Goal: Task Accomplishment & Management: Use online tool/utility

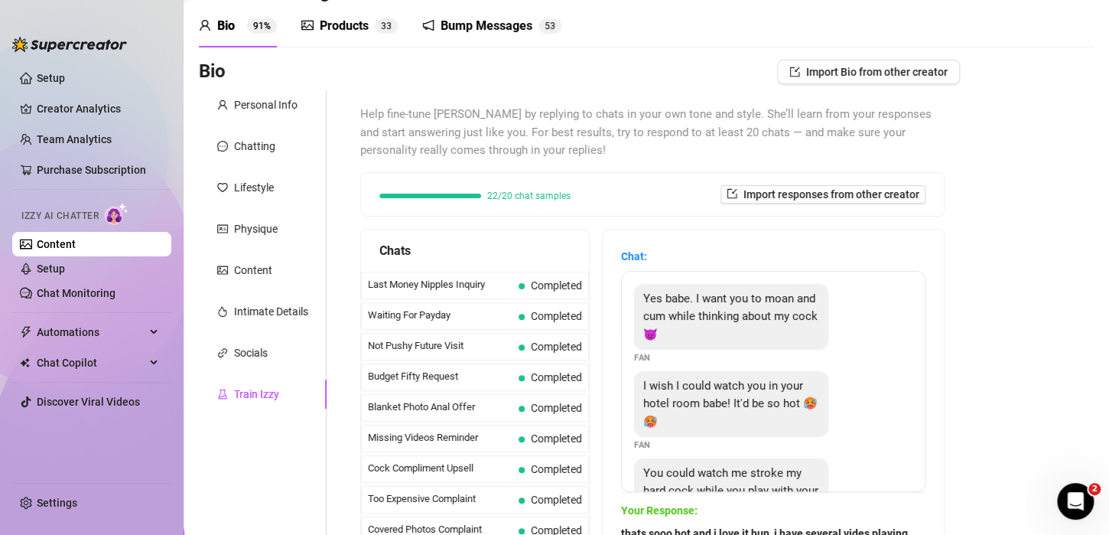
scroll to position [85, 0]
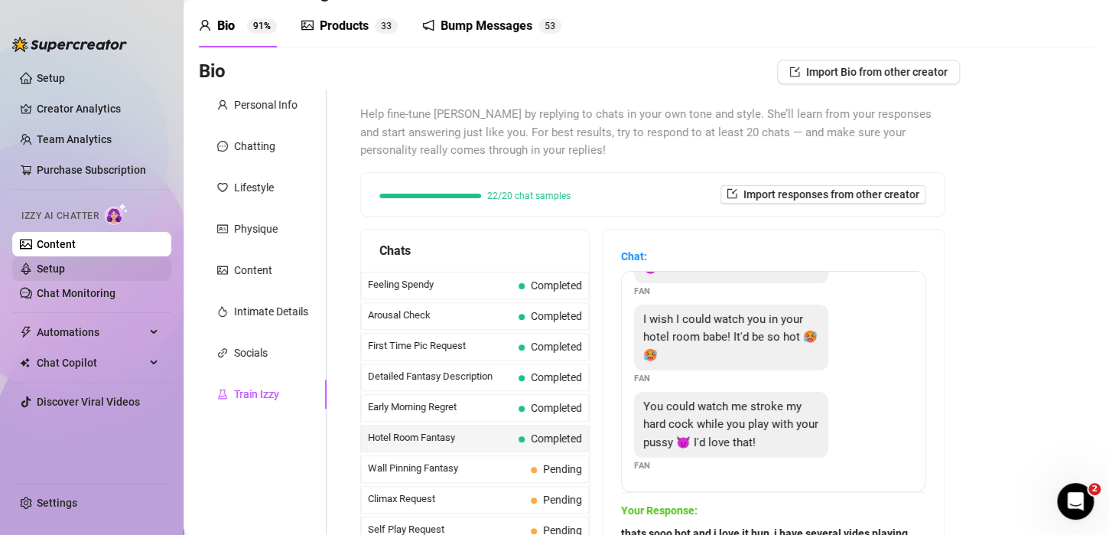
click at [54, 265] on link "Setup" at bounding box center [51, 268] width 28 height 12
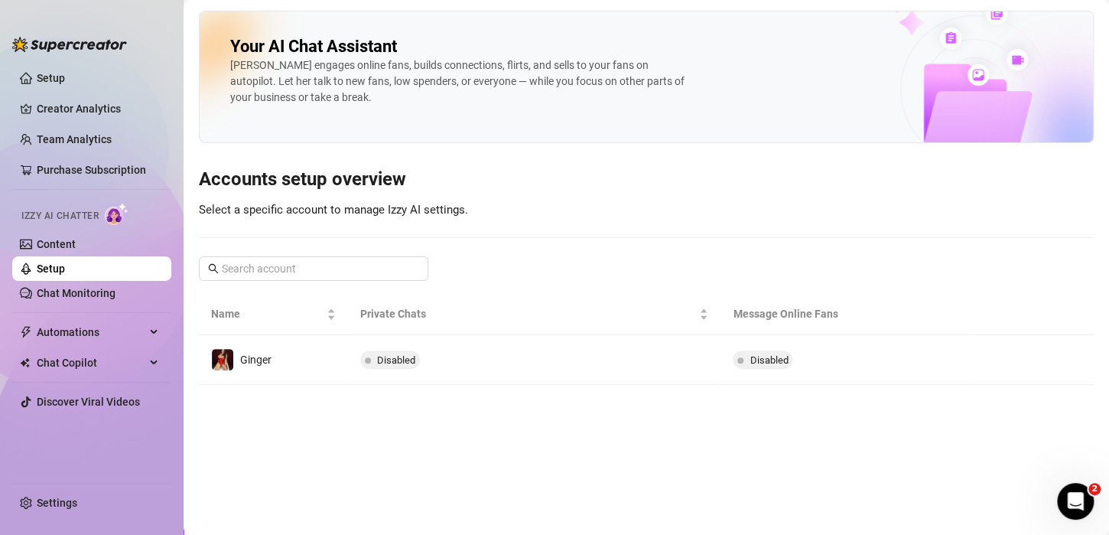
click at [80, 214] on span "Izzy AI Chatter" at bounding box center [59, 216] width 77 height 15
click at [58, 287] on link "Chat Monitoring" at bounding box center [76, 293] width 79 height 12
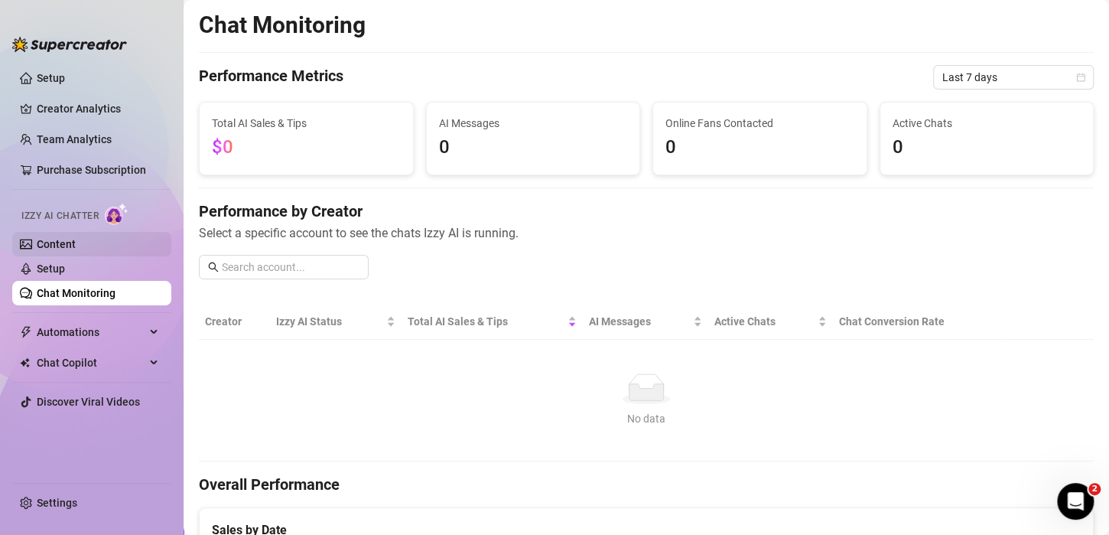
click at [55, 244] on link "Content" at bounding box center [56, 244] width 39 height 12
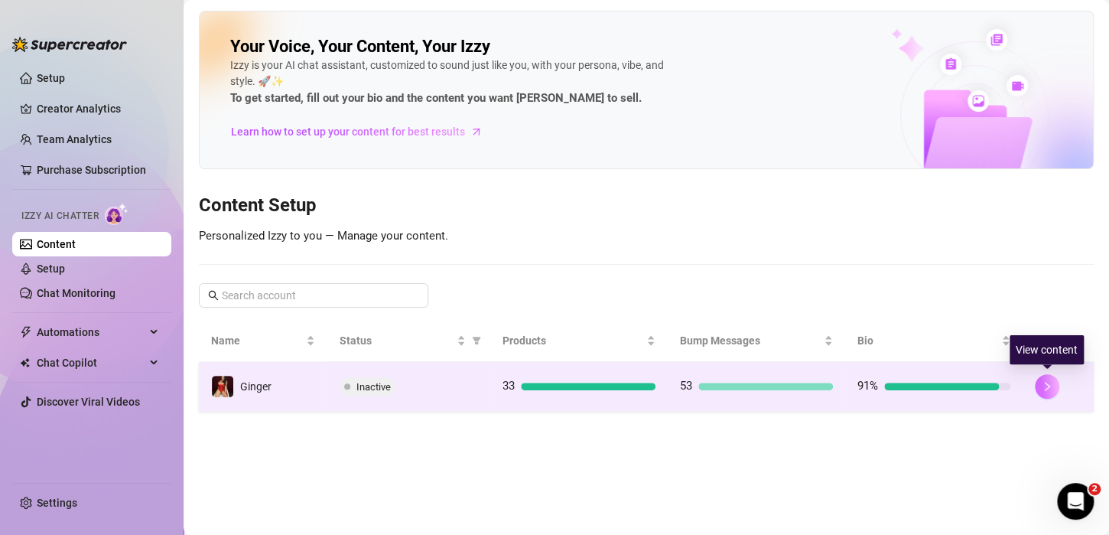
click at [1040, 392] on button "button" at bounding box center [1047, 386] width 24 height 24
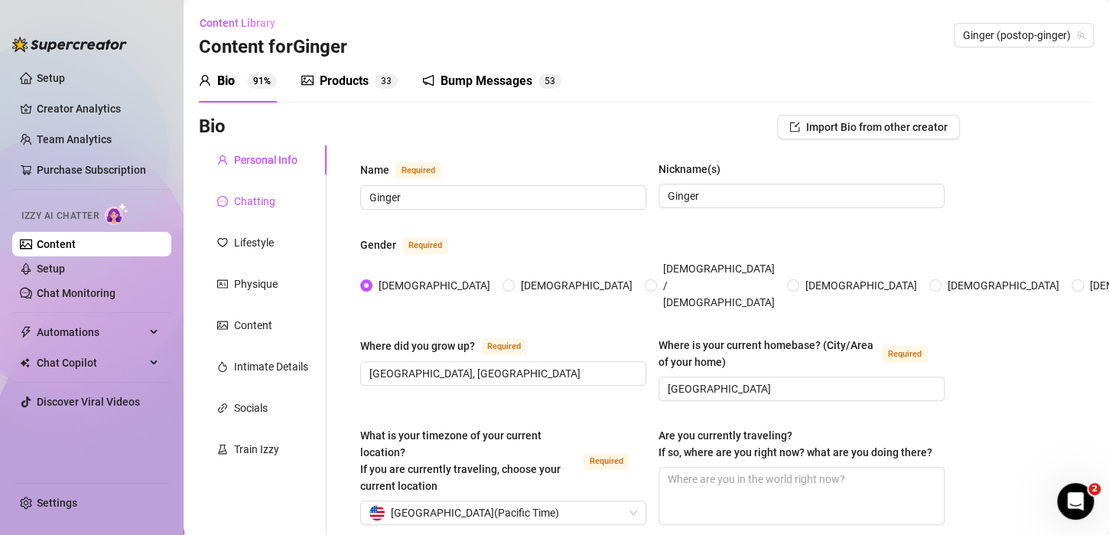
click at [248, 200] on div "Chatting" at bounding box center [254, 201] width 41 height 17
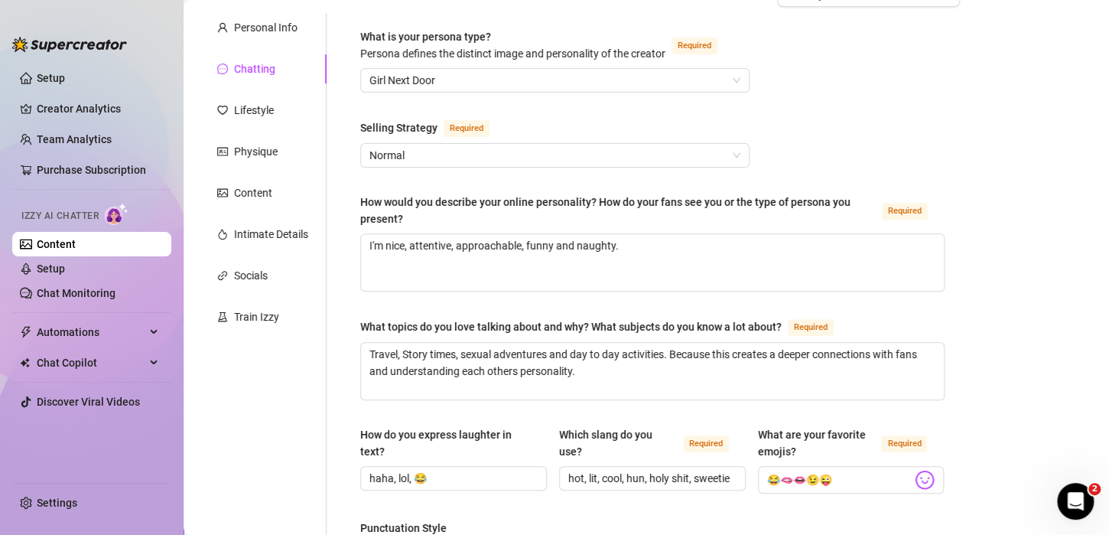
scroll to position [84, 0]
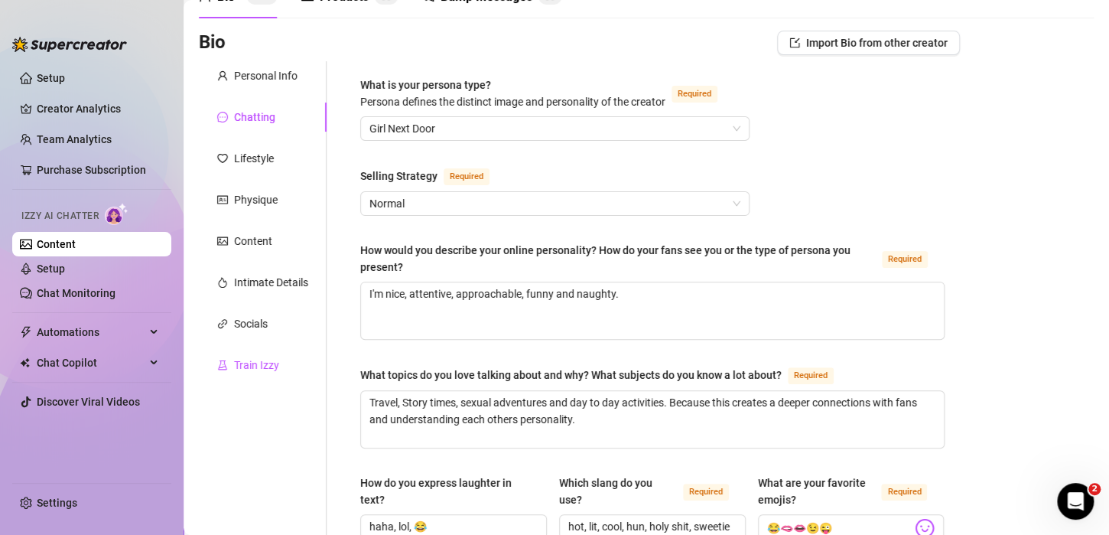
click at [254, 360] on div "Train Izzy" at bounding box center [256, 365] width 45 height 17
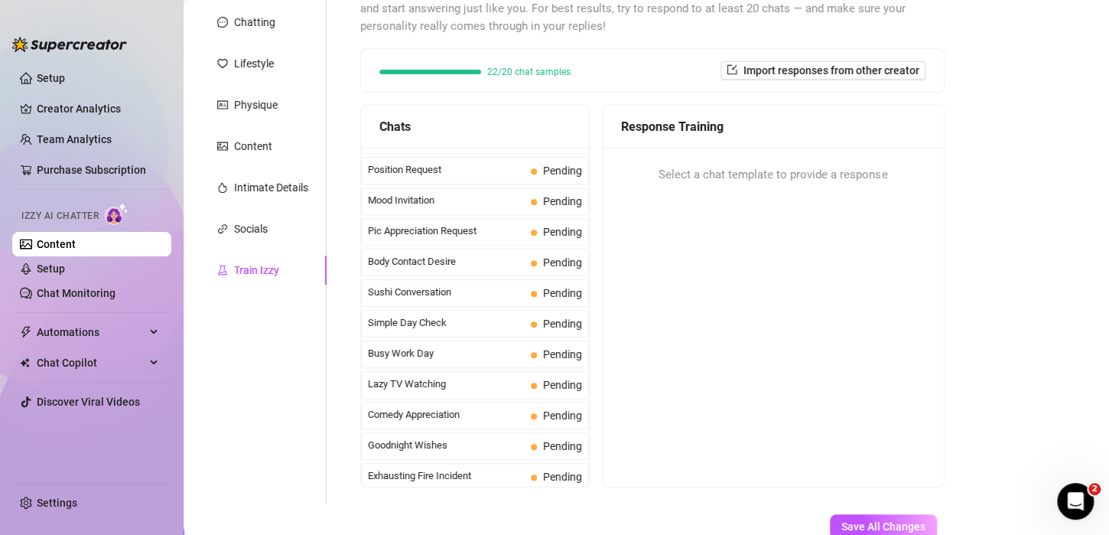
scroll to position [817, 0]
drag, startPoint x: 476, startPoint y: 218, endPoint x: 478, endPoint y: 197, distance: 21.5
click at [478, 197] on div "Last Money Nipples Inquiry Completed Waiting For Payday Completed Not Pushy Fut…" at bounding box center [475, 186] width 228 height 1711
click at [718, 339] on div "Response Training Select a chat template to provide a response" at bounding box center [773, 296] width 343 height 383
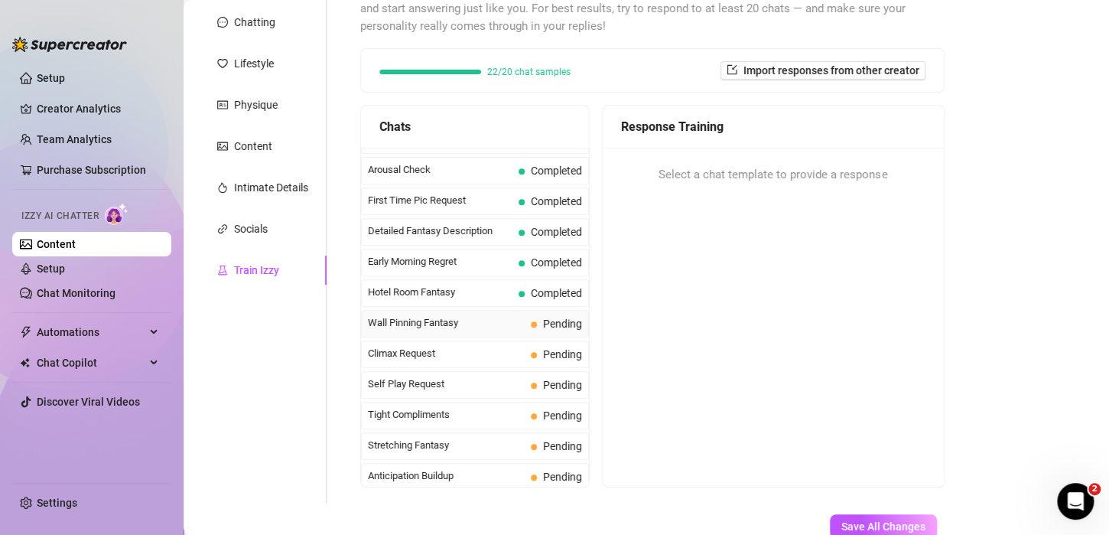
click at [415, 316] on span "Wall Pinning Fantasy" at bounding box center [446, 322] width 157 height 15
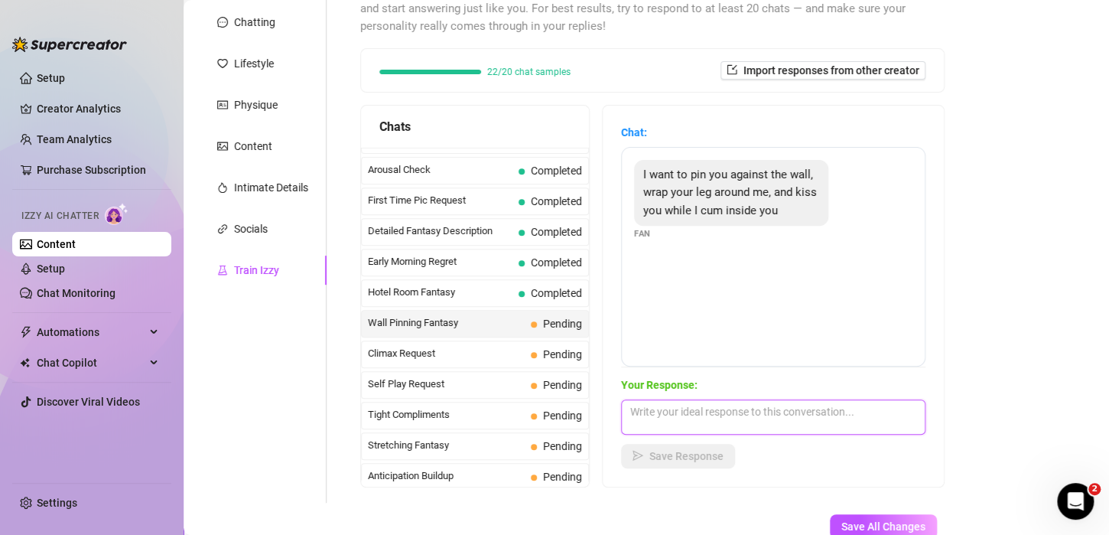
click at [696, 419] on textarea at bounding box center [773, 416] width 305 height 35
type textarea "mmmm... are you trying to make me horny?"
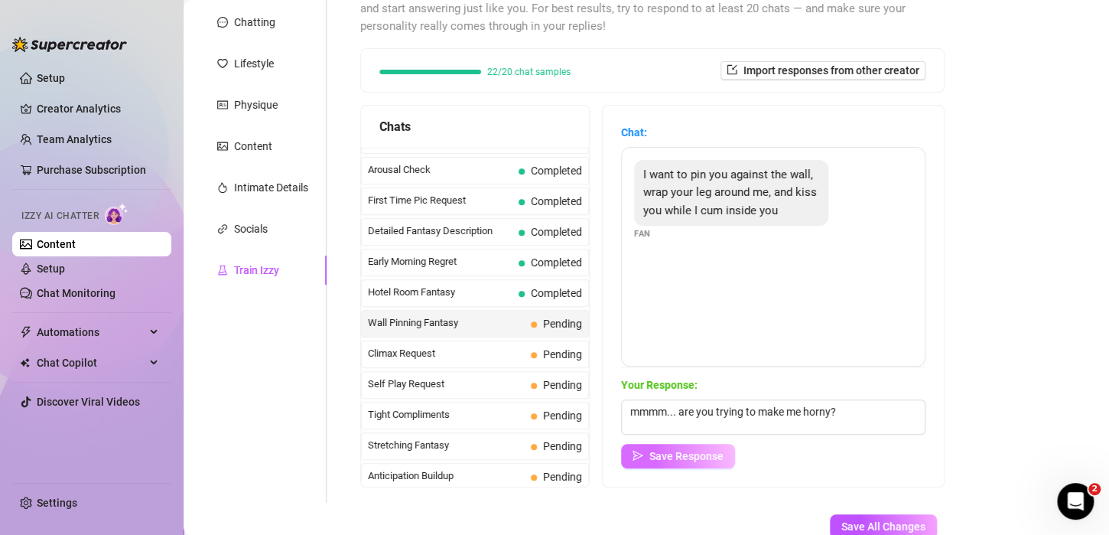
click at [696, 461] on span "Save Response" at bounding box center [687, 456] width 74 height 12
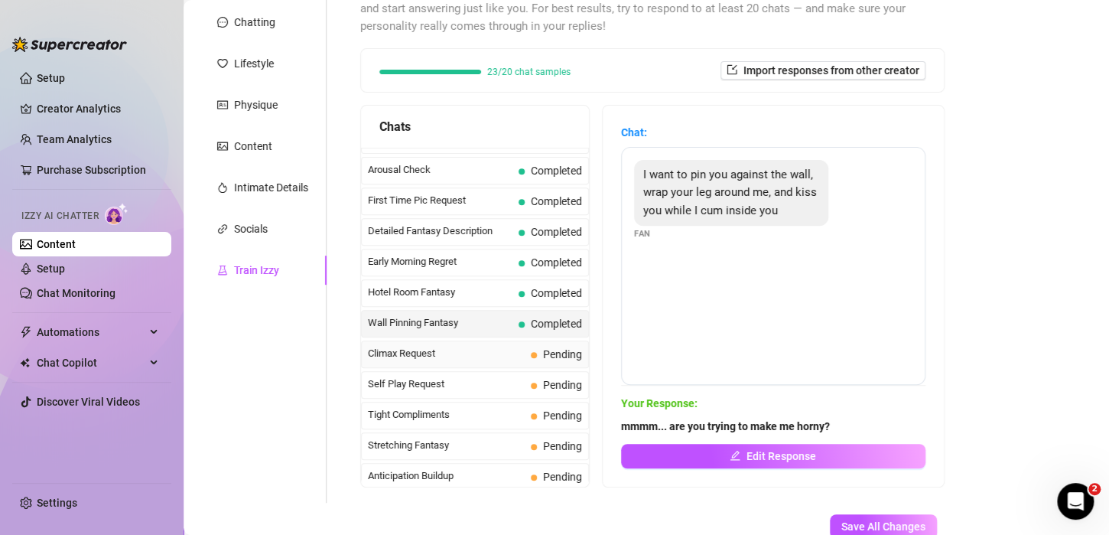
click at [486, 352] on span "Climax Request" at bounding box center [446, 353] width 157 height 15
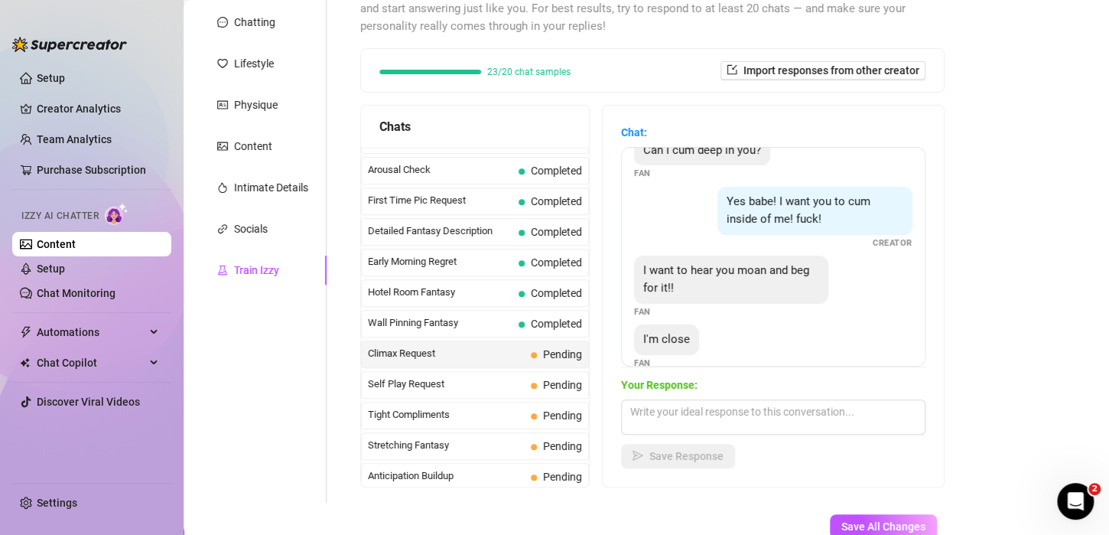
scroll to position [46, 0]
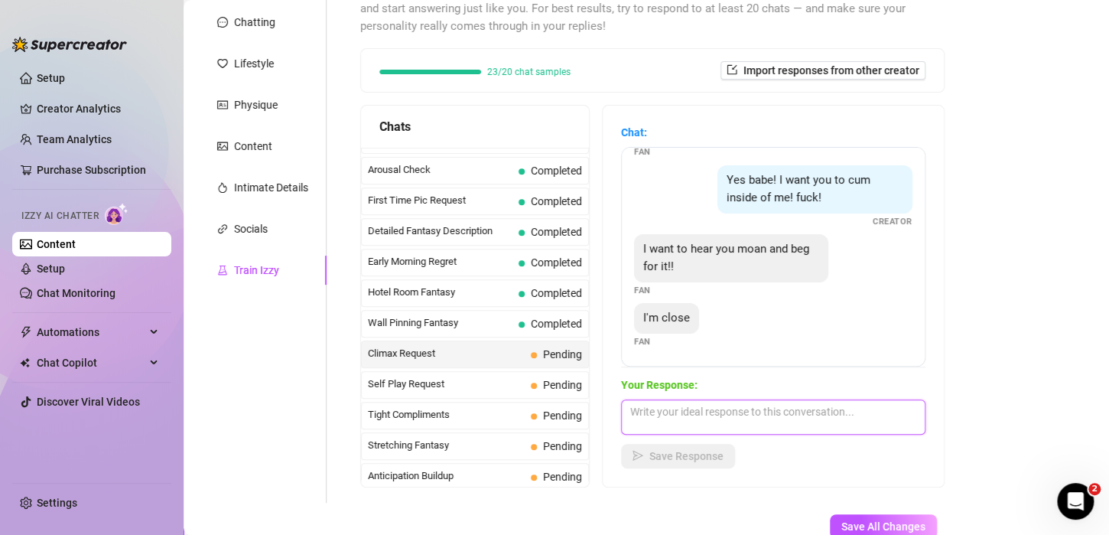
click at [647, 409] on textarea at bounding box center [773, 416] width 305 height 35
click at [422, 381] on span "Self Play Request" at bounding box center [446, 383] width 157 height 15
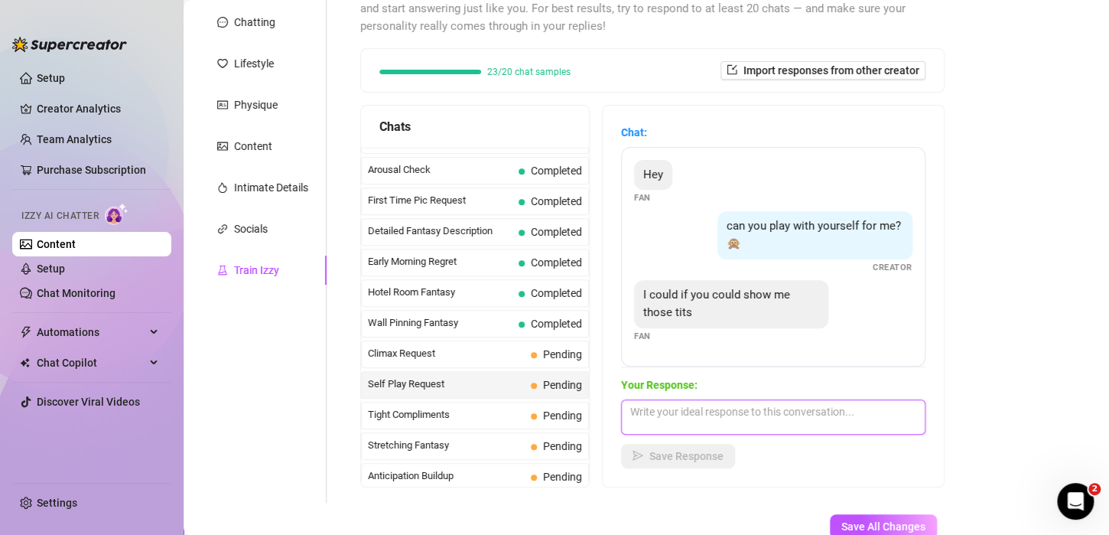
click at [686, 412] on textarea at bounding box center [773, 416] width 305 height 35
type textarea "hold on hun... i'm gonna drop something in the chat ;)"
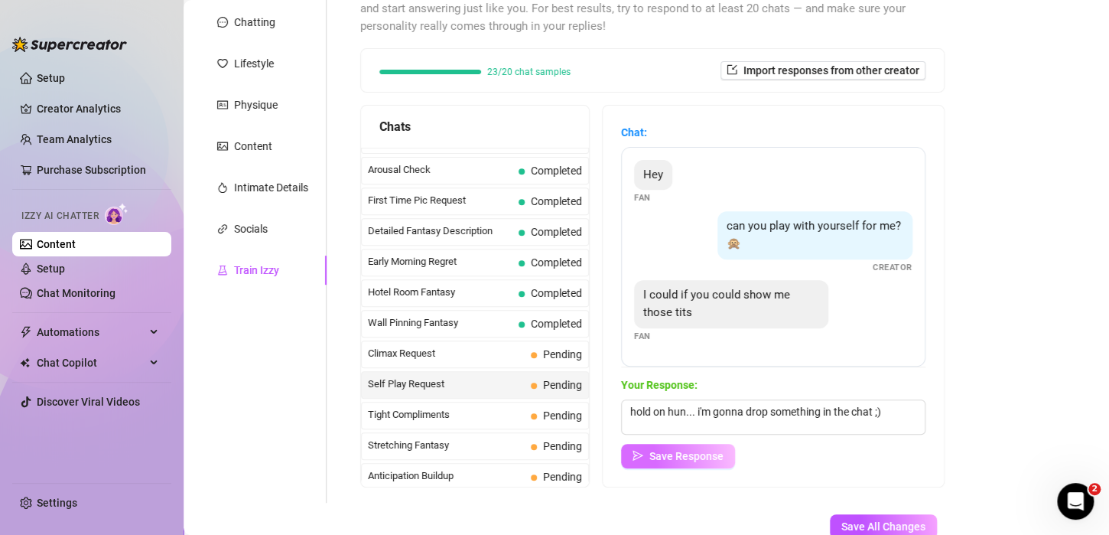
click at [689, 454] on span "Save Response" at bounding box center [687, 456] width 74 height 12
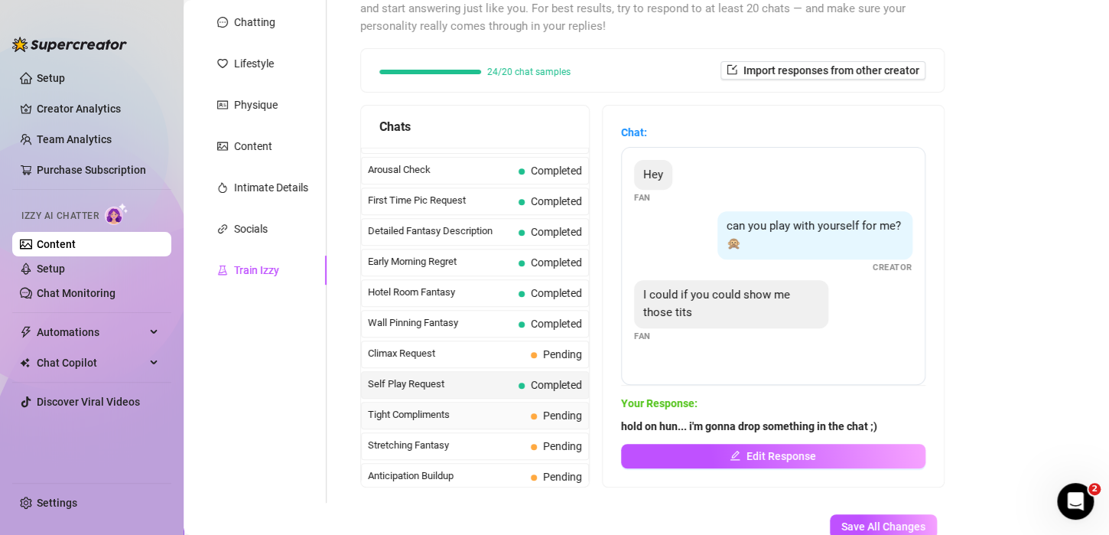
click at [474, 409] on span "Tight Compliments" at bounding box center [446, 414] width 157 height 15
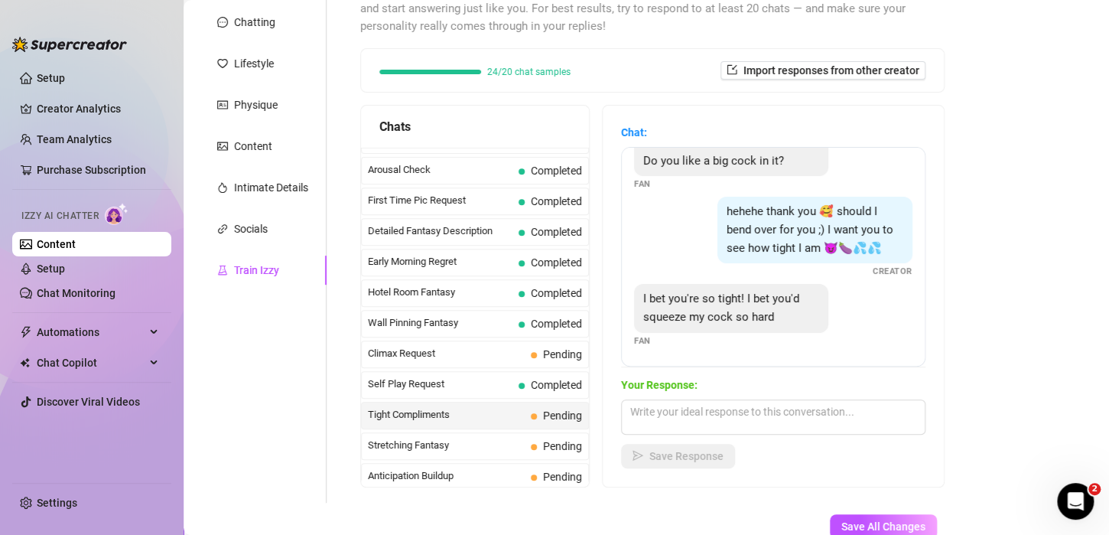
scroll to position [153, 0]
click at [704, 419] on textarea at bounding box center [773, 416] width 305 height 35
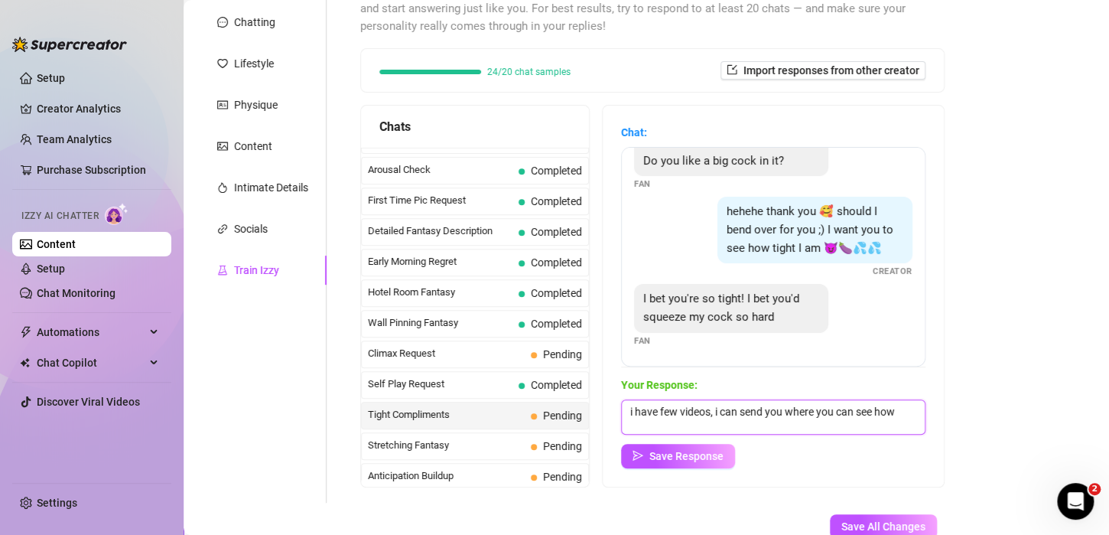
scroll to position [0, 0]
type textarea "i have few videos, i can send you where you can see how tight i am ;)"
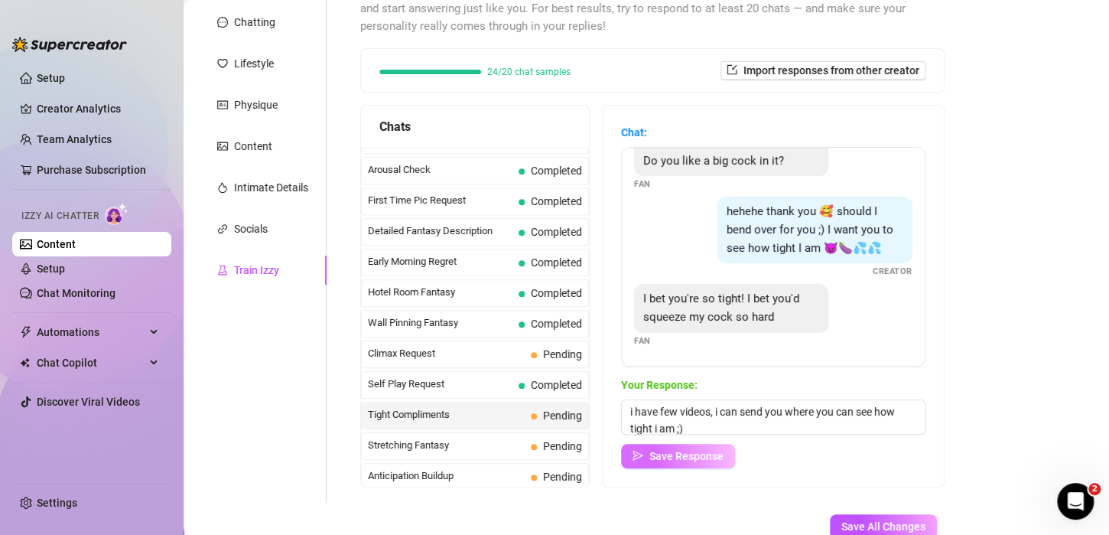
click at [675, 458] on span "Save Response" at bounding box center [687, 456] width 74 height 12
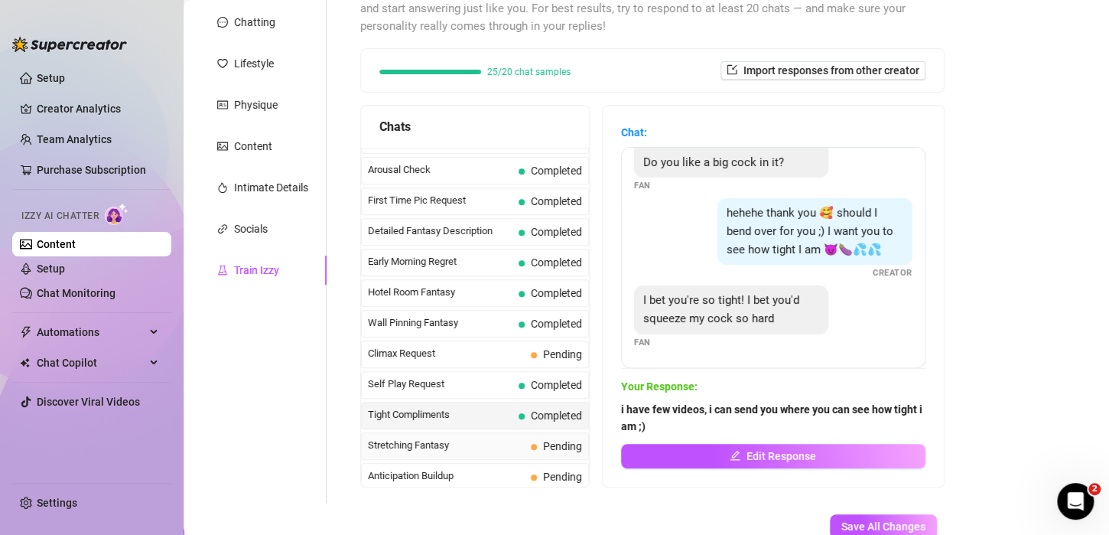
click at [516, 438] on span "Stretching Fantasy" at bounding box center [446, 445] width 157 height 15
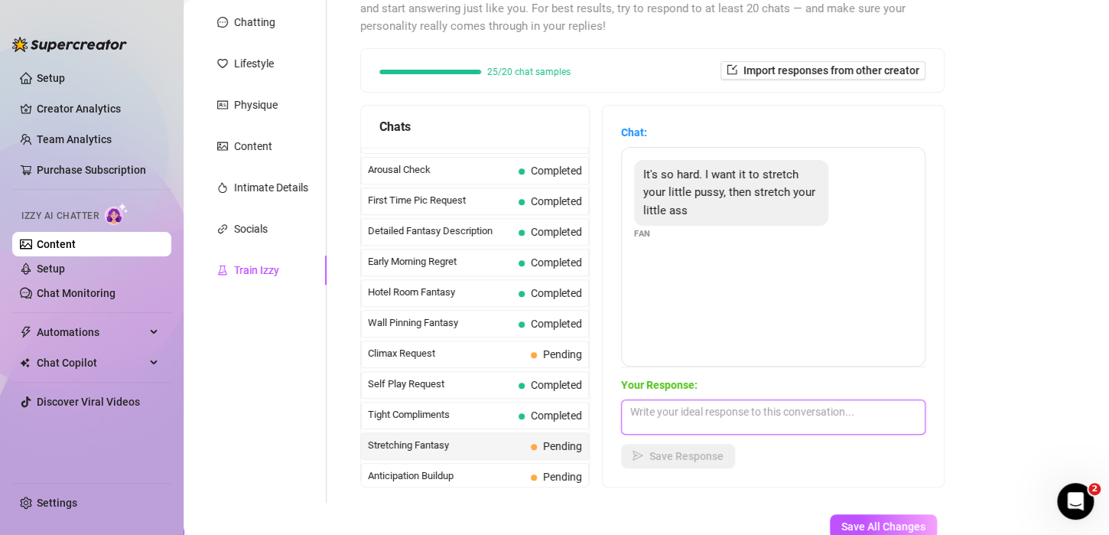
click at [680, 423] on textarea at bounding box center [773, 416] width 305 height 35
type textarea "I'll stretch it for you hun, i'll show you in a bit ;)+"
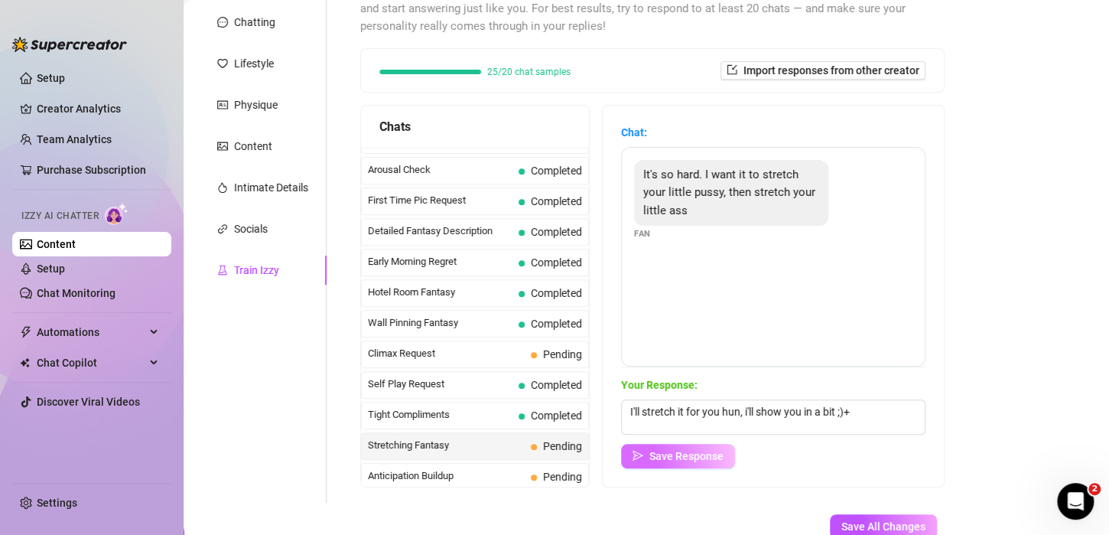
click at [700, 453] on span "Save Response" at bounding box center [687, 456] width 74 height 12
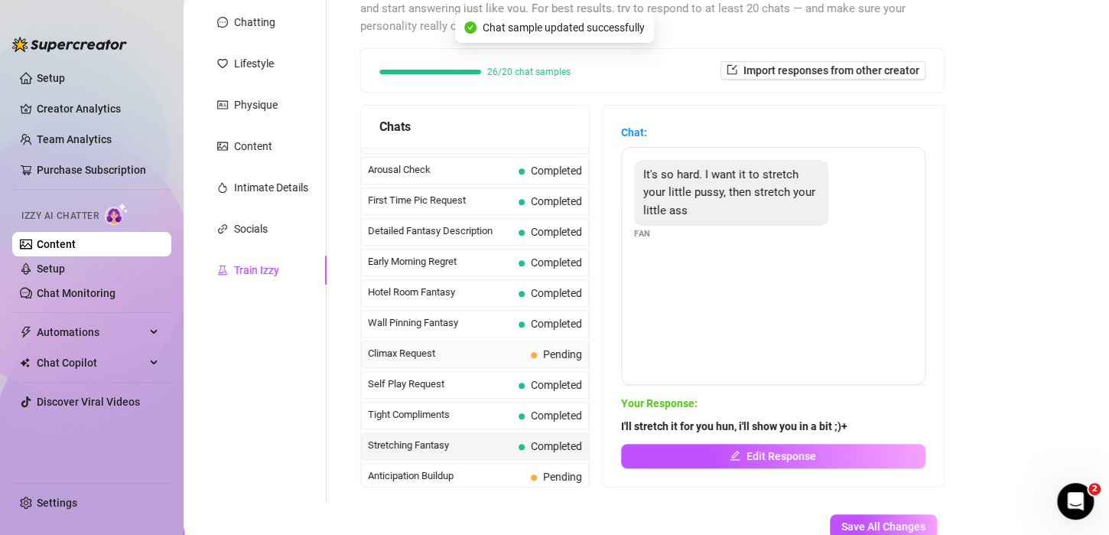
click at [543, 348] on span "Pending" at bounding box center [562, 354] width 39 height 12
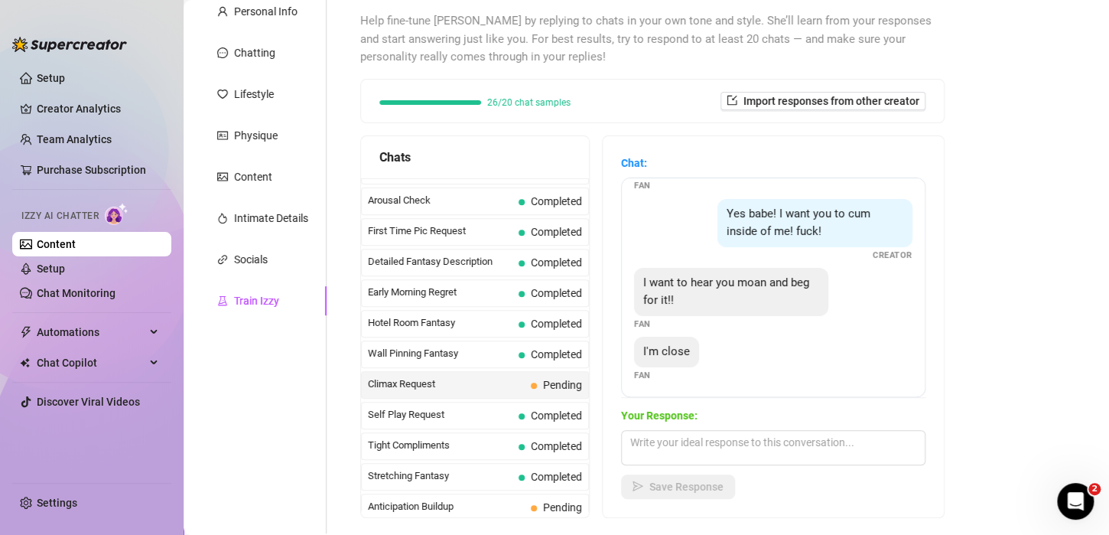
scroll to position [46, 0]
click at [730, 442] on textarea at bounding box center [773, 447] width 305 height 35
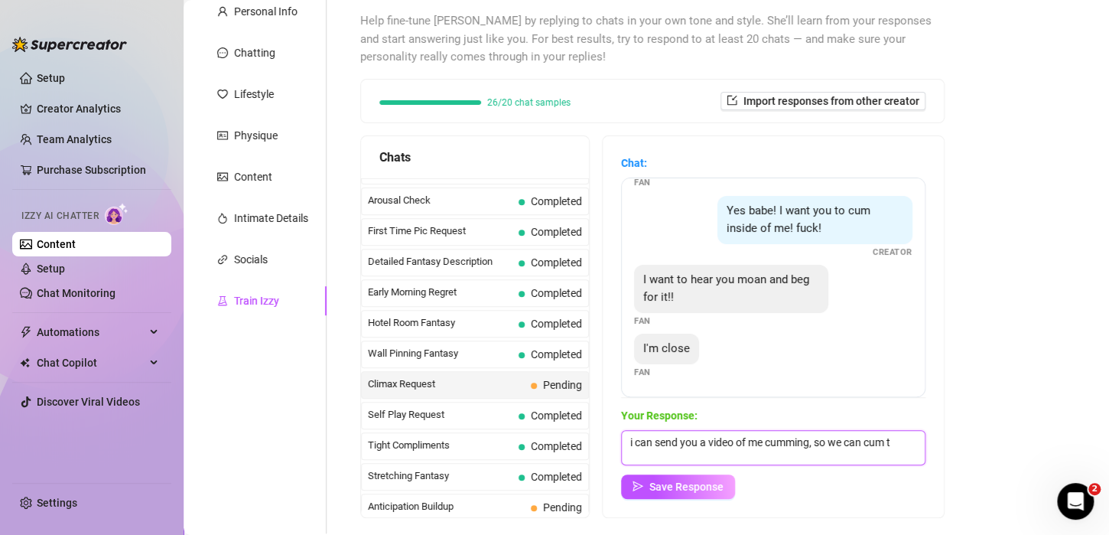
scroll to position [0, 0]
type textarea "i can send you a video of me cumming, so we can cum together... hot right?"
click at [660, 491] on button "Save Response" at bounding box center [678, 486] width 114 height 24
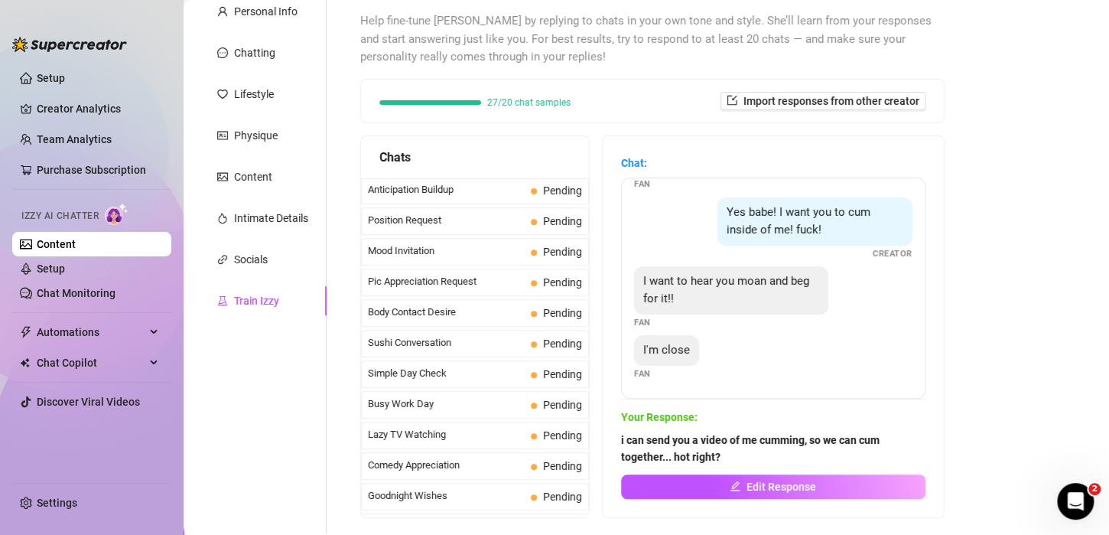
scroll to position [817, 0]
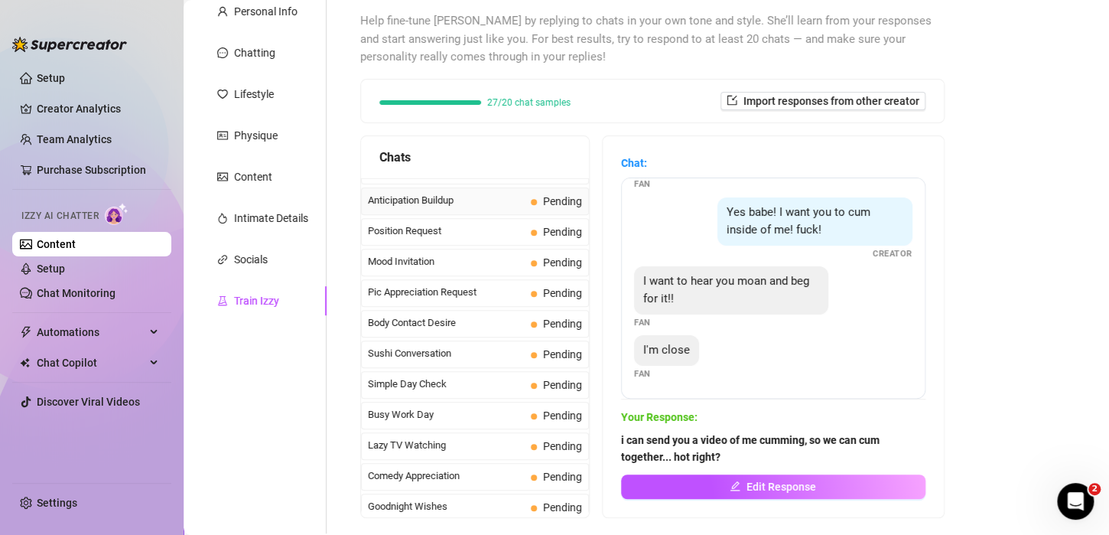
click at [497, 193] on span "Anticipation Buildup" at bounding box center [446, 200] width 157 height 15
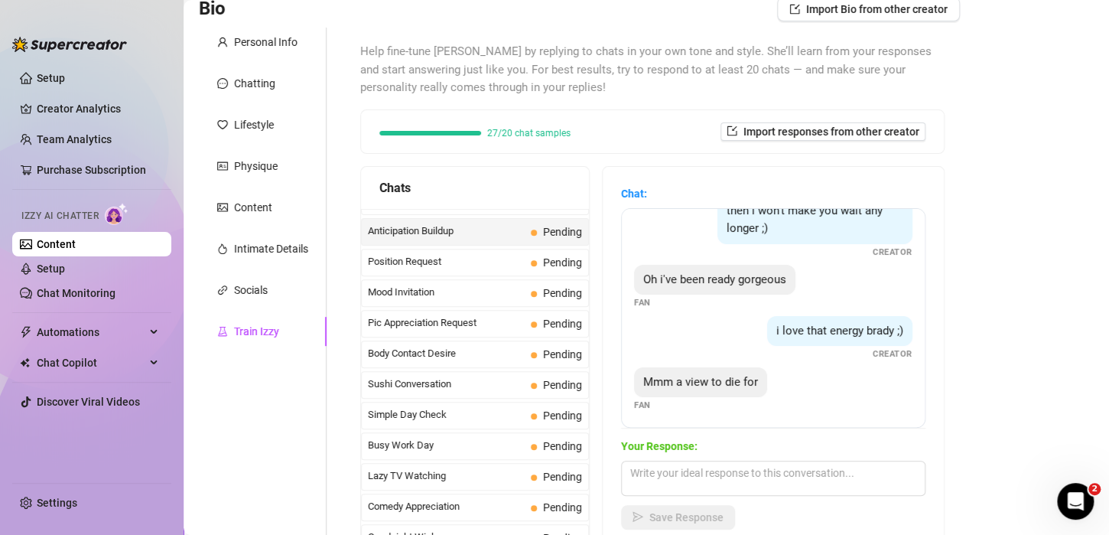
scroll to position [79, 0]
click at [758, 470] on textarea at bounding box center [773, 478] width 305 height 35
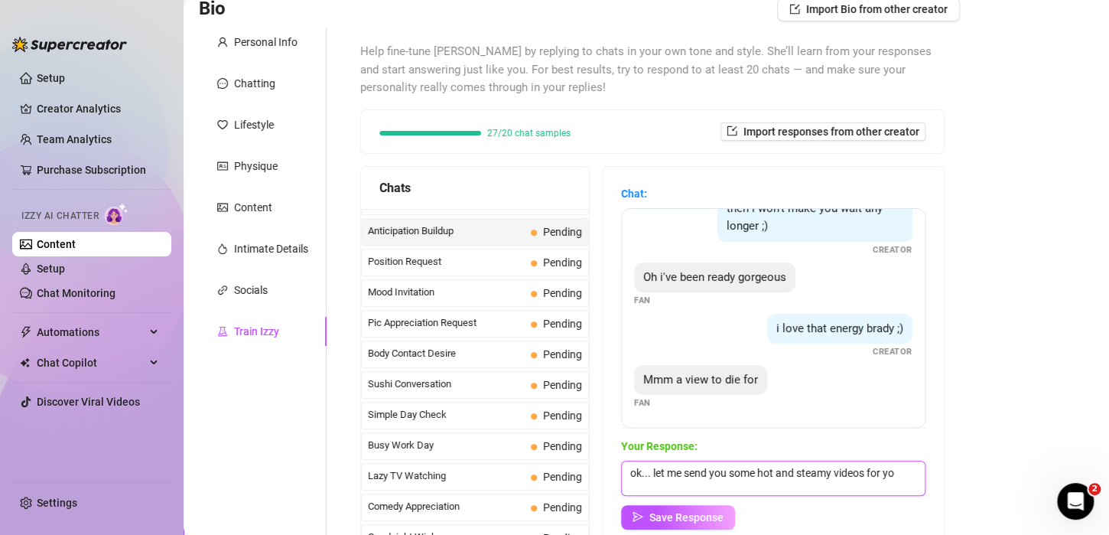
scroll to position [0, 0]
type textarea "ok... let me send you some hot and steamy videos for your eyes only ;)"
click at [724, 516] on span "Save Response" at bounding box center [687, 517] width 74 height 12
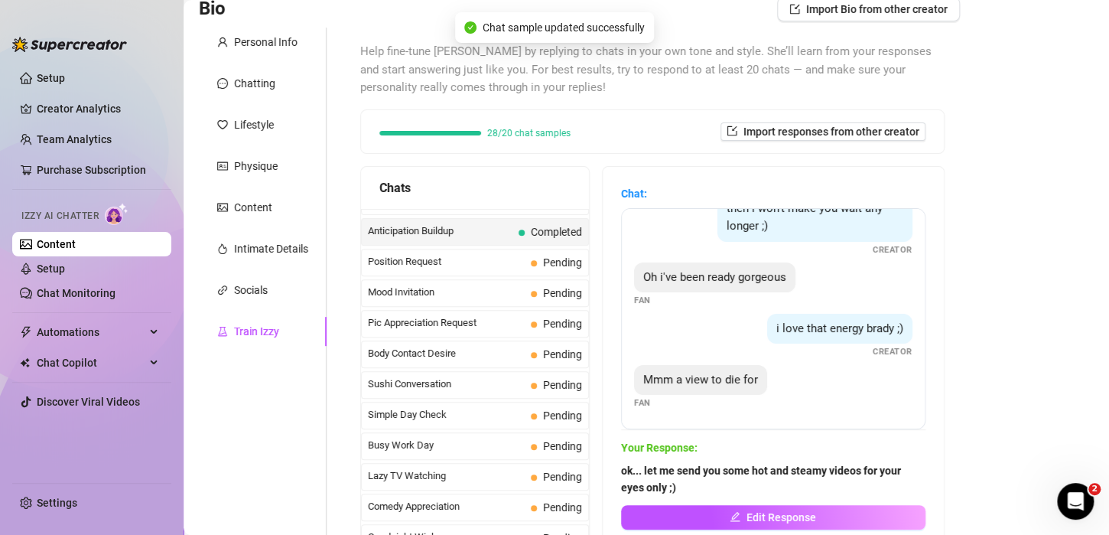
scroll to position [77, 0]
click at [471, 254] on span "Position Request" at bounding box center [446, 261] width 157 height 15
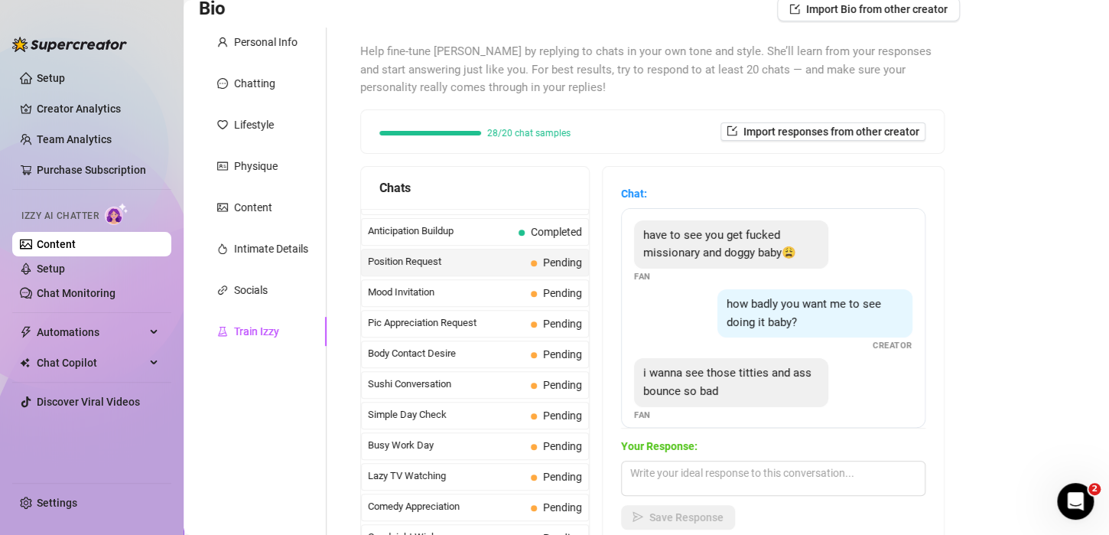
scroll to position [0, 0]
click at [899, 329] on div "have to see you get fucked missionary and doggy baby😩 Fan how badly you want me…" at bounding box center [773, 318] width 305 height 220
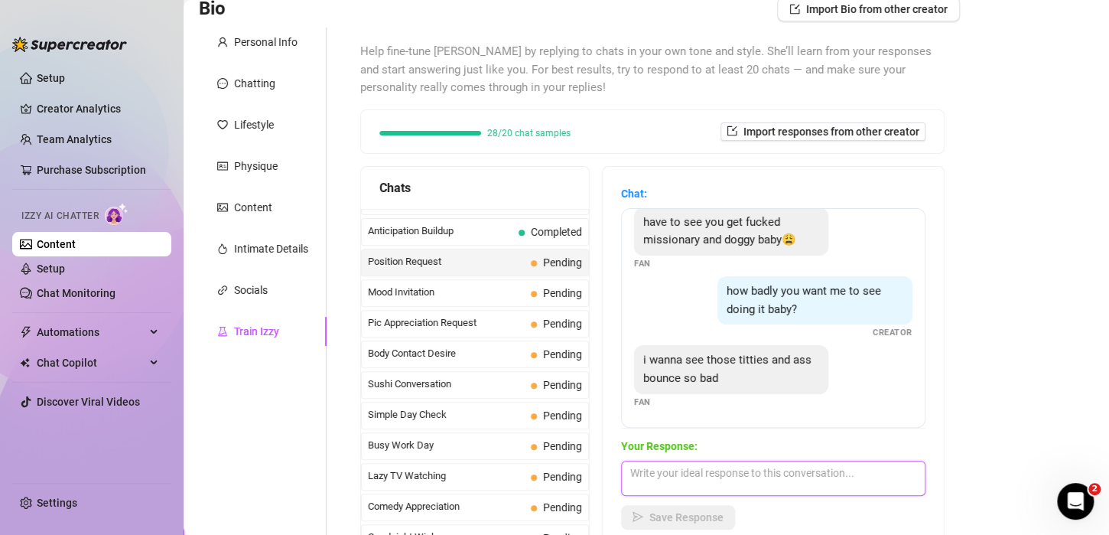
click at [663, 486] on textarea at bounding box center [773, 478] width 305 height 35
type textarea "i'll make sure you see more than that sweetie..."
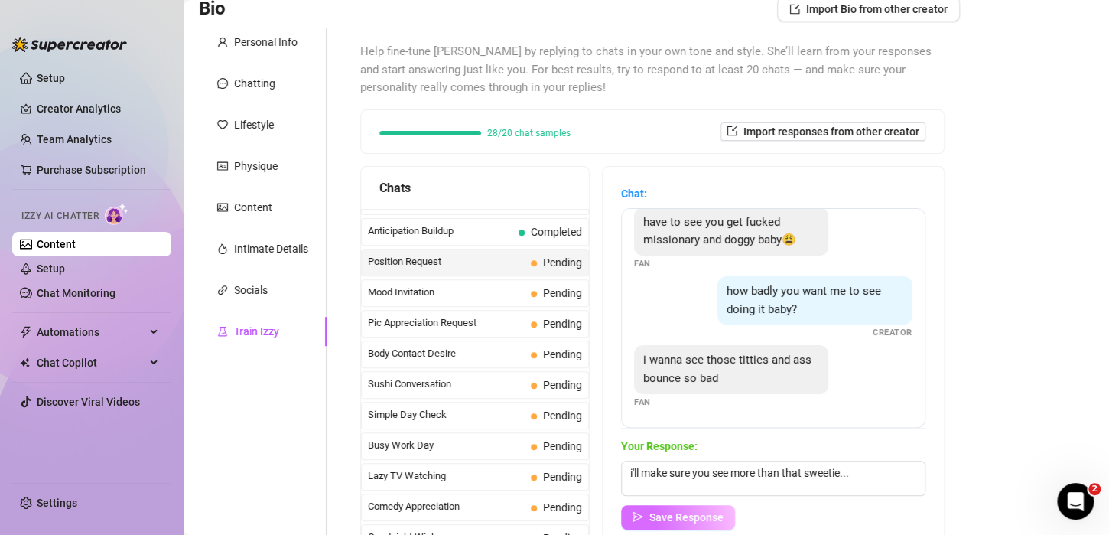
click at [677, 512] on span "Save Response" at bounding box center [687, 517] width 74 height 12
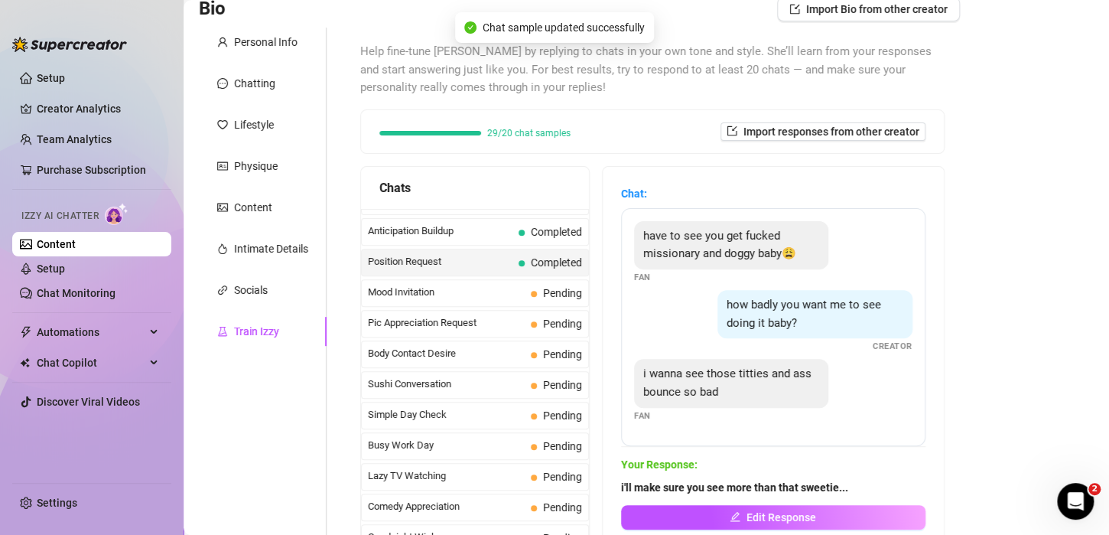
scroll to position [0, 0]
click at [459, 286] on span "Mood Invitation" at bounding box center [446, 292] width 157 height 15
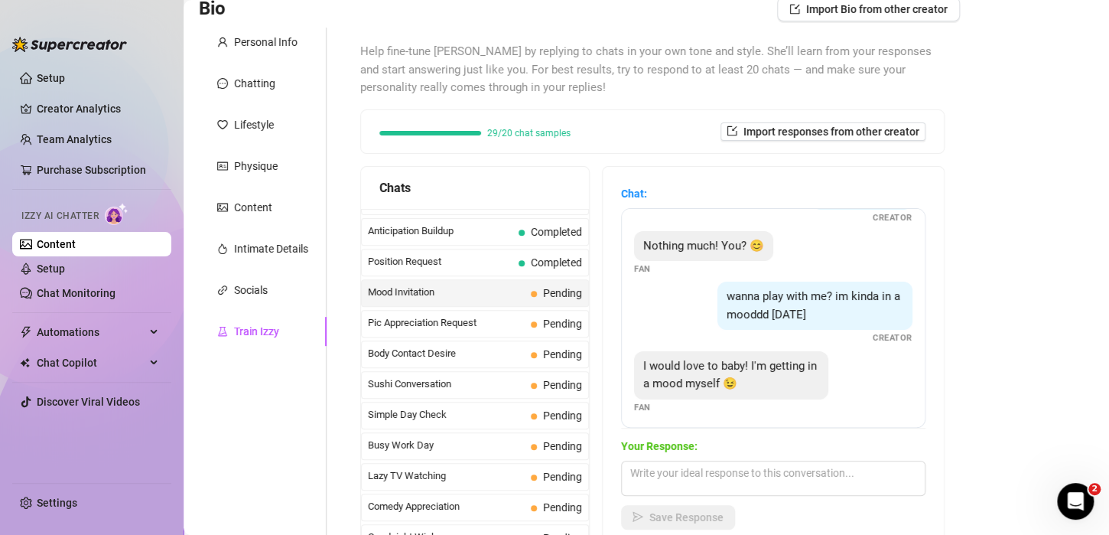
scroll to position [46, 0]
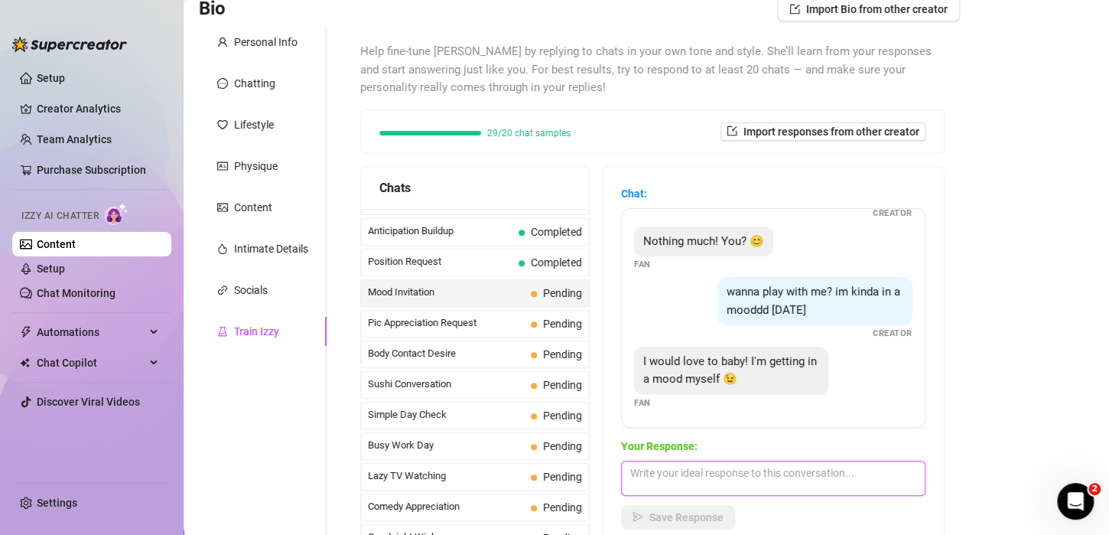
click at [787, 467] on textarea at bounding box center [773, 478] width 305 height 35
type textarea "what would you like to see 1st hun?"
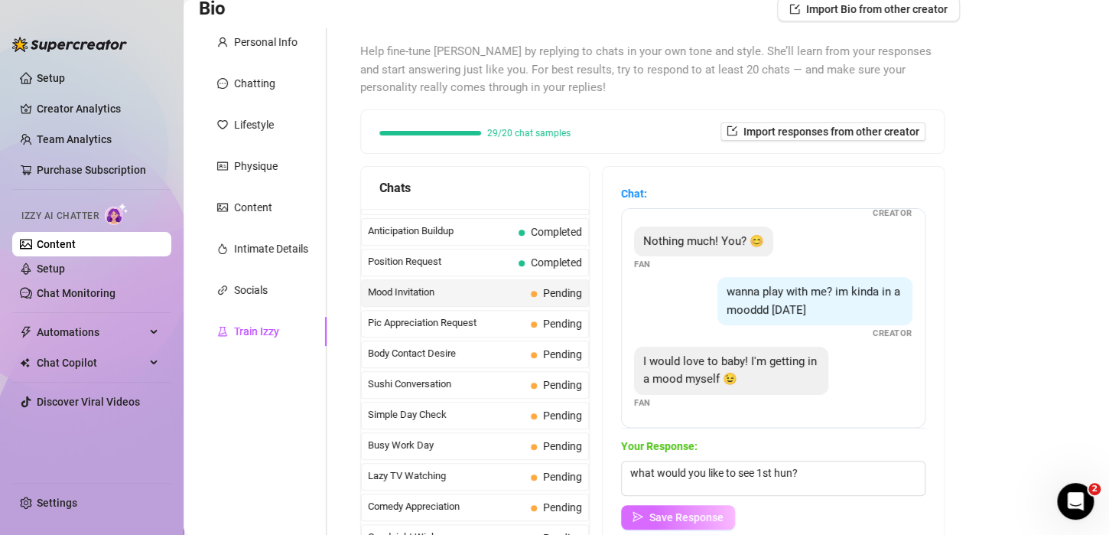
click at [725, 507] on button "Save Response" at bounding box center [678, 517] width 114 height 24
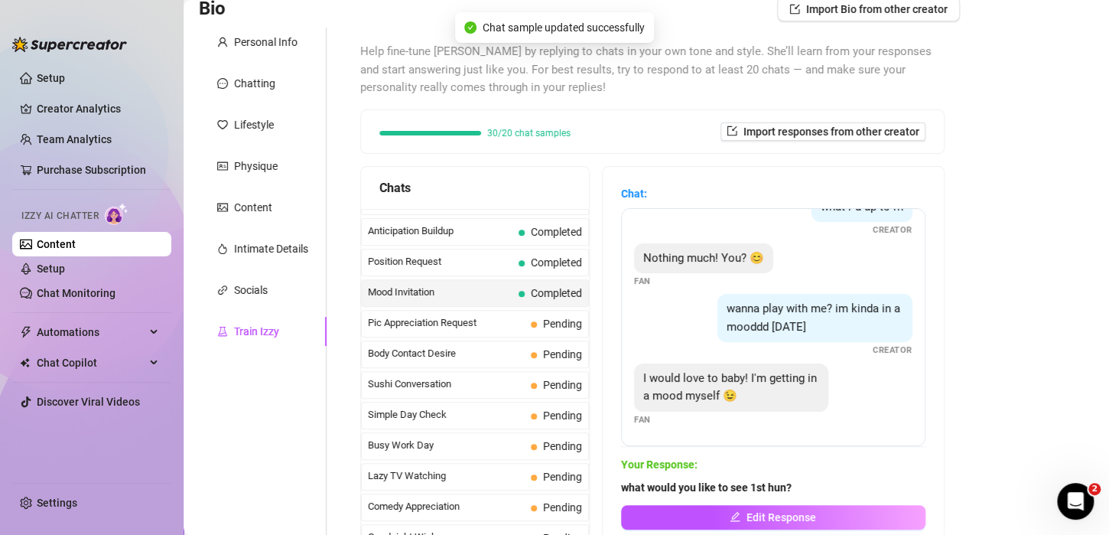
scroll to position [28, 0]
click at [467, 315] on span "Pic Appreciation Request" at bounding box center [446, 322] width 157 height 15
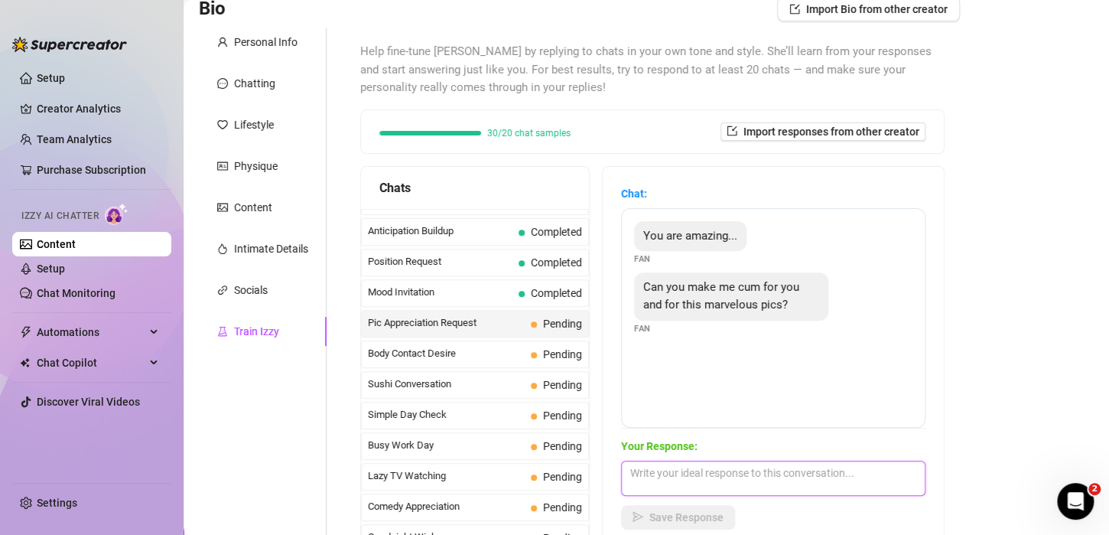
click at [706, 477] on textarea at bounding box center [773, 478] width 305 height 35
type textarea "oh... i can do more than that ;)"
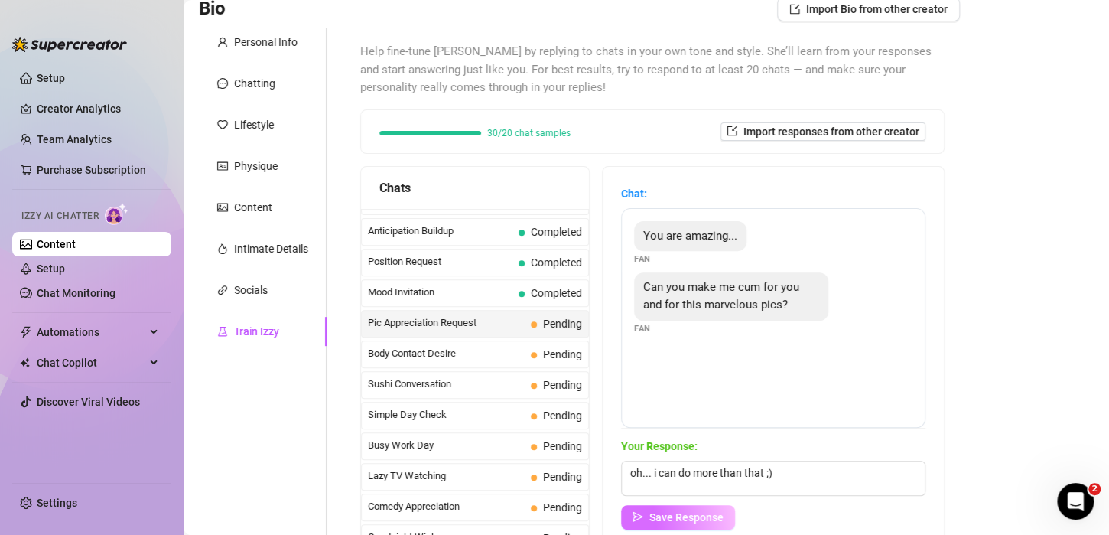
click at [682, 515] on span "Save Response" at bounding box center [687, 517] width 74 height 12
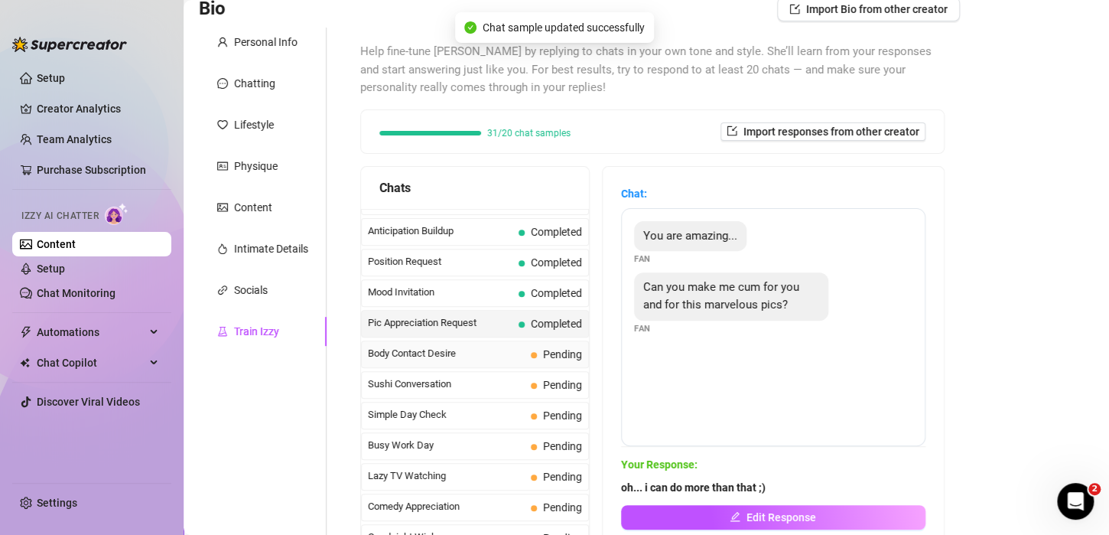
click at [418, 346] on span "Body Contact Desire" at bounding box center [446, 353] width 157 height 15
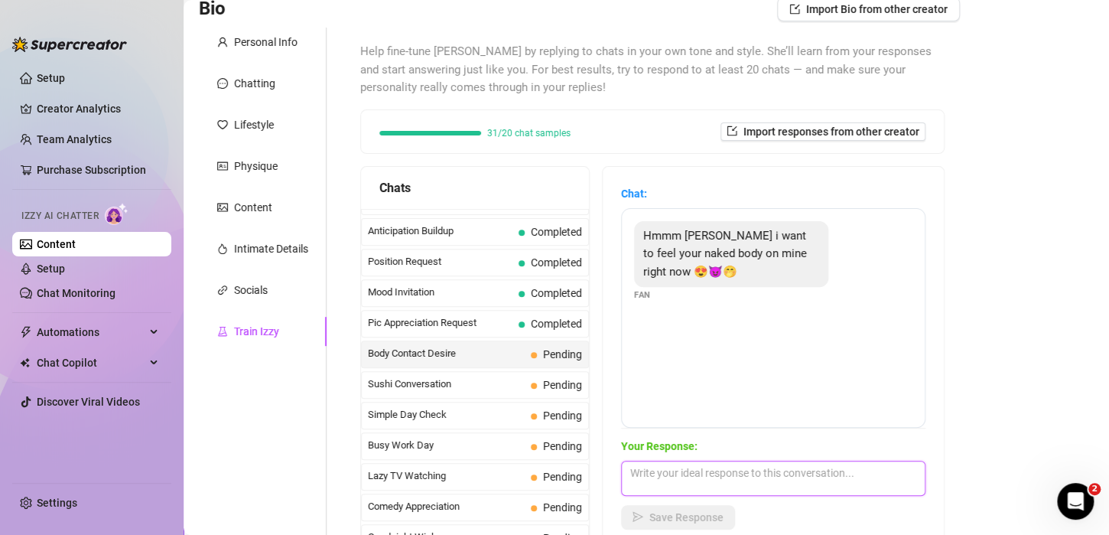
click at [683, 471] on textarea at bounding box center [773, 478] width 305 height 35
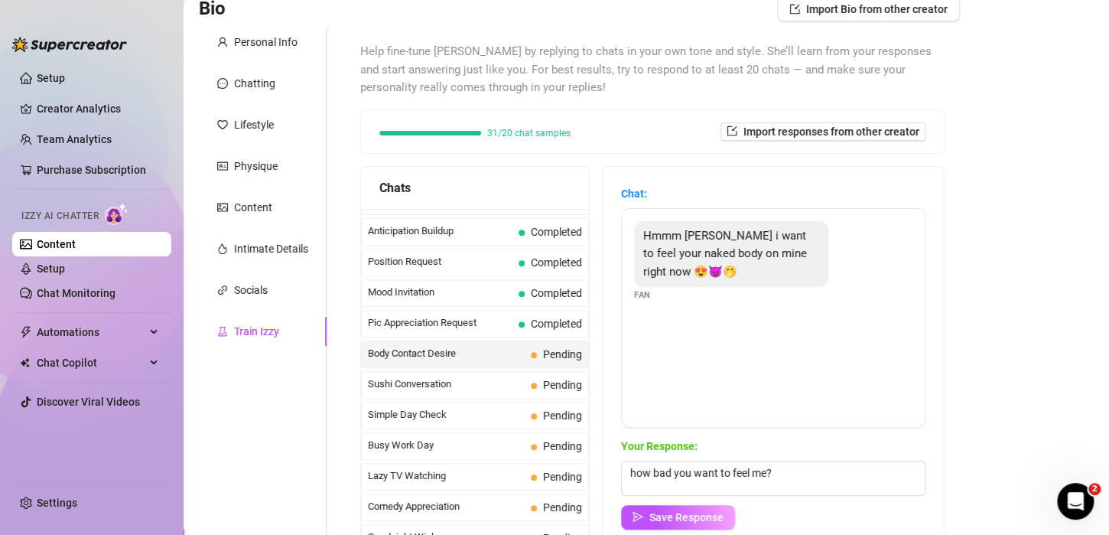
click at [680, 272] on span "Hmmm [PERSON_NAME] i want to feel your naked body on mine right now 😍😈🤭" at bounding box center [725, 254] width 164 height 50
copy span "🤭"
click at [795, 474] on textarea "how bad you want to feel me?" at bounding box center [773, 478] width 305 height 35
paste textarea "😈🤭"
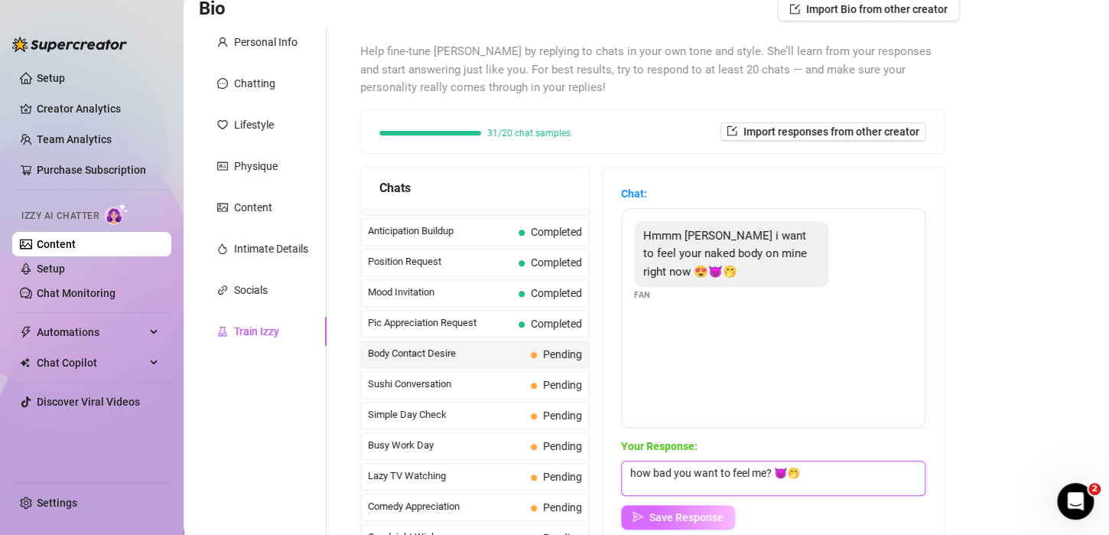
type textarea "how bad you want to feel me? 😈🤭"
click at [703, 511] on span "Save Response" at bounding box center [687, 517] width 74 height 12
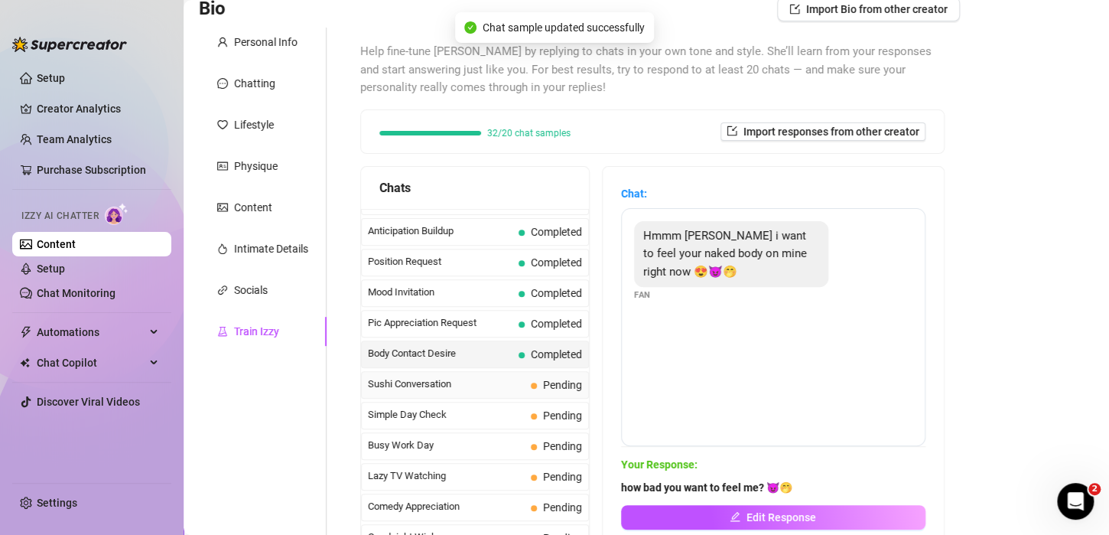
click at [503, 380] on span "Sushi Conversation" at bounding box center [446, 383] width 157 height 15
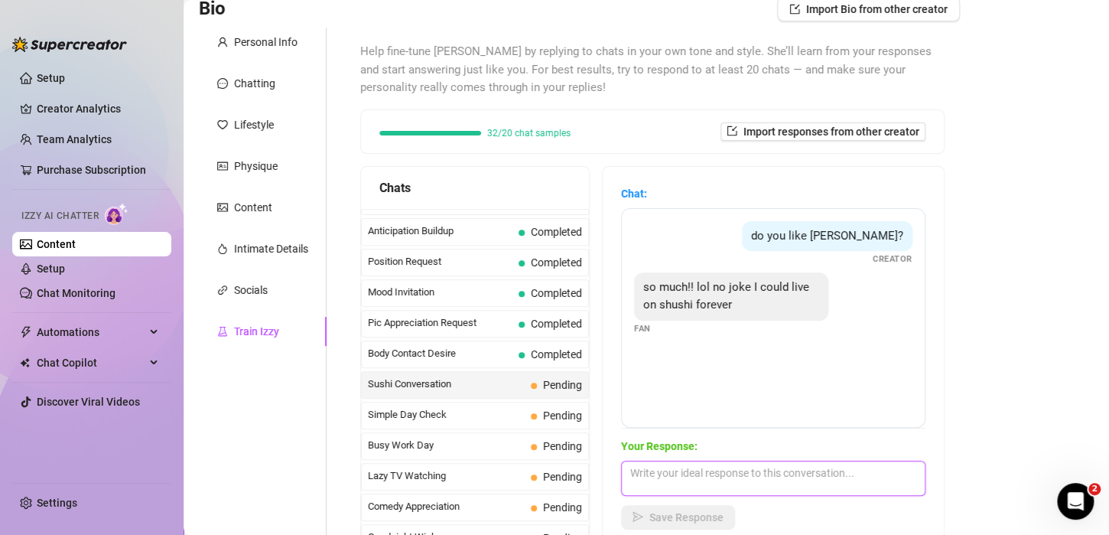
click at [687, 484] on textarea at bounding box center [773, 478] width 305 height 35
type textarea "but do you like vegan sushi?"
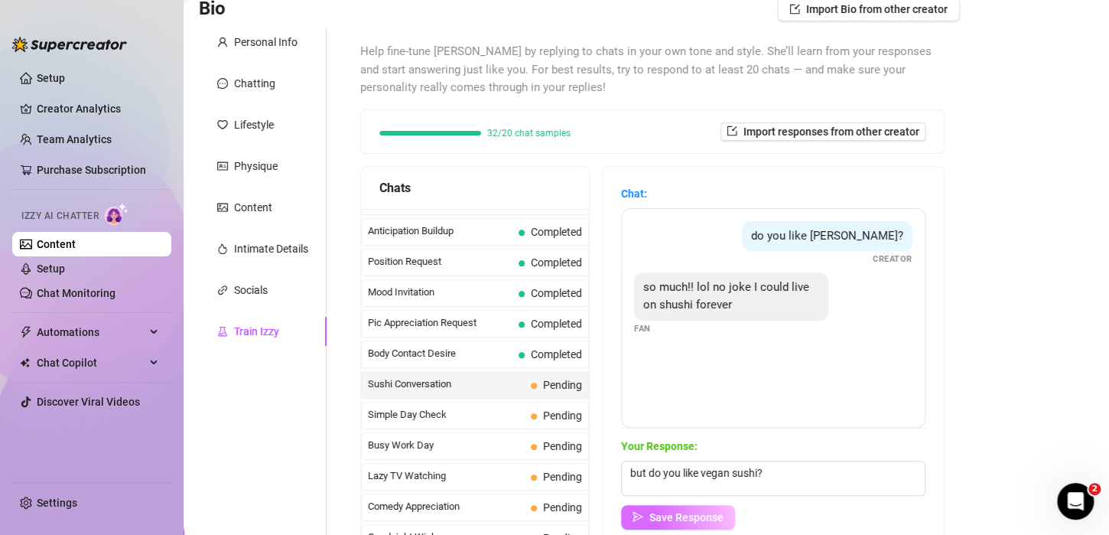
click at [689, 517] on span "Save Response" at bounding box center [687, 517] width 74 height 12
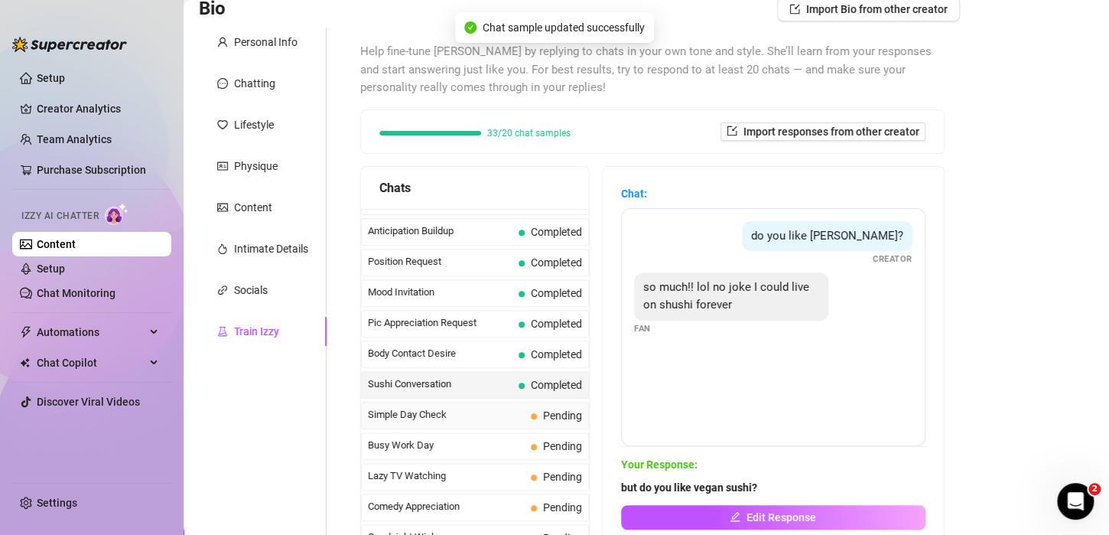
click at [471, 407] on span "Simple Day Check" at bounding box center [446, 414] width 157 height 15
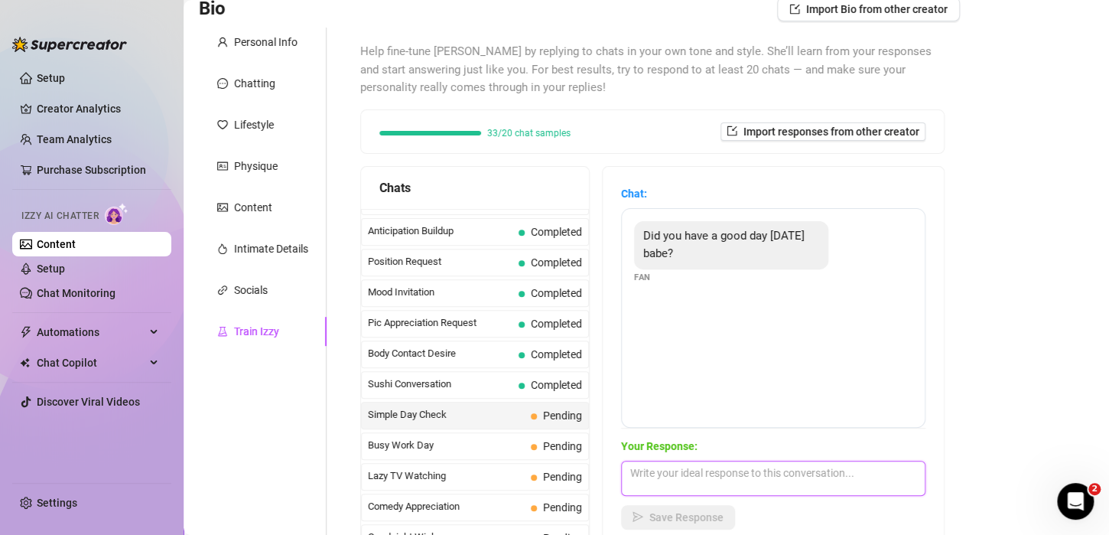
click at [688, 479] on textarea at bounding box center [773, 478] width 305 height 35
type textarea "hey sweetie, yeah my day was good. how was yours?"
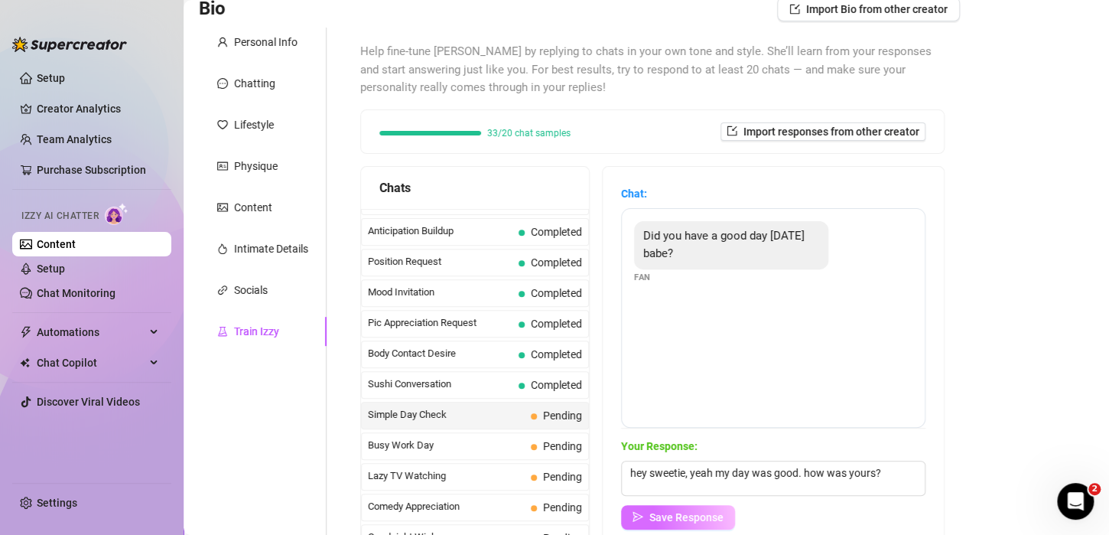
click at [679, 512] on span "Save Response" at bounding box center [687, 517] width 74 height 12
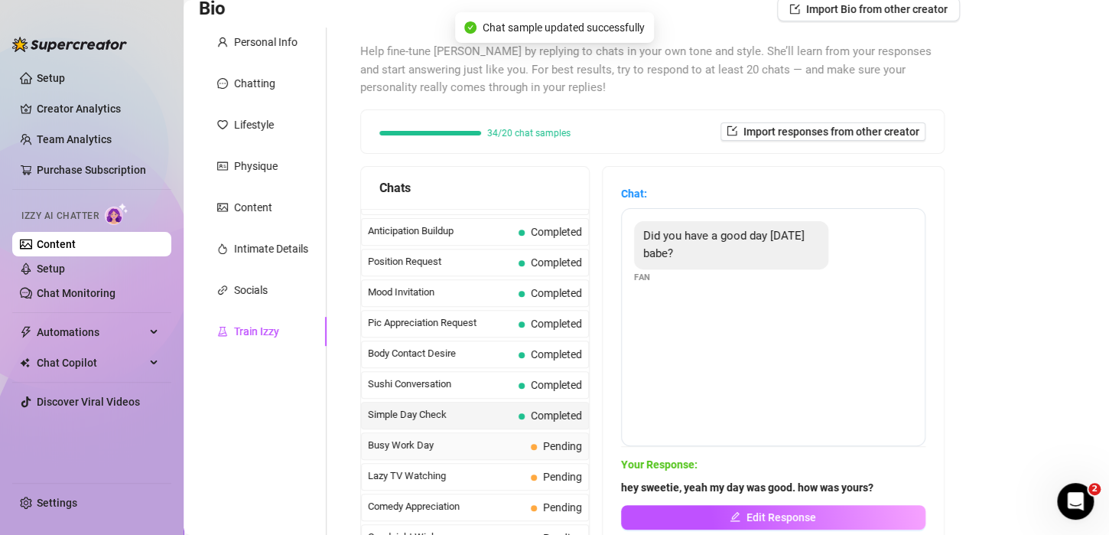
click at [480, 438] on span "Busy Work Day" at bounding box center [446, 445] width 157 height 15
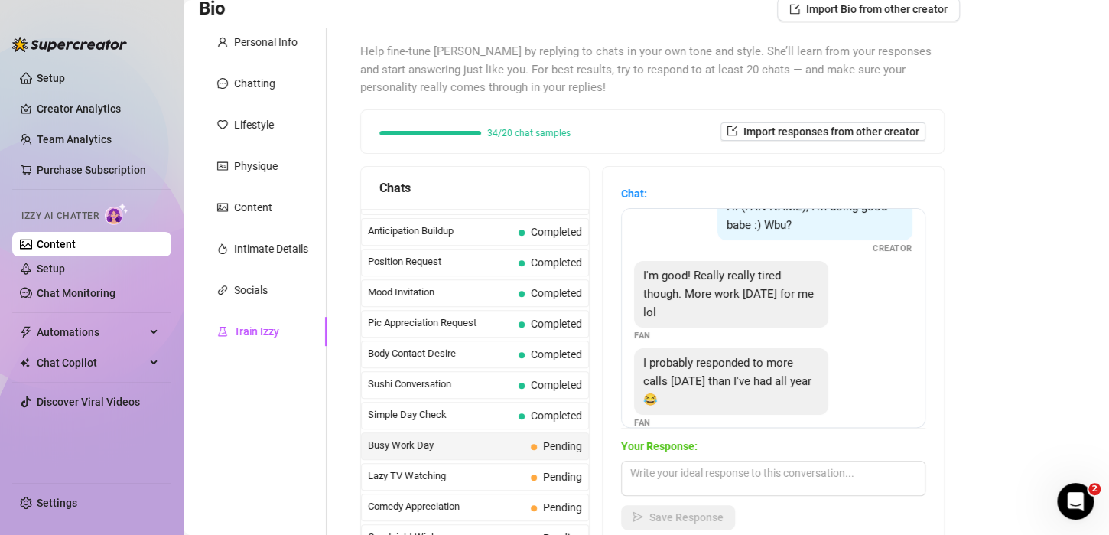
scroll to position [118, 0]
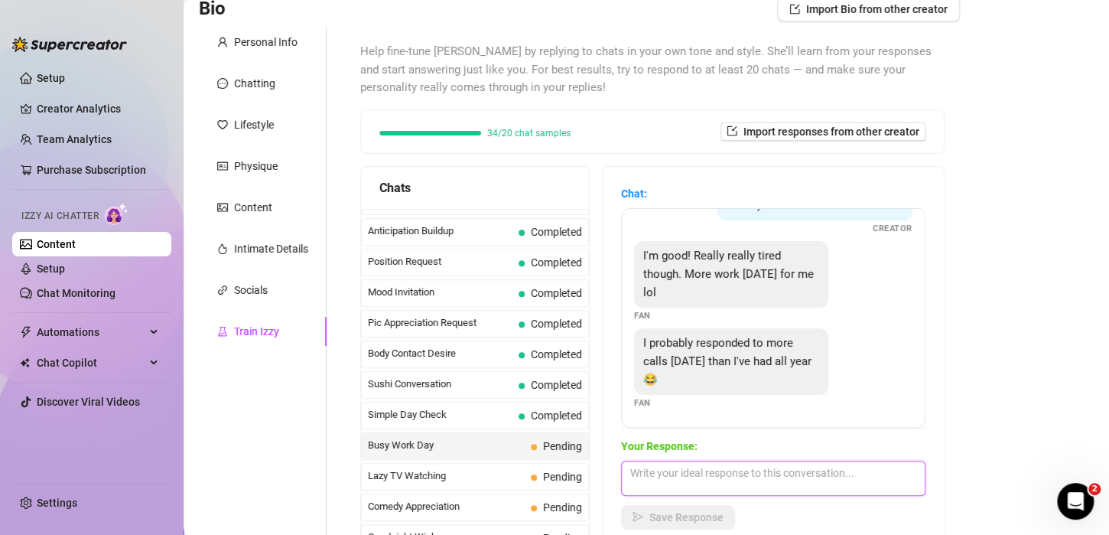
click at [761, 476] on textarea at bounding box center [773, 478] width 305 height 35
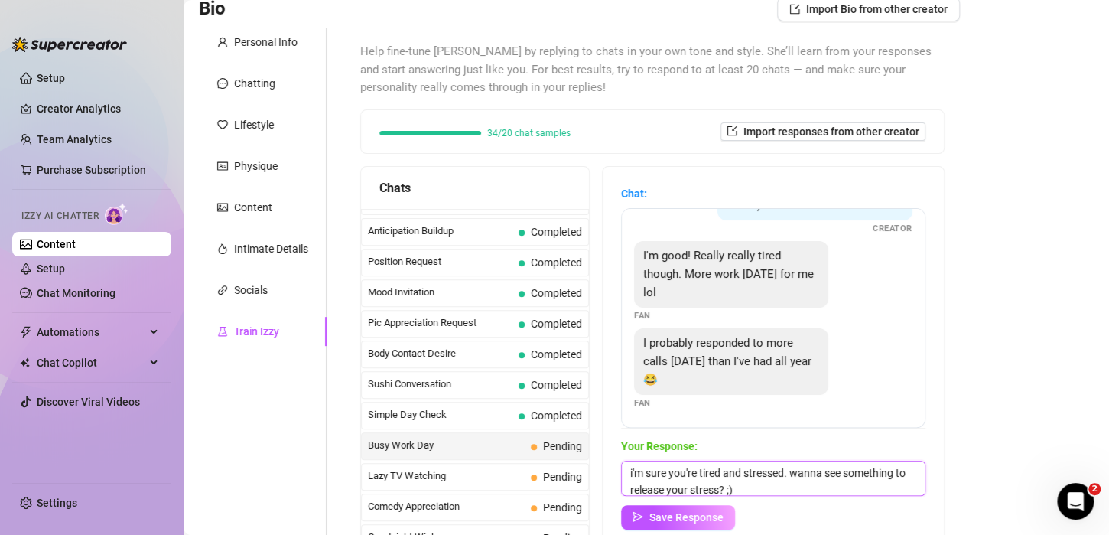
scroll to position [5, 0]
drag, startPoint x: 803, startPoint y: 471, endPoint x: 820, endPoint y: 488, distance: 23.8
click at [820, 488] on textarea "i'm sure you're tired and stressed. wanna see something to release your stress?…" at bounding box center [773, 478] width 305 height 35
type textarea "i'm sure you're tired and stressed. how can i help you to make the stress go aw…"
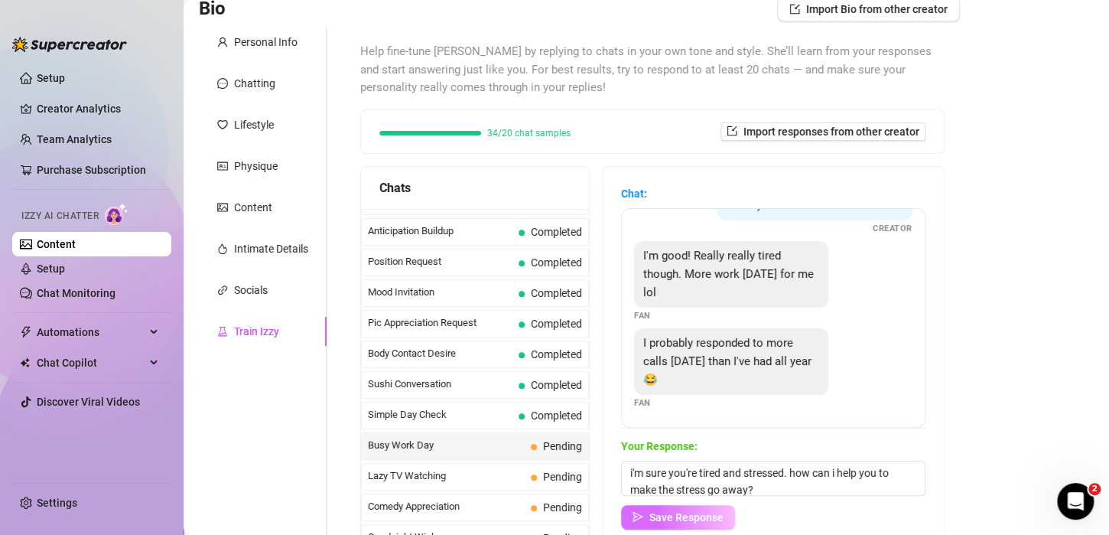
click at [717, 514] on span "Save Response" at bounding box center [687, 517] width 74 height 12
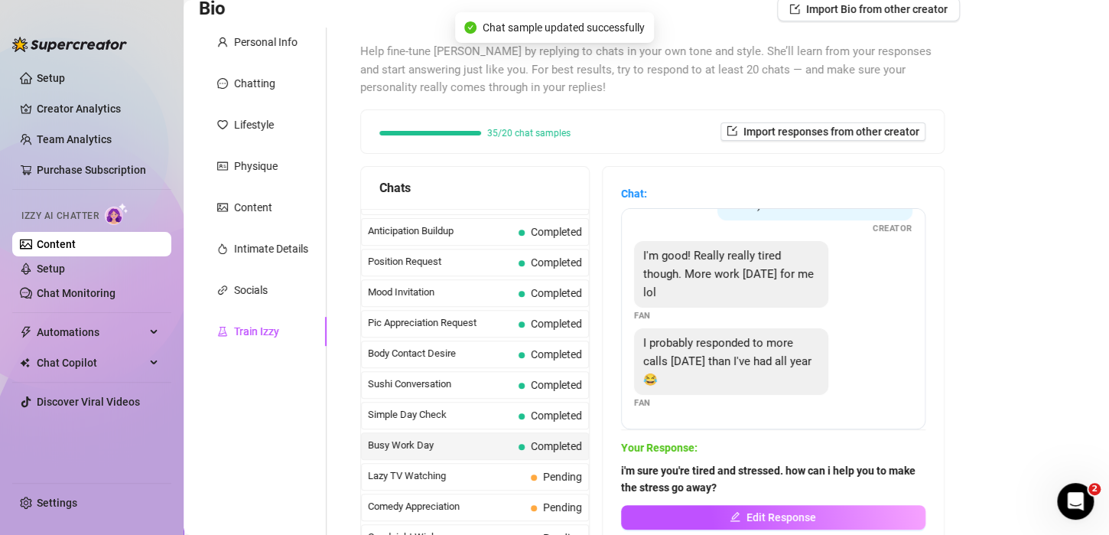
scroll to position [116, 0]
click at [471, 468] on span "Lazy TV Watching" at bounding box center [446, 475] width 157 height 15
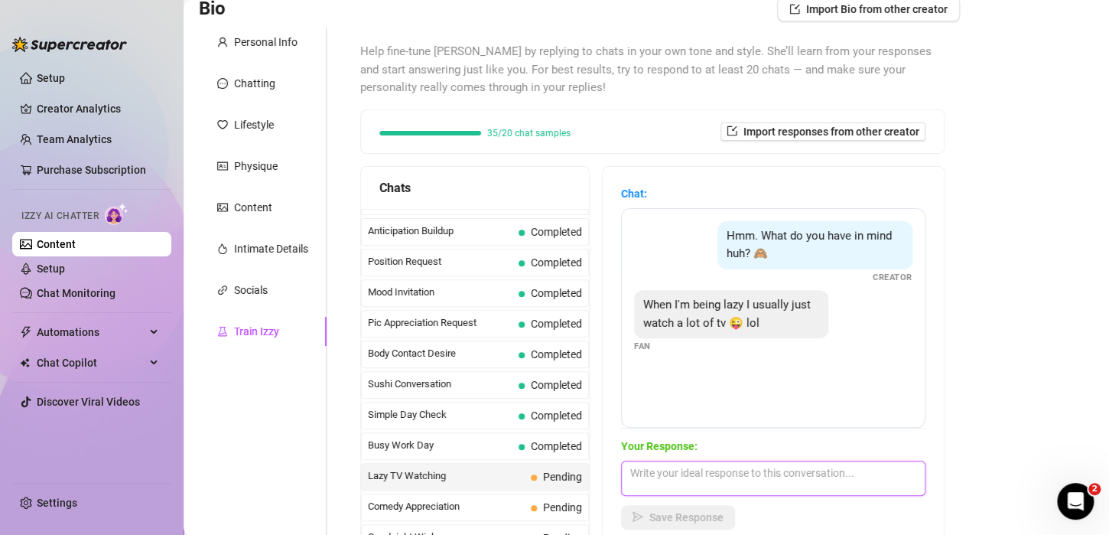
click at [743, 471] on textarea at bounding box center [773, 478] width 305 height 35
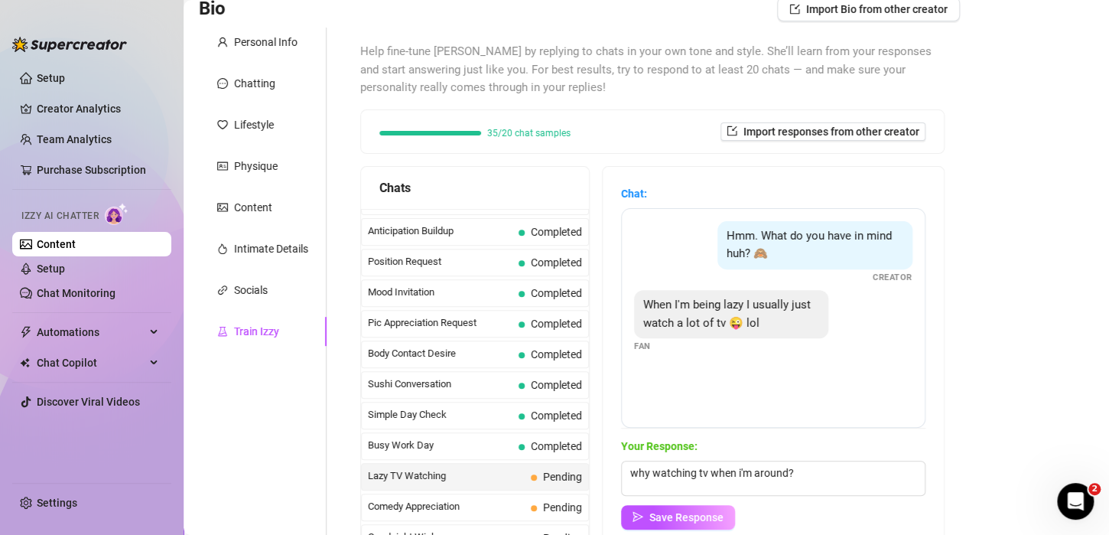
click at [767, 323] on span "When I'm being lazy I usually just watch a lot of tv 😜 lol" at bounding box center [727, 314] width 168 height 32
copy span "😜 l"
click at [832, 480] on textarea "why watching tv when i'm around?" at bounding box center [773, 478] width 305 height 35
paste textarea "😜"
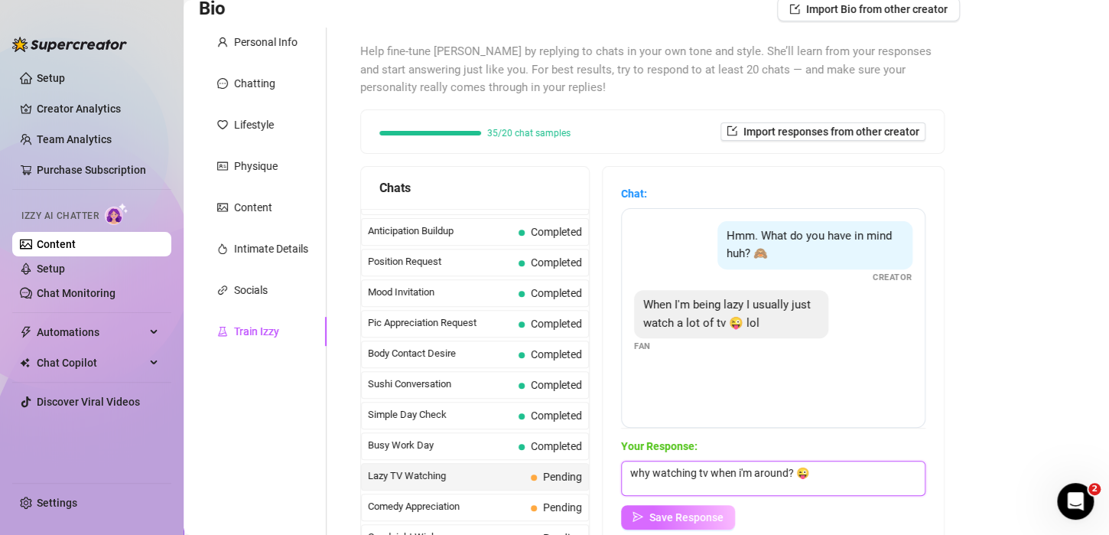
type textarea "why watching tv when i'm around? 😜"
click at [715, 507] on button "Save Response" at bounding box center [678, 517] width 114 height 24
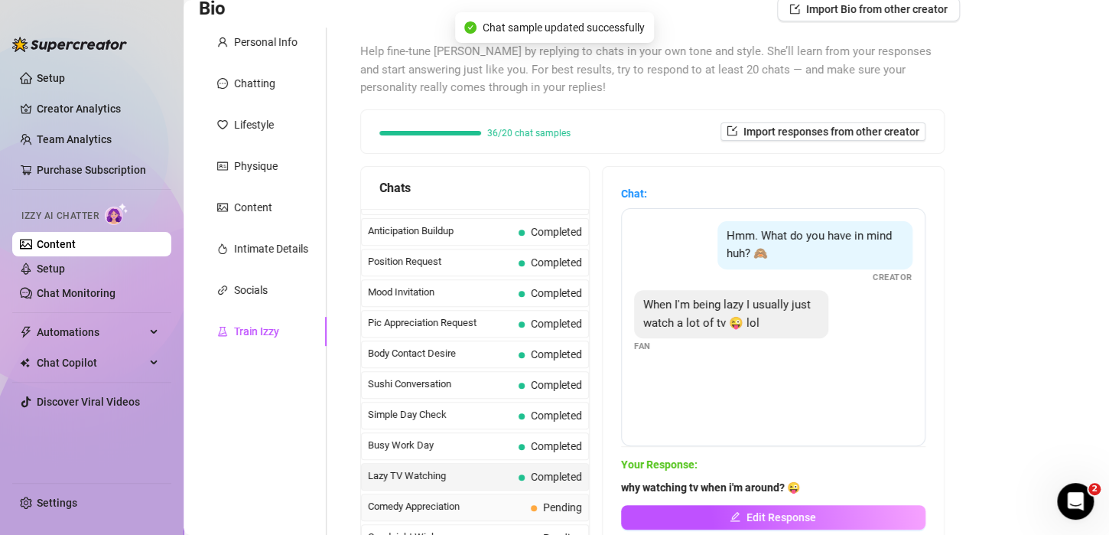
click at [449, 499] on span "Comedy Appreciation" at bounding box center [446, 506] width 157 height 15
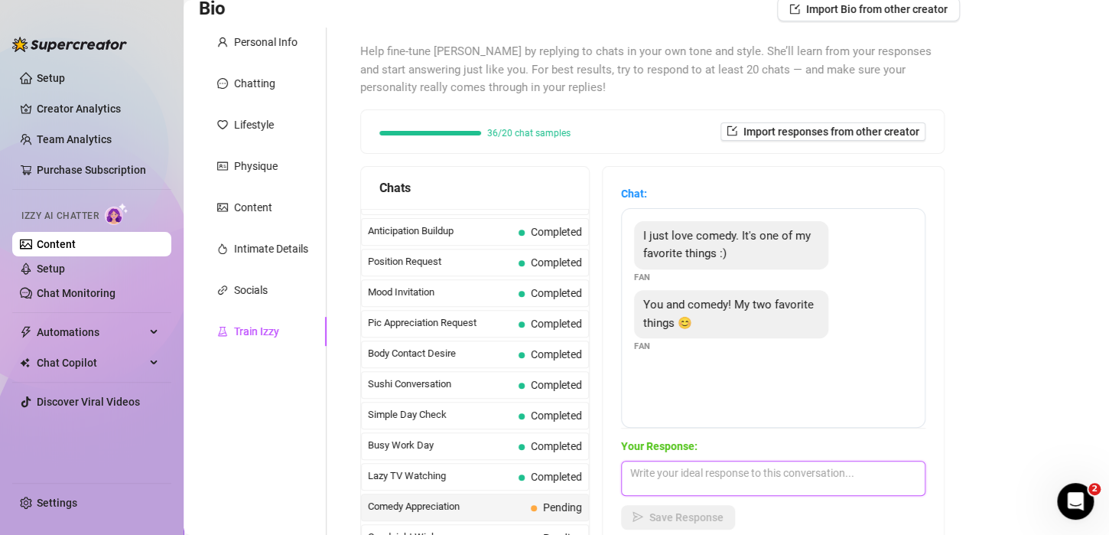
click at [662, 474] on textarea at bounding box center [773, 478] width 305 height 35
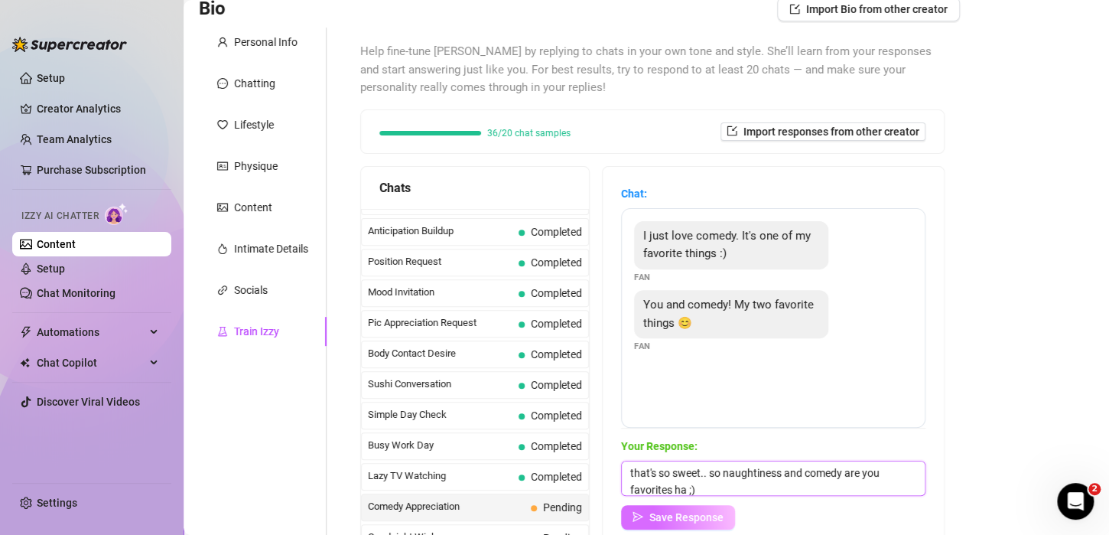
type textarea "that's so sweet.. so naughtiness and comedy are you favorites ha ;)"
click at [643, 512] on icon "send" at bounding box center [638, 516] width 11 height 11
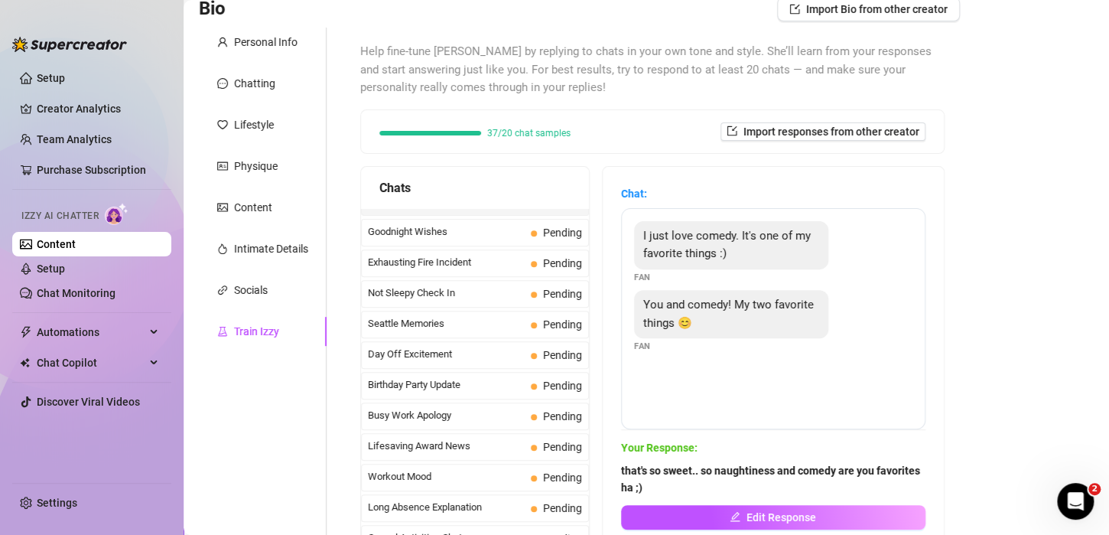
scroll to position [1105, 0]
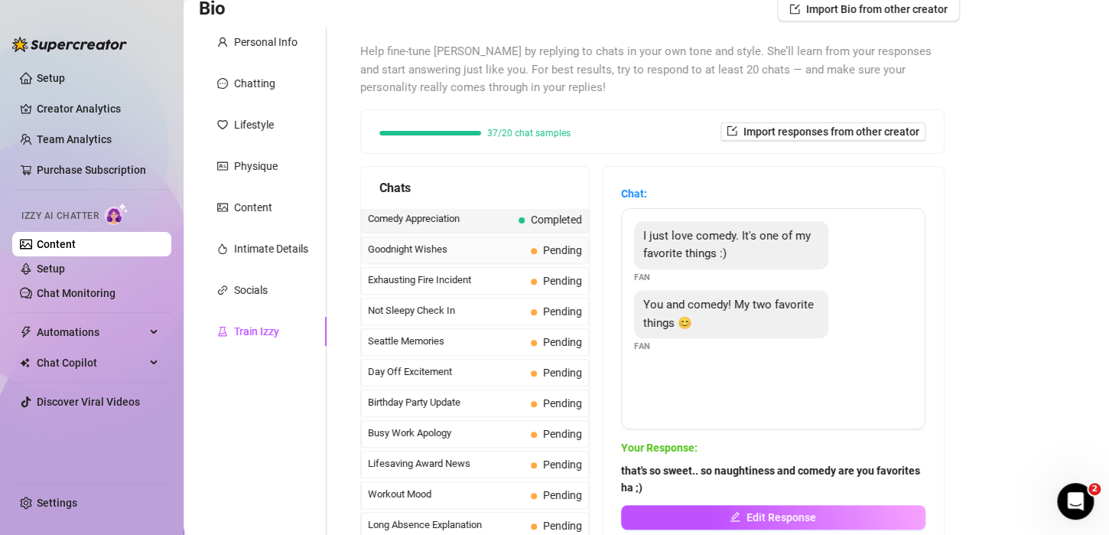
click at [427, 249] on div "Goodnight Wishes Pending" at bounding box center [475, 250] width 228 height 28
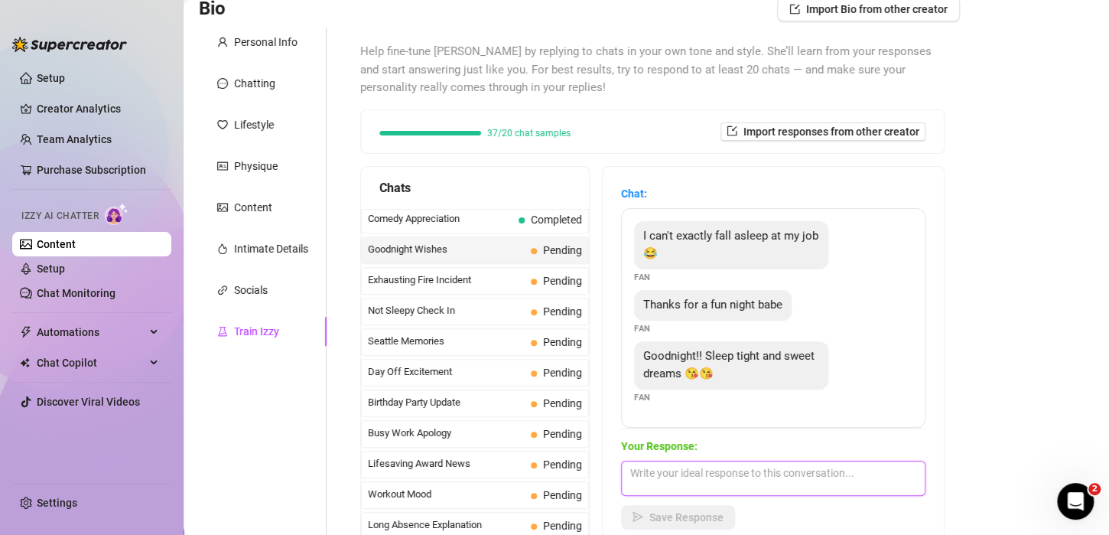
click at [707, 471] on textarea at bounding box center [773, 478] width 305 height 35
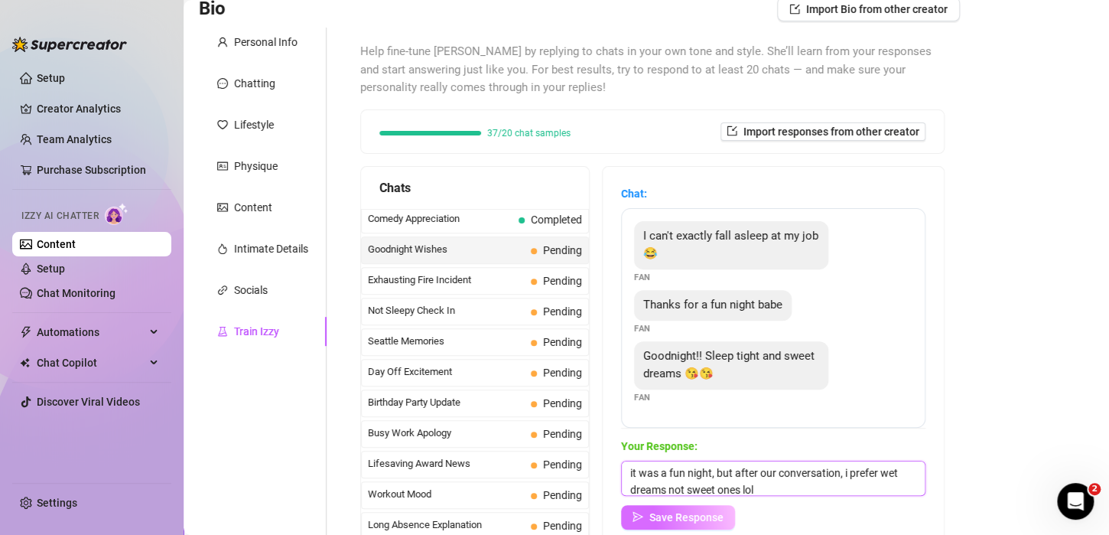
type textarea "it was a fun night, but after our conversation, i prefer wet dreams not sweet o…"
click at [699, 519] on span "Save Response" at bounding box center [687, 517] width 74 height 12
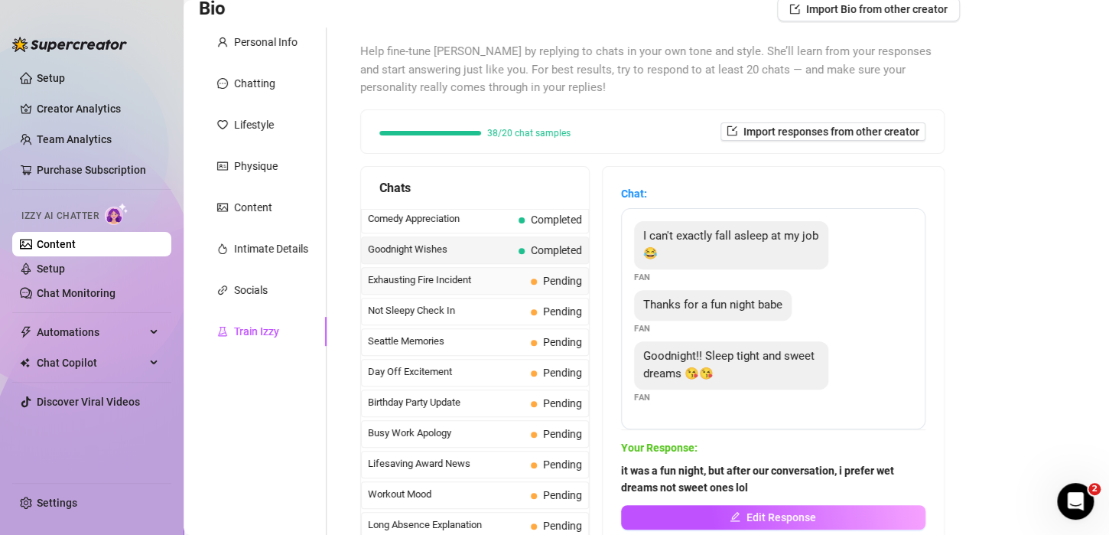
click at [422, 272] on span "Exhausting Fire Incident" at bounding box center [446, 279] width 157 height 15
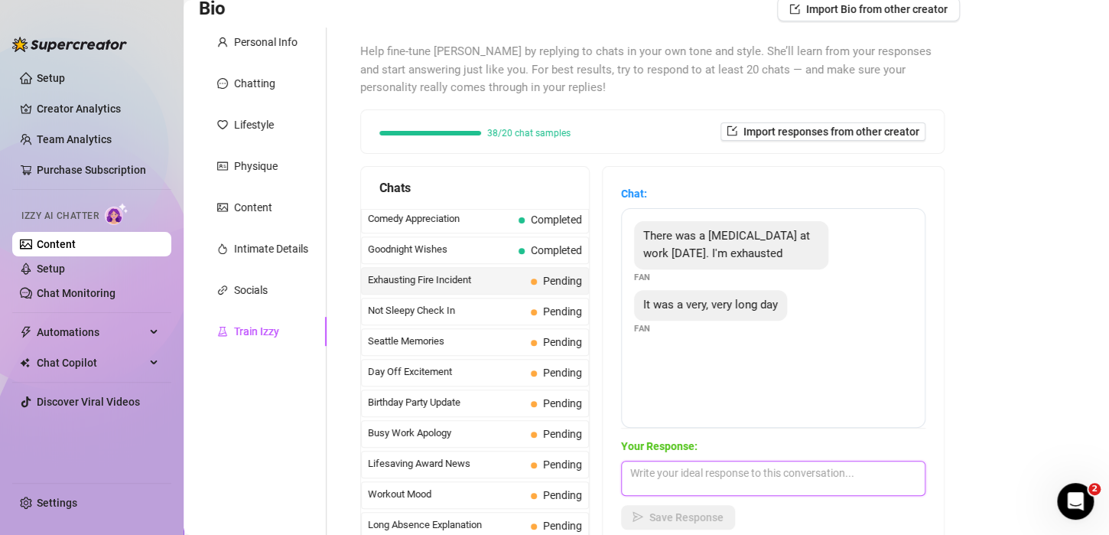
click at [712, 477] on textarea at bounding box center [773, 478] width 305 height 35
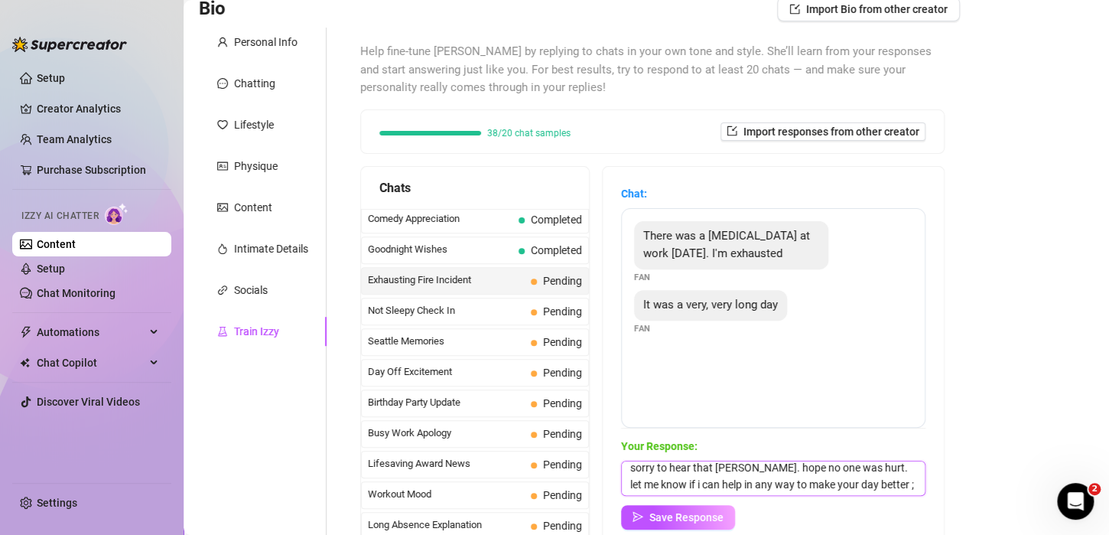
scroll to position [18, 0]
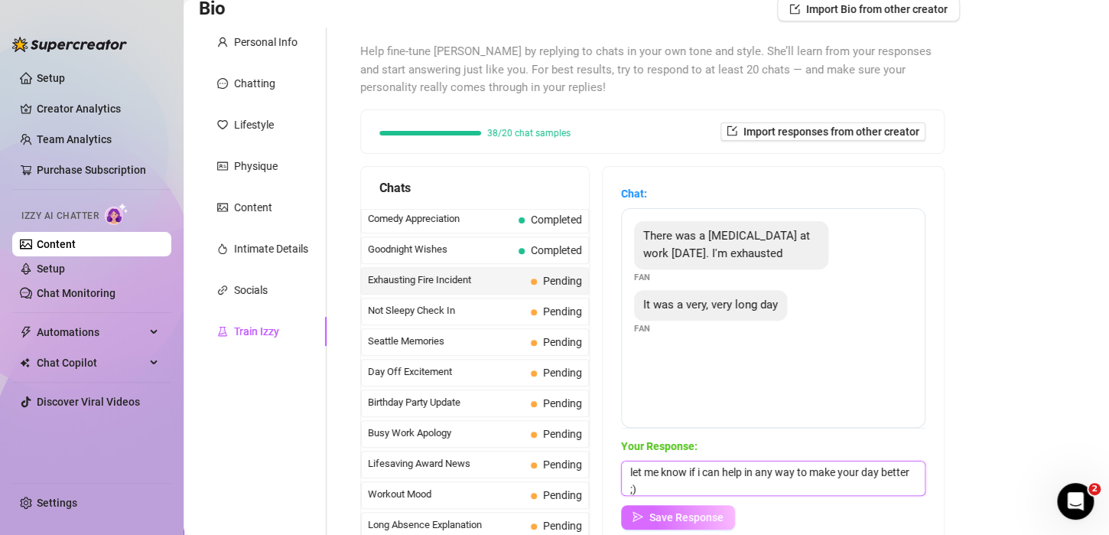
type textarea "sorry to hear that [PERSON_NAME]. hope no one was hurt. let me know if i can he…"
click at [704, 514] on span "Save Response" at bounding box center [687, 517] width 74 height 12
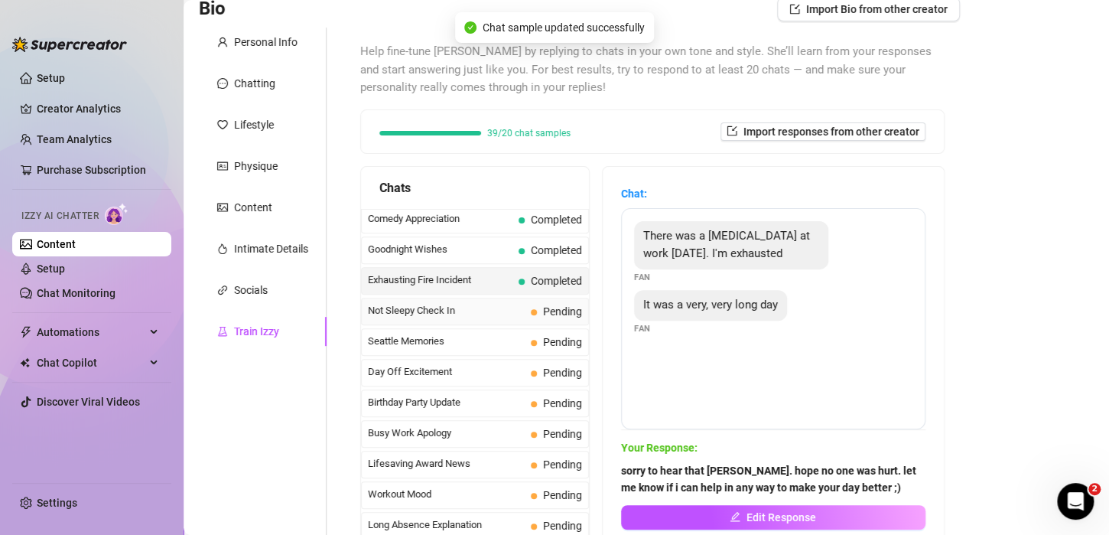
click at [444, 303] on span "Not Sleepy Check In" at bounding box center [446, 310] width 157 height 15
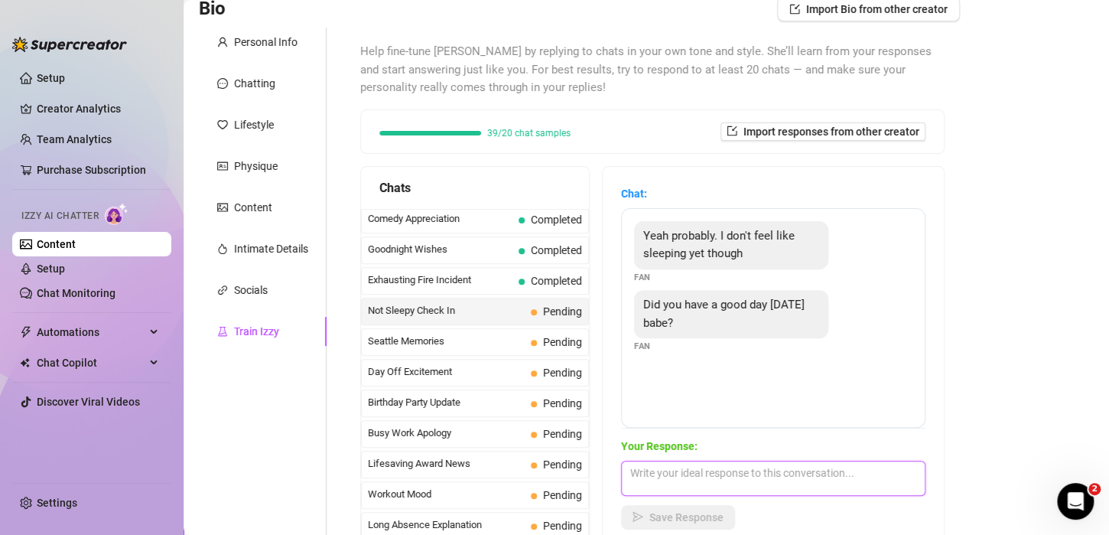
click at [669, 477] on textarea at bounding box center [773, 478] width 305 height 35
type textarea "my day was okay hun, what about yours?"
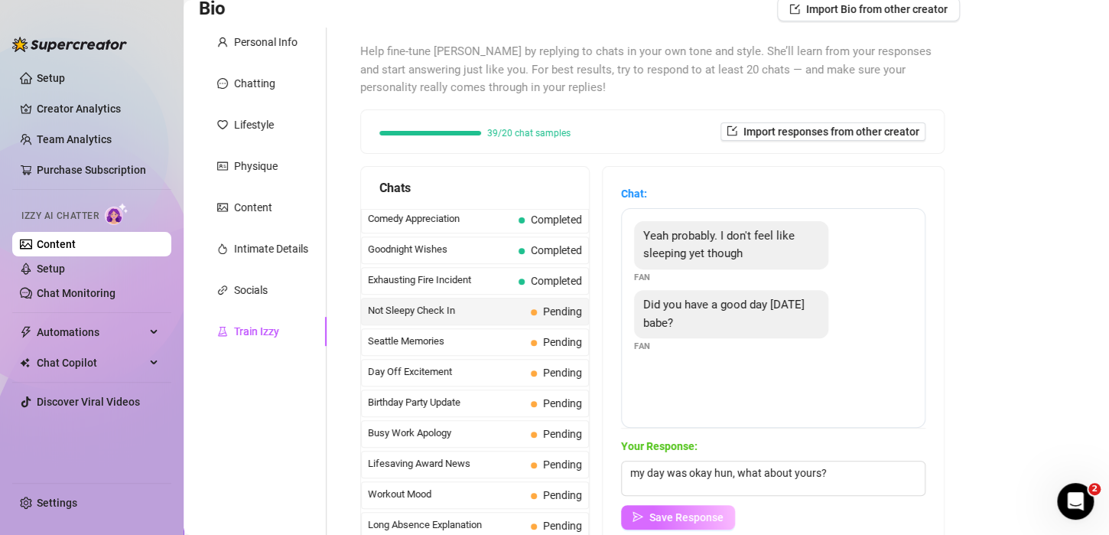
click at [699, 518] on span "Save Response" at bounding box center [687, 517] width 74 height 12
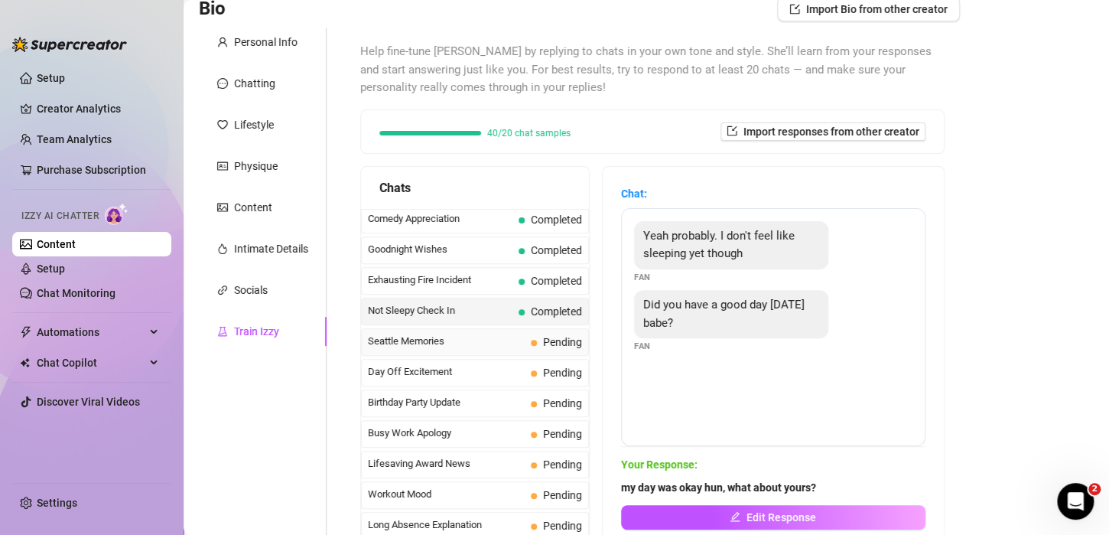
click at [452, 334] on span "Seattle Memories" at bounding box center [446, 341] width 157 height 15
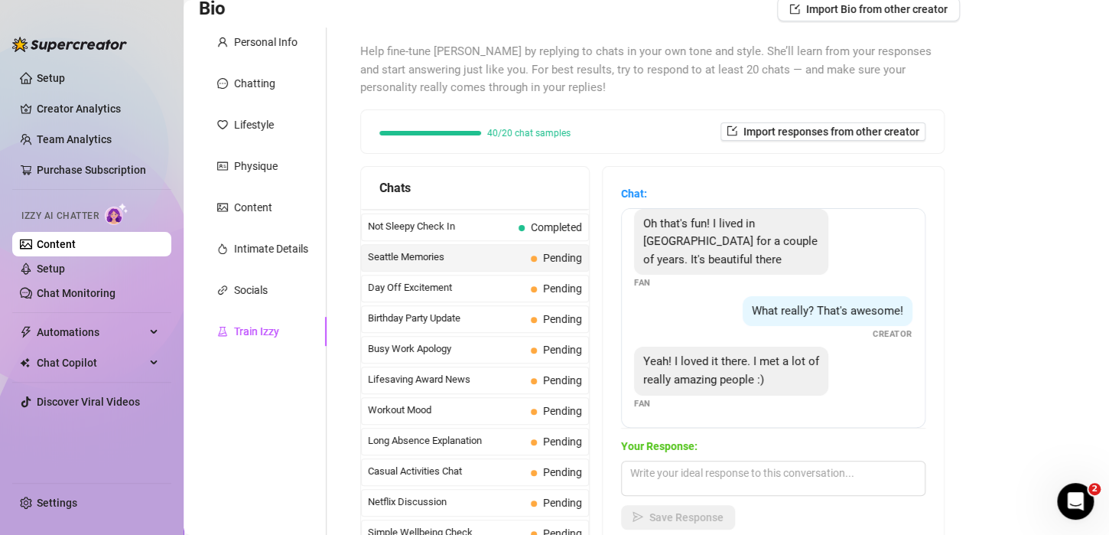
scroll to position [1206, 0]
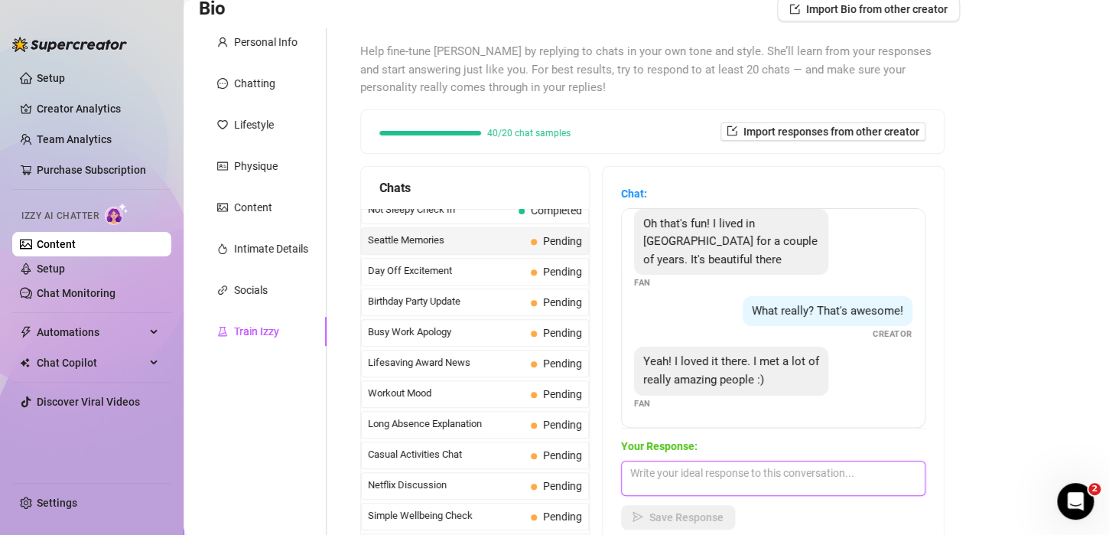
click at [673, 462] on textarea at bounding box center [773, 478] width 305 height 35
type textarea "i"
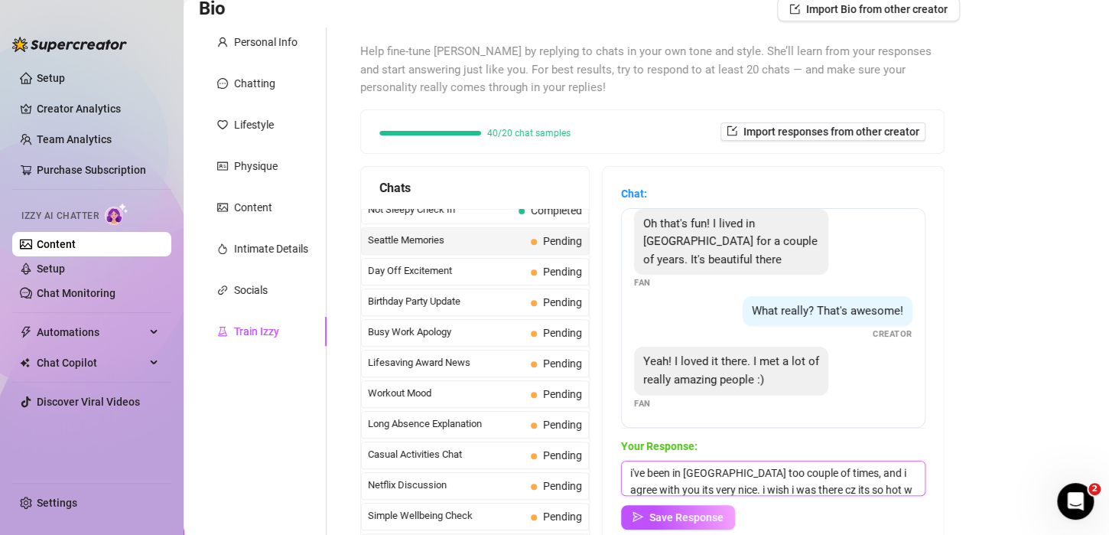
scroll to position [18, 0]
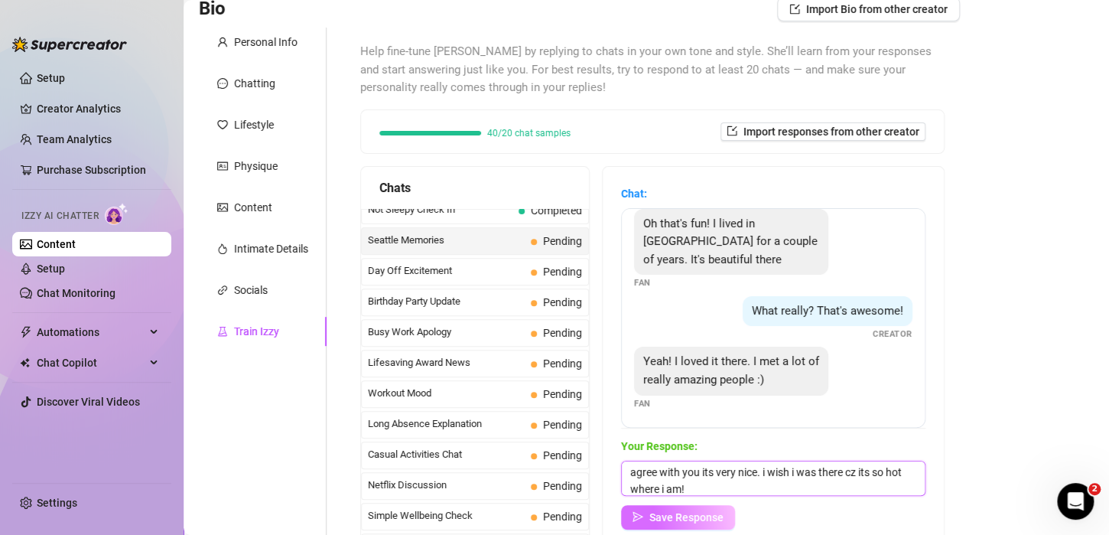
type textarea "i've been in [GEOGRAPHIC_DATA] too couple of times, and i agree with you its ve…"
click at [702, 516] on span "Save Response" at bounding box center [687, 517] width 74 height 12
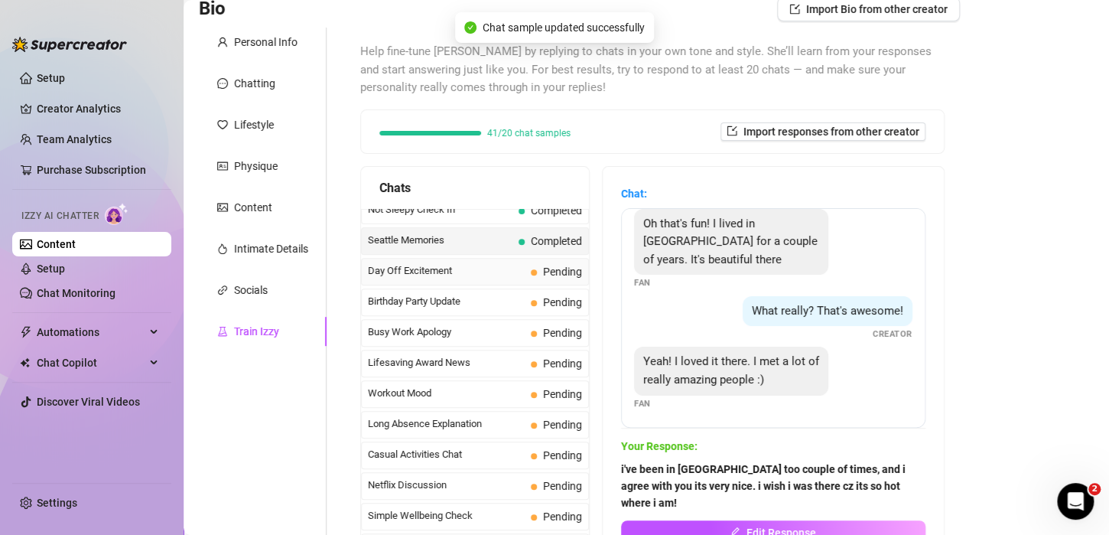
click at [427, 263] on span "Day Off Excitement" at bounding box center [446, 270] width 157 height 15
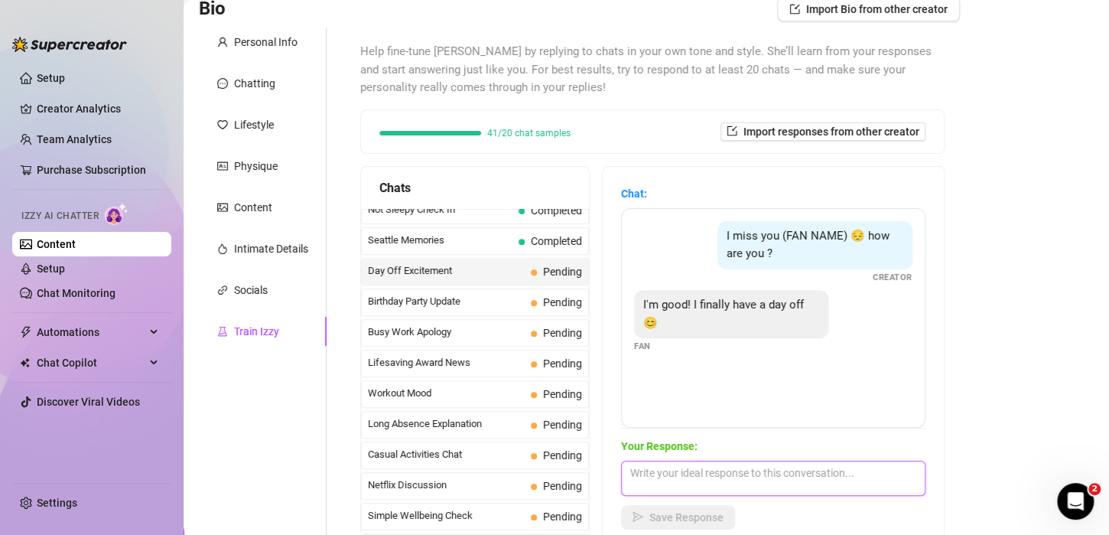
click at [687, 479] on textarea at bounding box center [773, 478] width 305 height 35
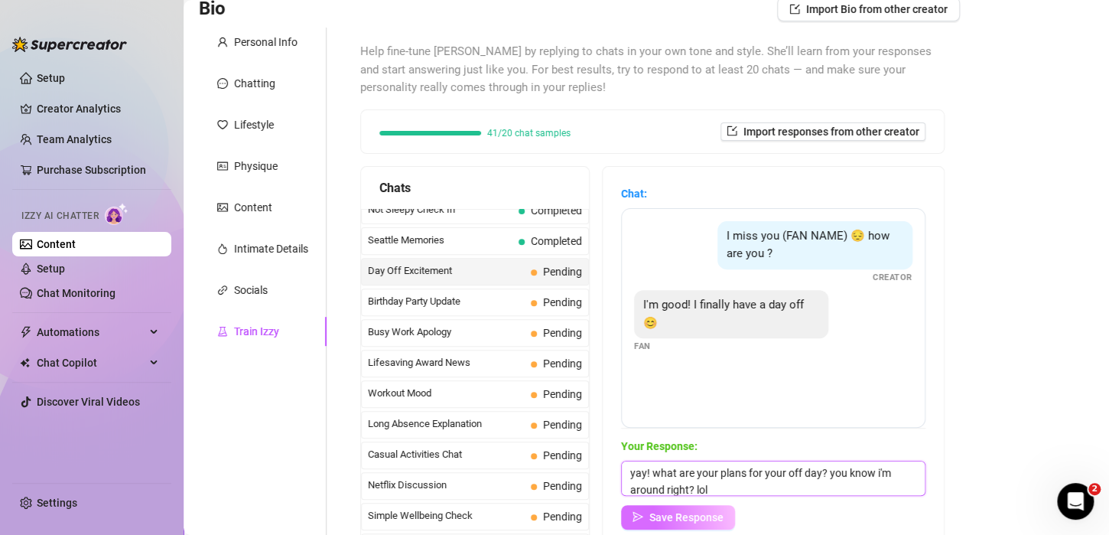
type textarea "yay! what are your plans for your off day? you know i'm around right? lol"
click at [724, 513] on span "Save Response" at bounding box center [687, 517] width 74 height 12
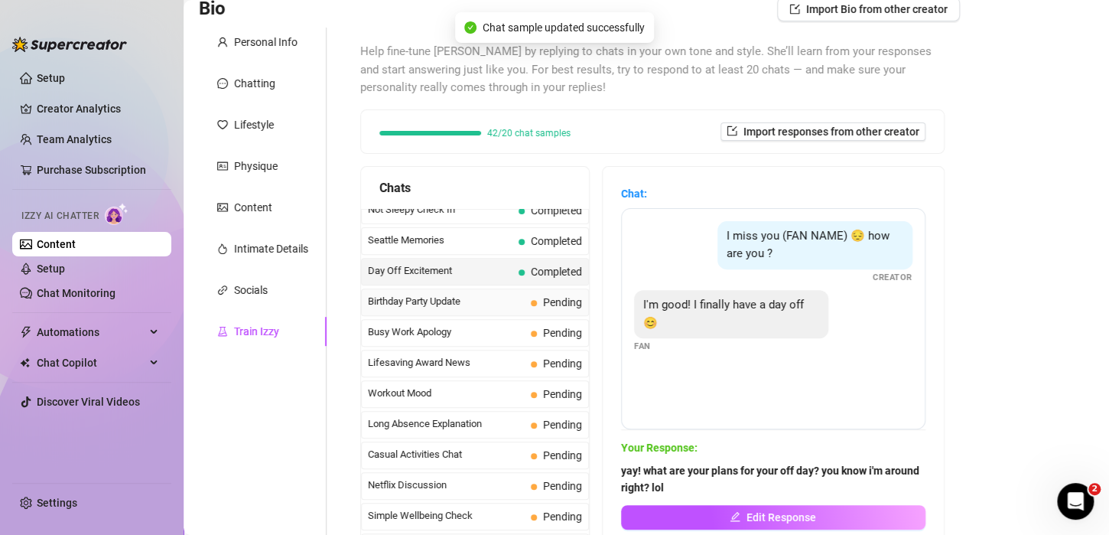
click at [451, 294] on span "Birthday Party Update" at bounding box center [446, 301] width 157 height 15
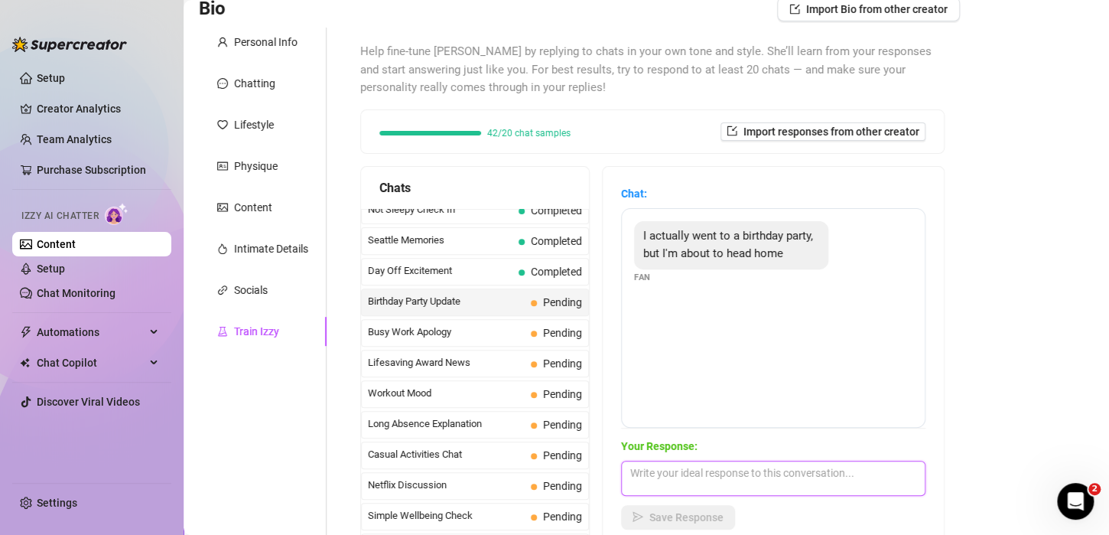
click at [649, 480] on textarea at bounding box center [773, 478] width 305 height 35
type textarea "ok let me know when you're home so we can have some fun ;)"
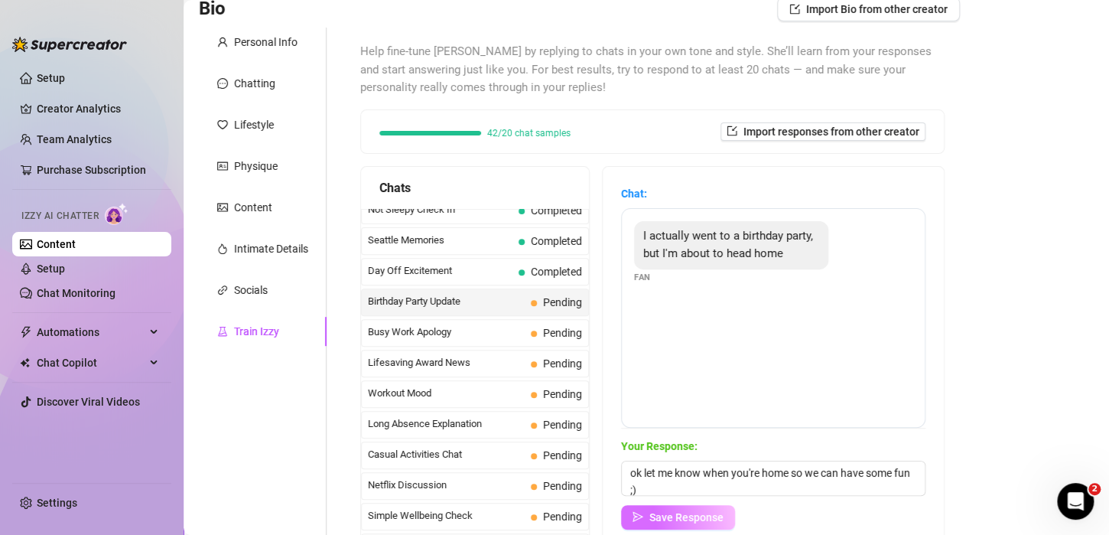
click at [667, 519] on span "Save Response" at bounding box center [687, 517] width 74 height 12
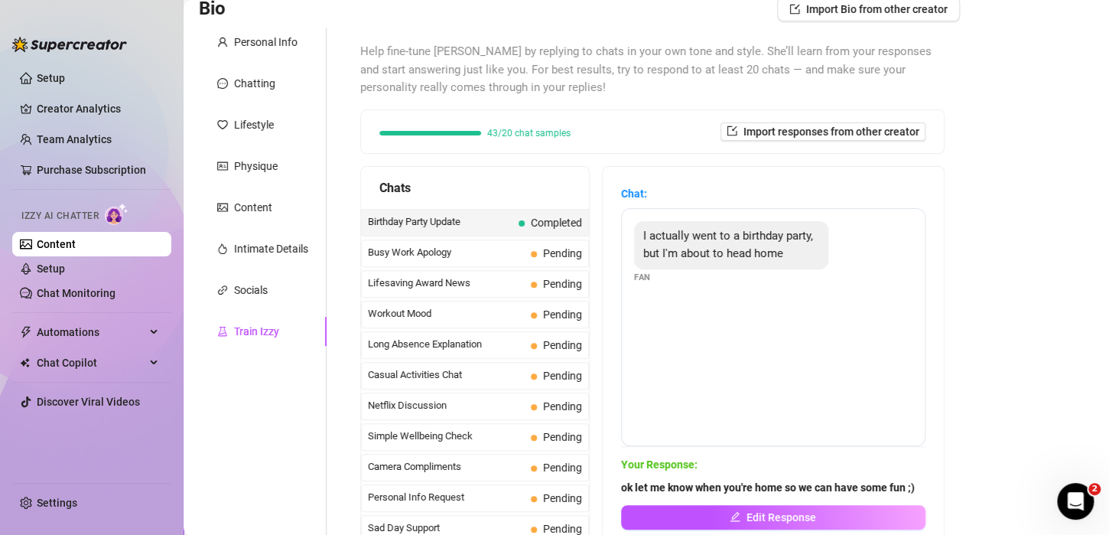
scroll to position [1288, 0]
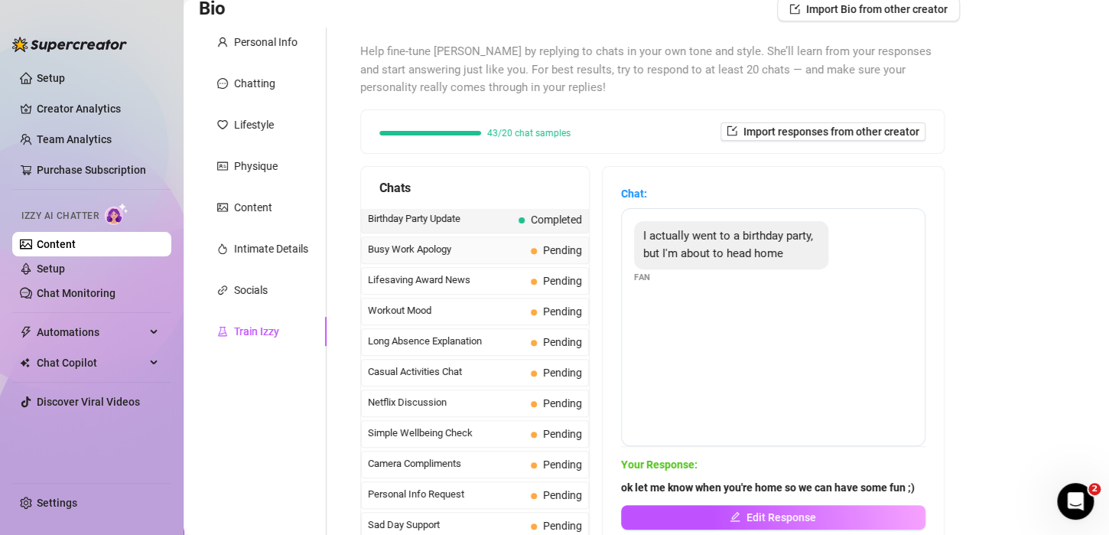
click at [381, 242] on span "Busy Work Apology" at bounding box center [446, 249] width 157 height 15
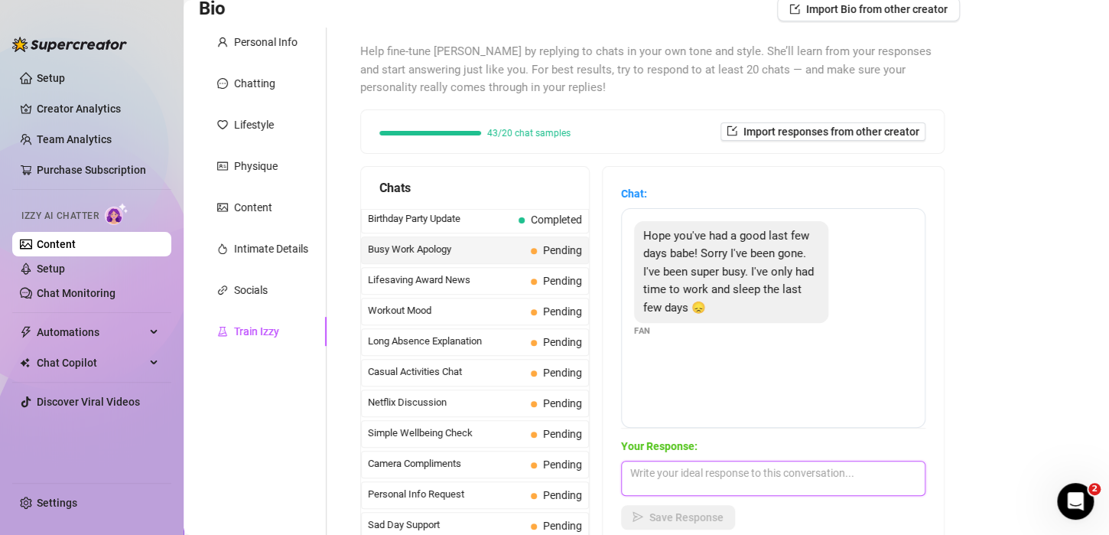
click at [677, 470] on textarea at bounding box center [773, 478] width 305 height 35
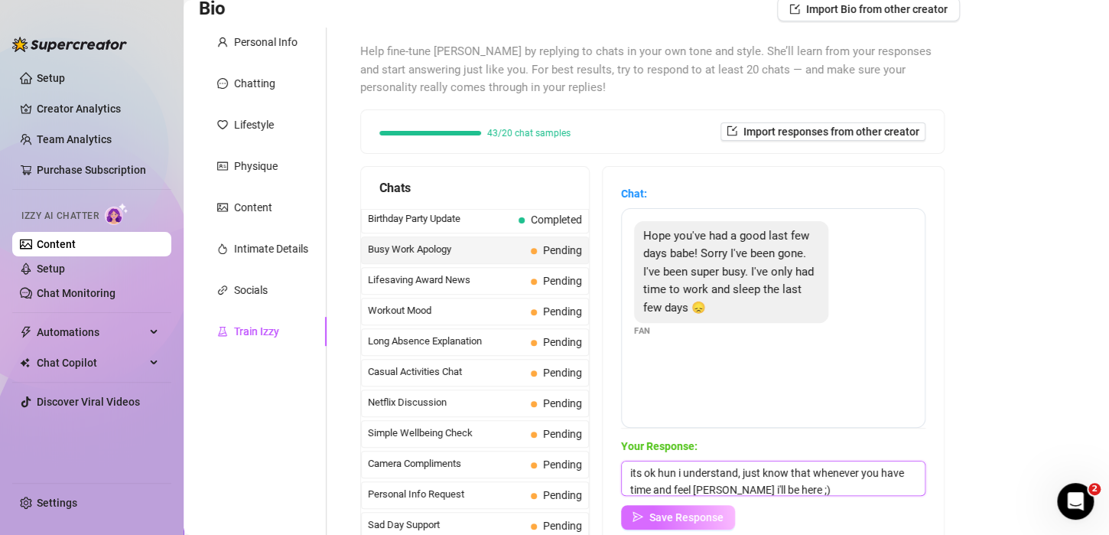
type textarea "its ok hun i understand, just know that whenever you have time and feel [PERSON…"
click at [706, 512] on span "Save Response" at bounding box center [687, 517] width 74 height 12
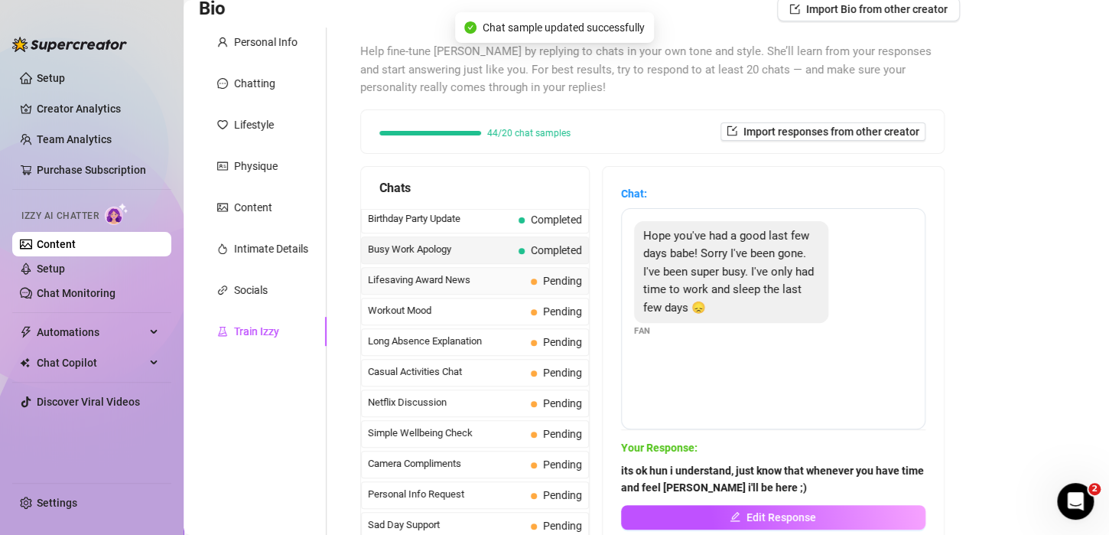
click at [453, 272] on span "Lifesaving Award News" at bounding box center [446, 279] width 157 height 15
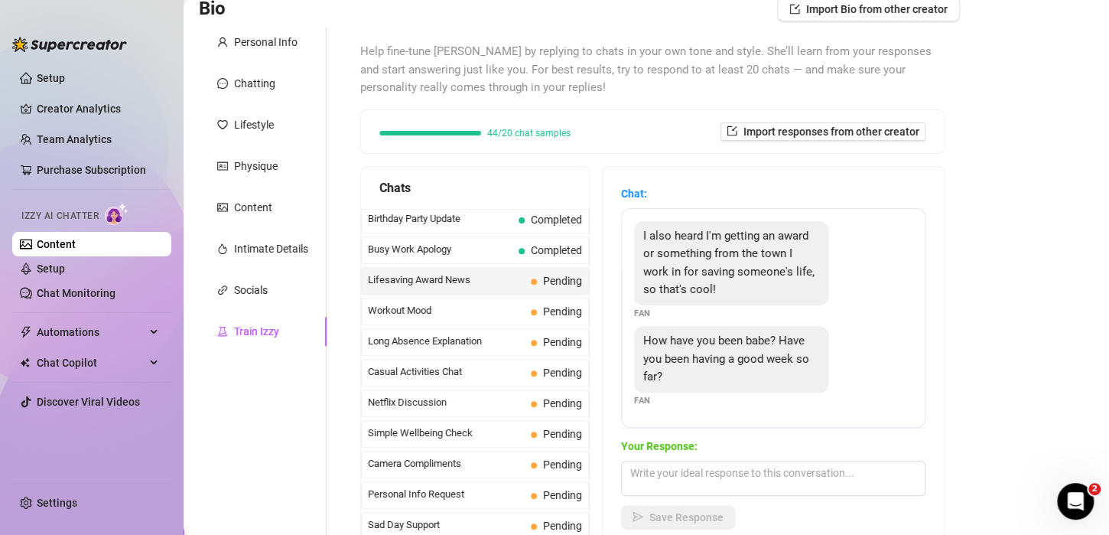
click at [764, 256] on span "I also heard I'm getting an award or something from the town I work in for savi…" at bounding box center [728, 263] width 171 height 68
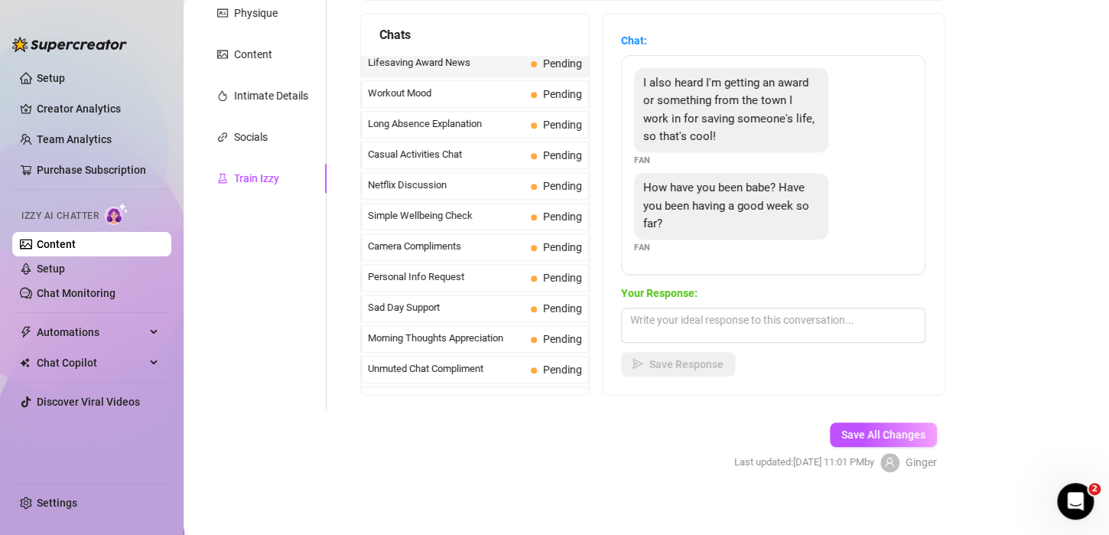
scroll to position [1356, 0]
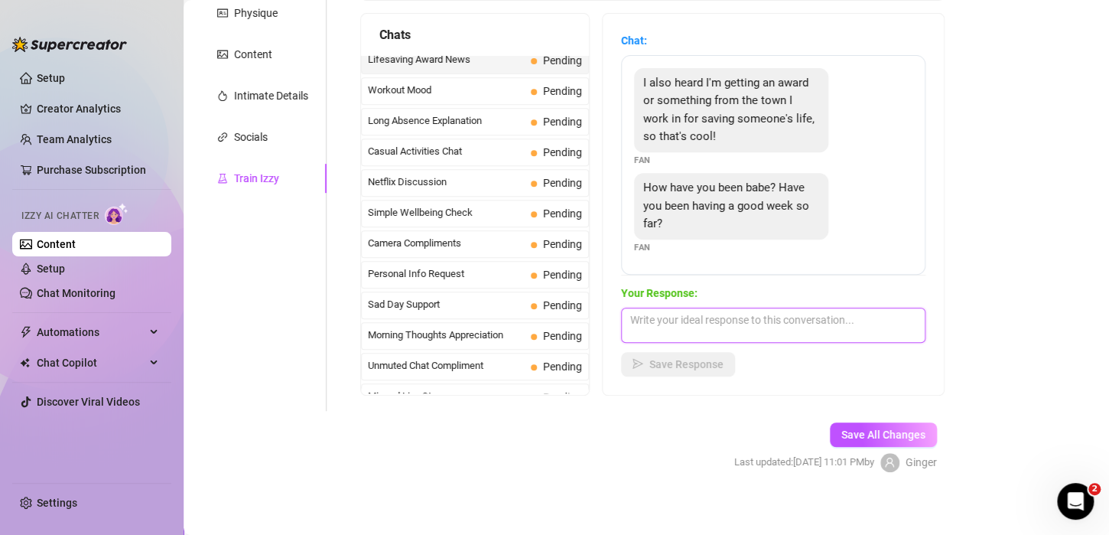
click at [774, 326] on textarea at bounding box center [773, 325] width 305 height 35
type textarea "t"
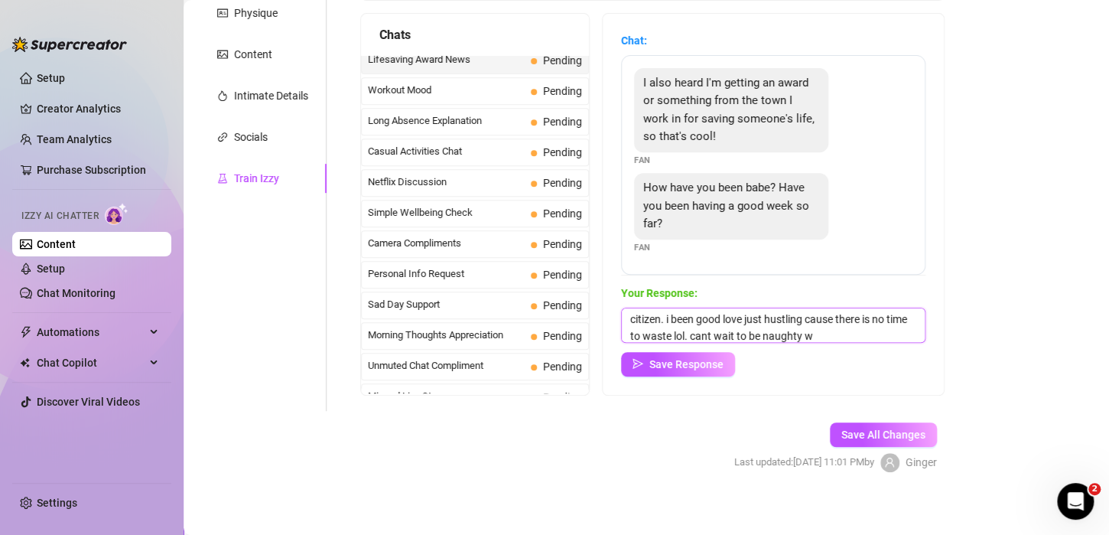
scroll to position [34, 0]
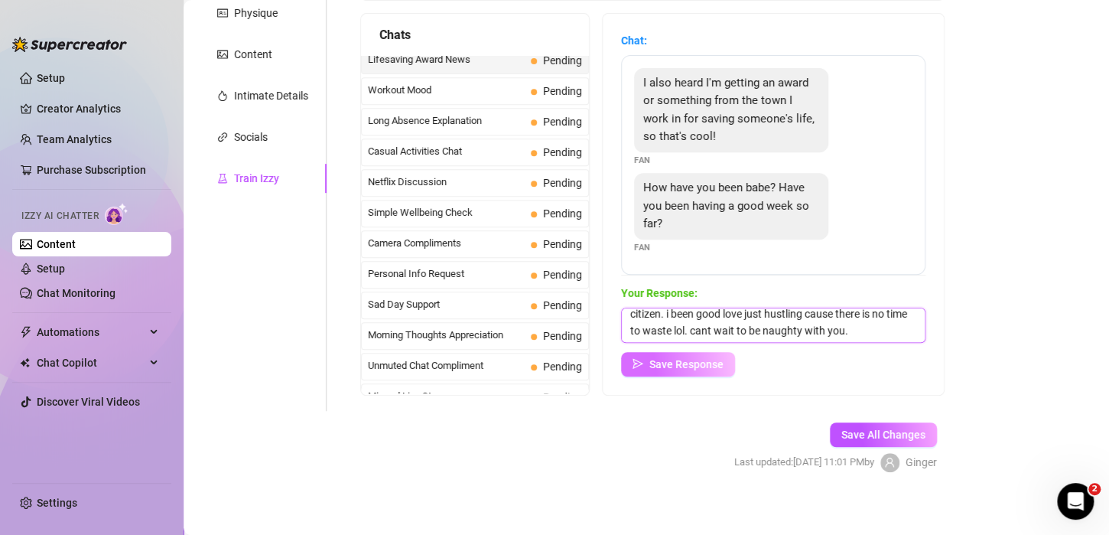
type textarea "oh wow ! thats awesome hun. i can see you are a good citizen. i been good love …"
click at [714, 360] on span "Save Response" at bounding box center [687, 364] width 74 height 12
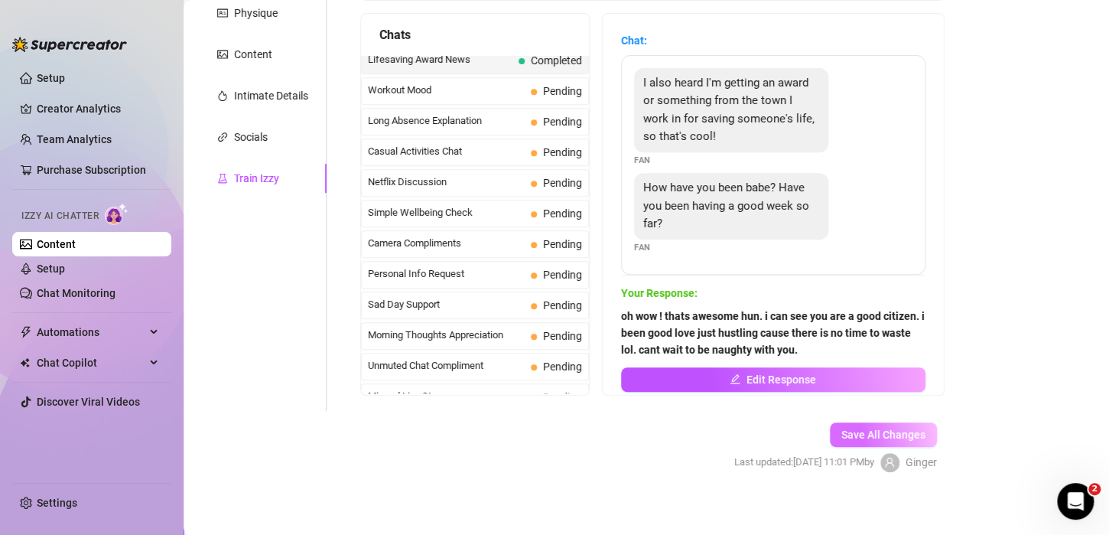
click at [878, 433] on span "Save All Changes" at bounding box center [884, 434] width 84 height 12
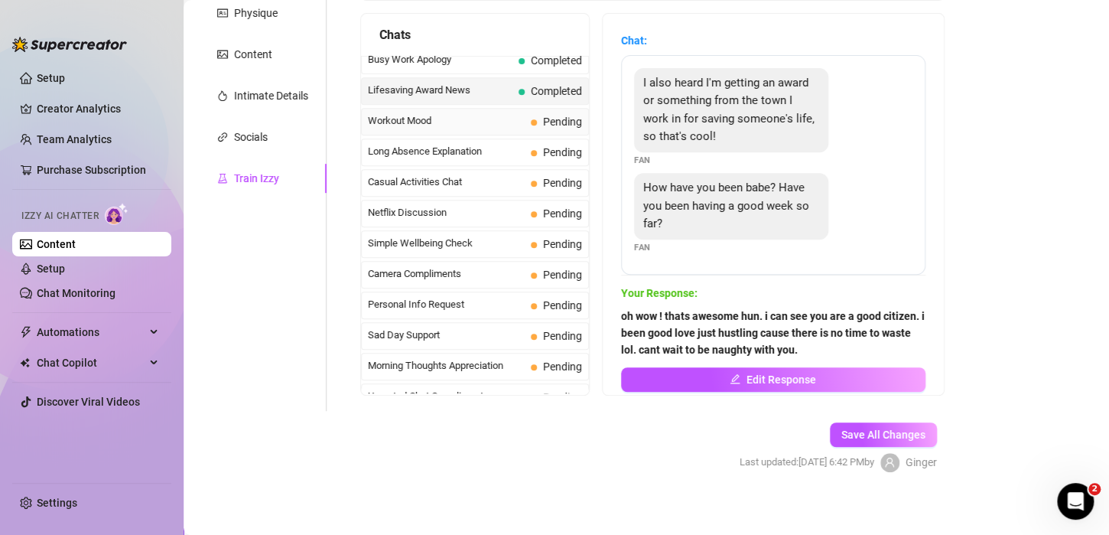
click at [448, 113] on span "Workout Mood" at bounding box center [446, 120] width 157 height 15
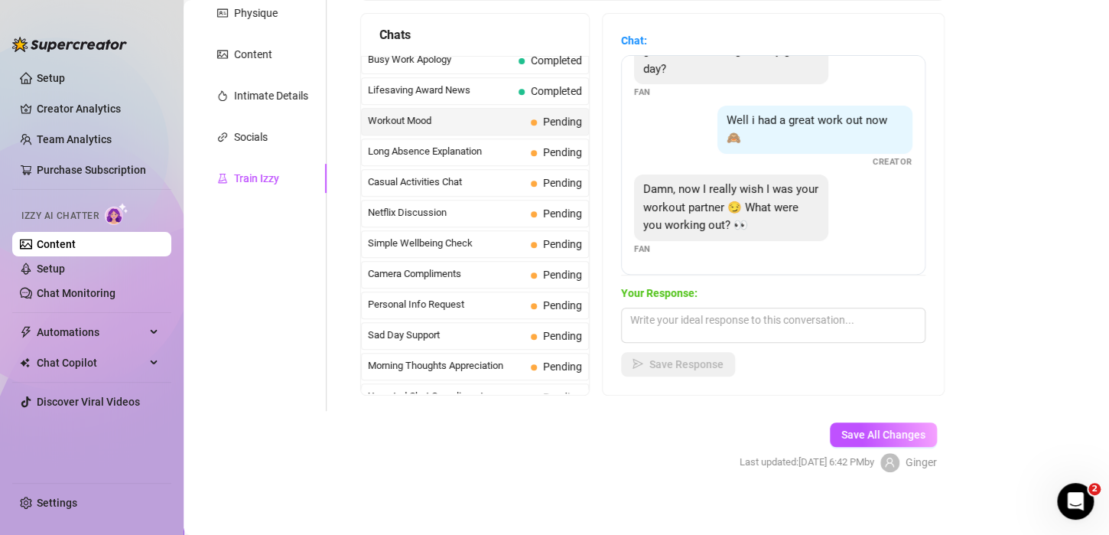
scroll to position [67, 0]
click at [691, 326] on textarea at bounding box center [773, 325] width 305 height 35
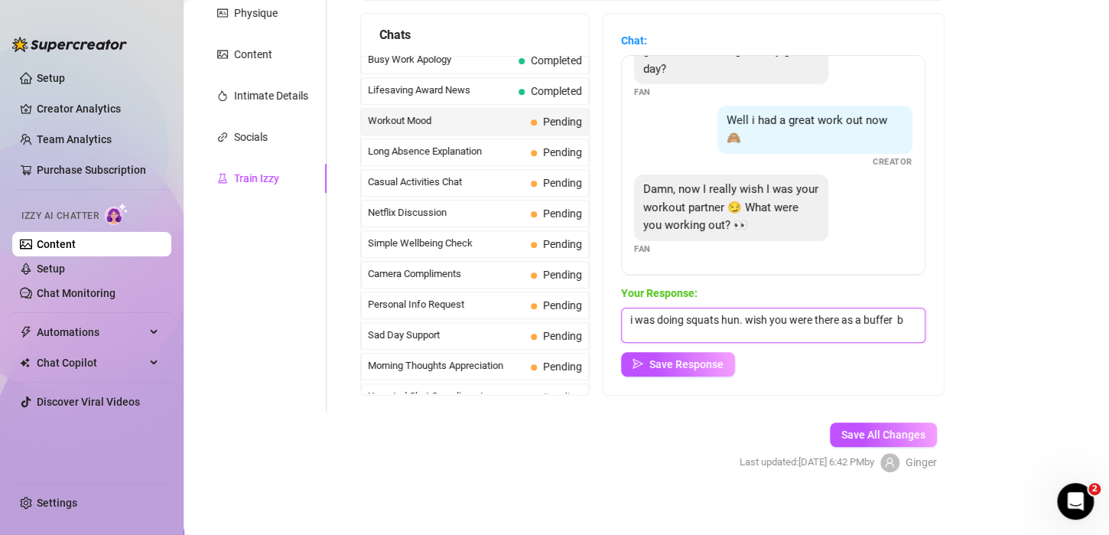
scroll to position [0, 0]
type textarea "i was doing squats hun. wish you were there as a buffer between me and the floo…"
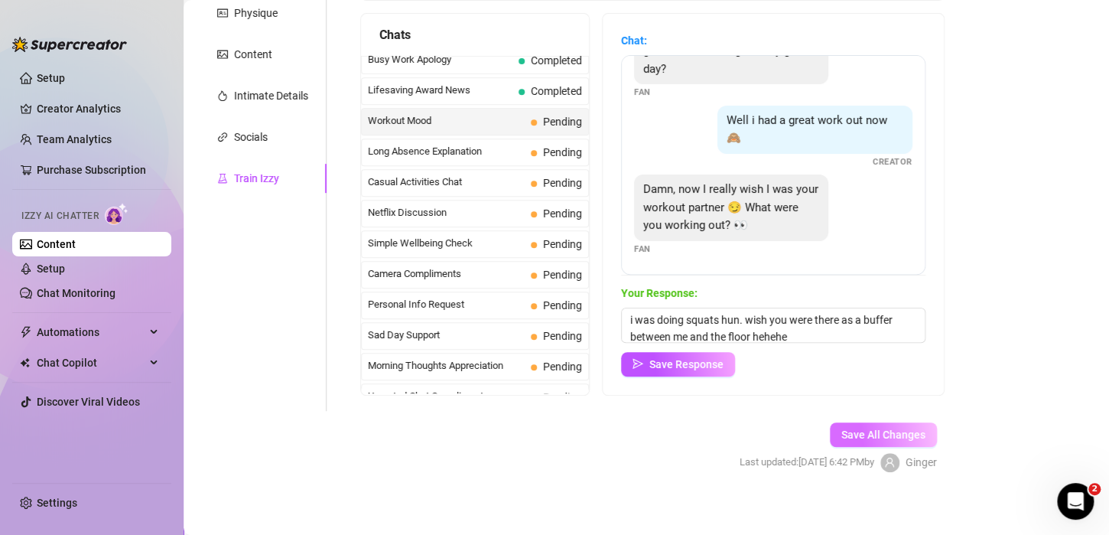
click at [868, 433] on span "Save All Changes" at bounding box center [884, 434] width 84 height 12
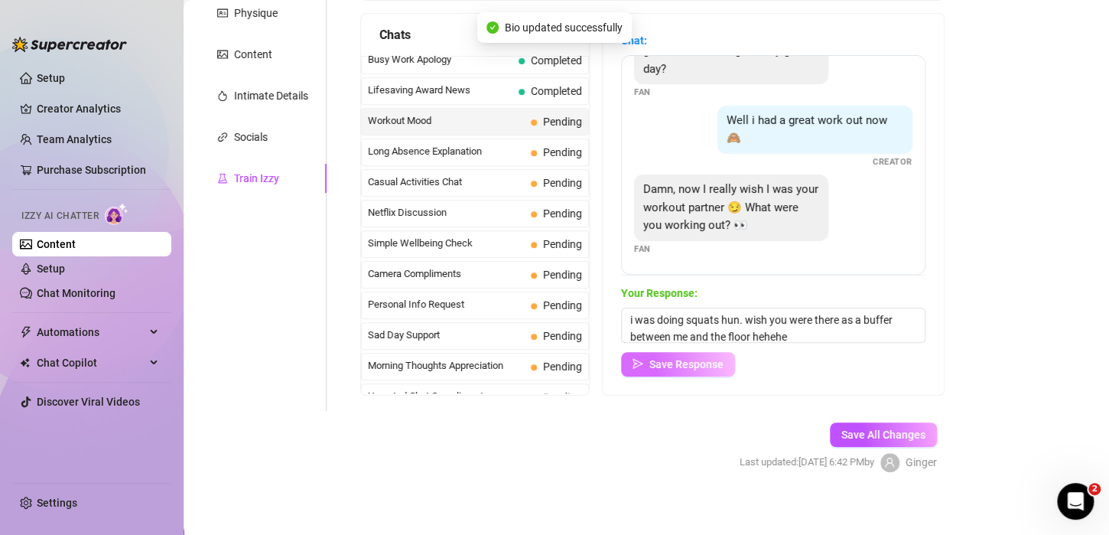
click at [719, 360] on span "Save Response" at bounding box center [687, 364] width 74 height 12
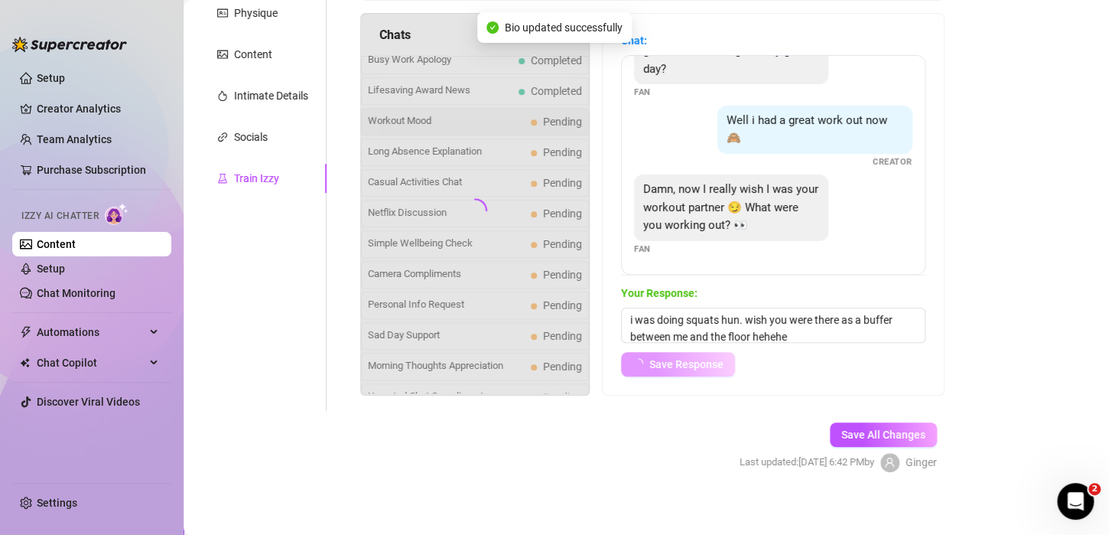
scroll to position [65, 0]
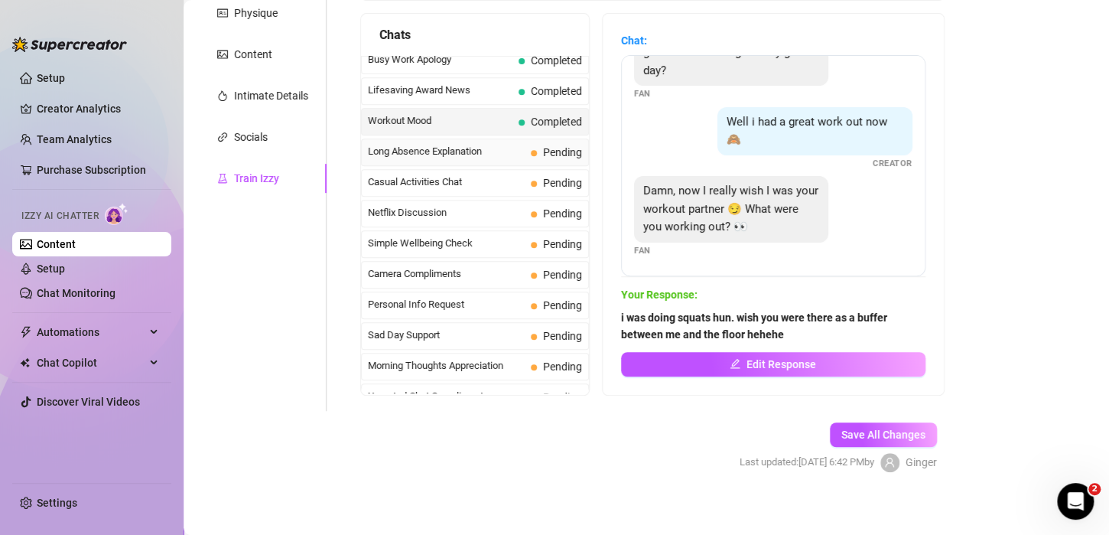
click at [474, 144] on span "Long Absence Explanation" at bounding box center [446, 151] width 157 height 15
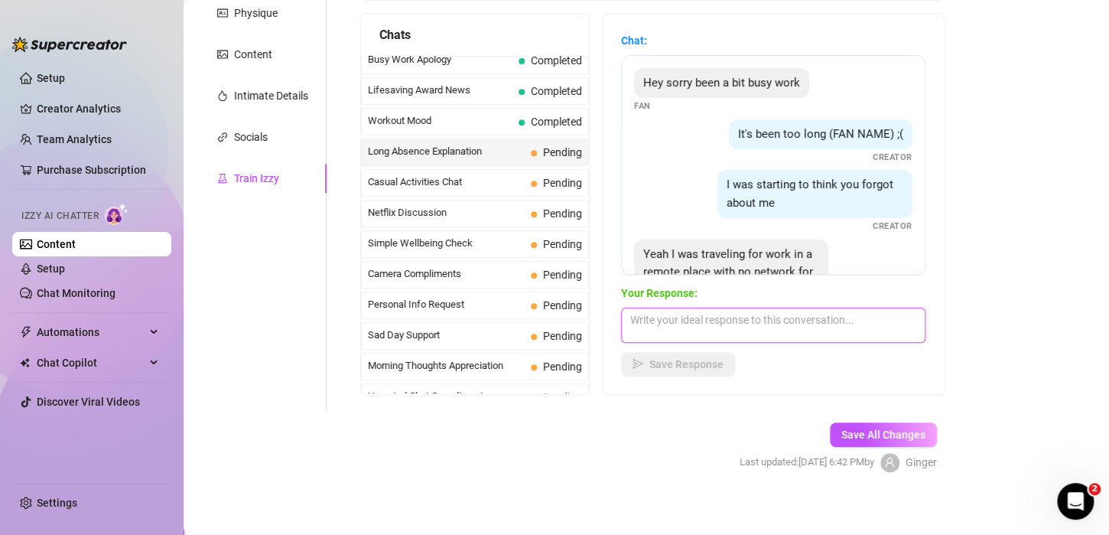
click at [697, 330] on textarea at bounding box center [773, 325] width 305 height 35
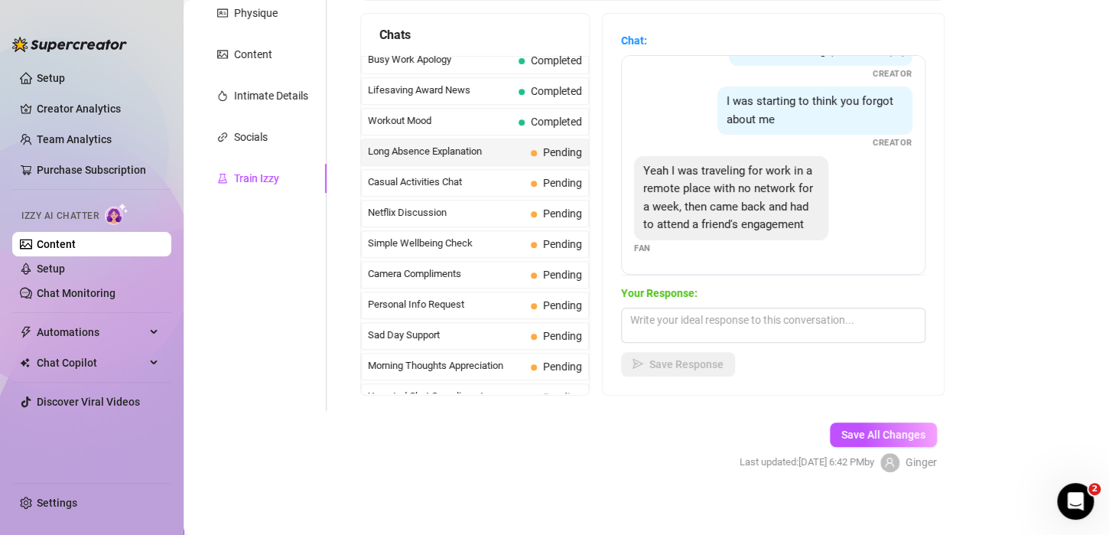
scroll to position [135, 0]
click at [682, 323] on textarea at bounding box center [773, 325] width 305 height 35
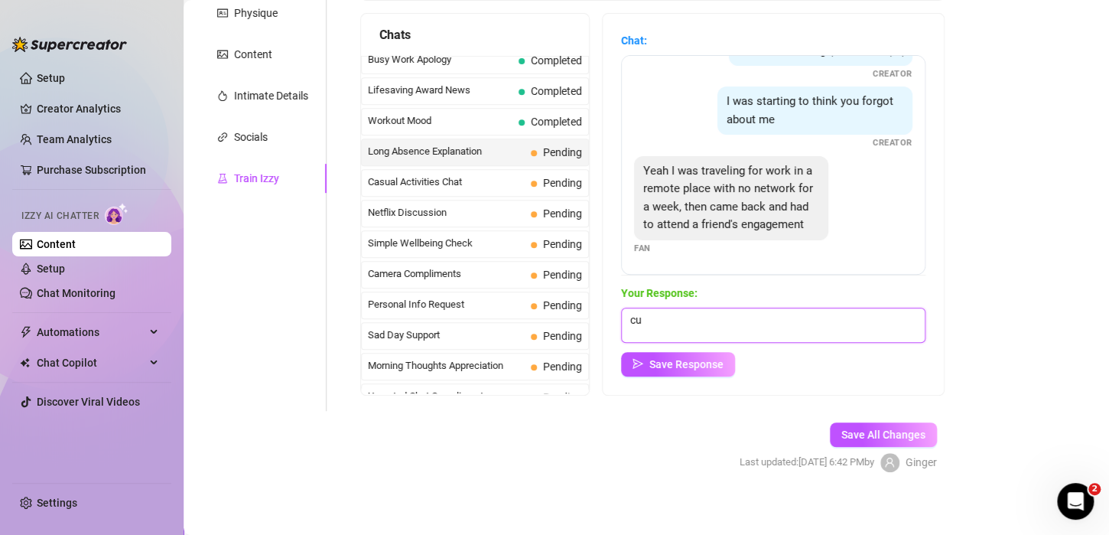
type textarea "c"
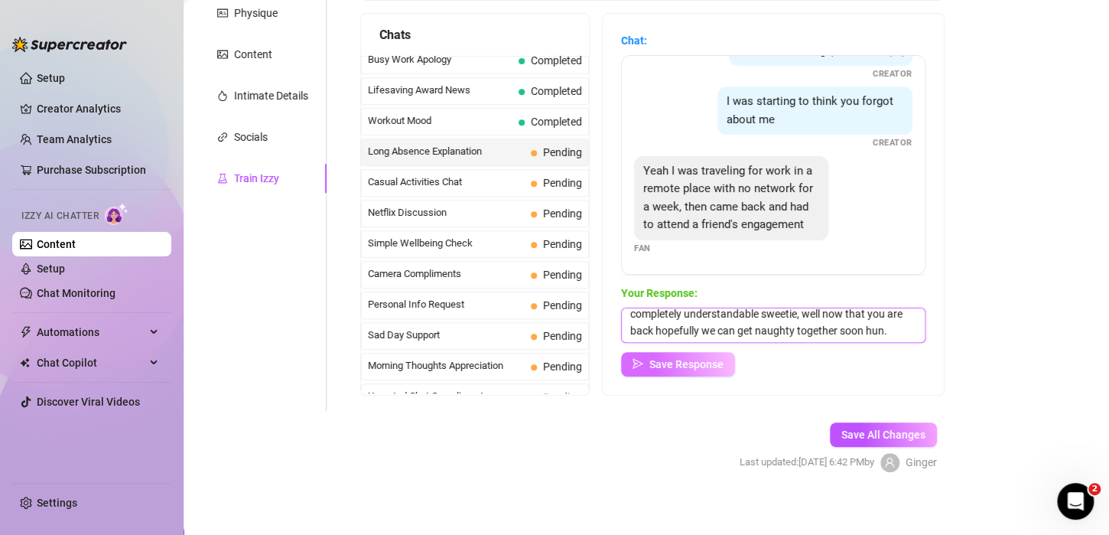
type textarea "completely understandable sweetie, well now that you are back hopefully we can …"
click at [687, 363] on span "Save Response" at bounding box center [687, 364] width 74 height 12
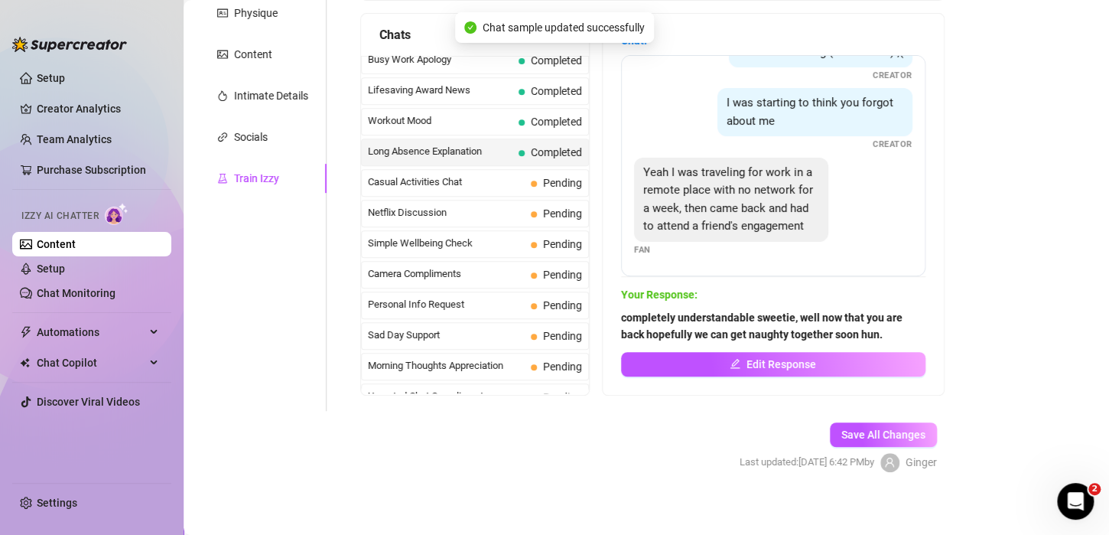
scroll to position [135, 0]
click at [492, 174] on span "Casual Activities Chat" at bounding box center [446, 181] width 157 height 15
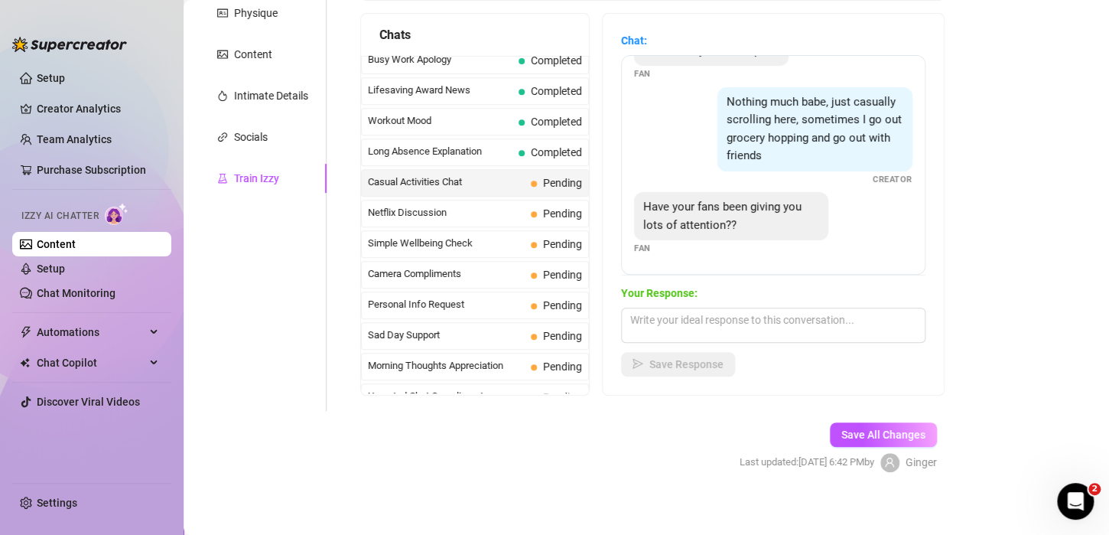
scroll to position [49, 0]
click at [715, 314] on textarea at bounding box center [773, 325] width 305 height 35
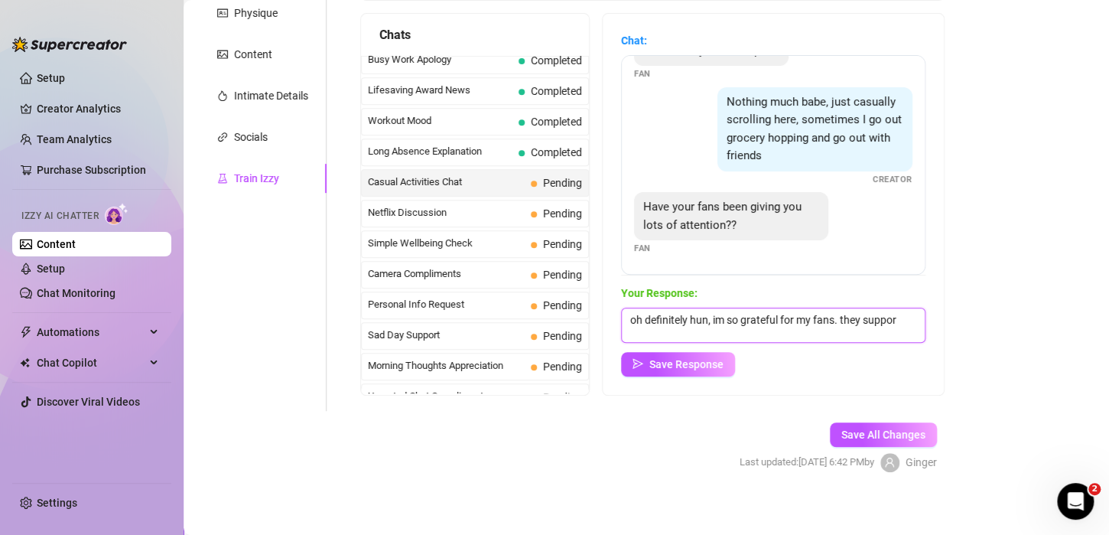
scroll to position [0, 0]
type textarea "oh definitely hun, im so grateful for my fans. they support my work and adventu…"
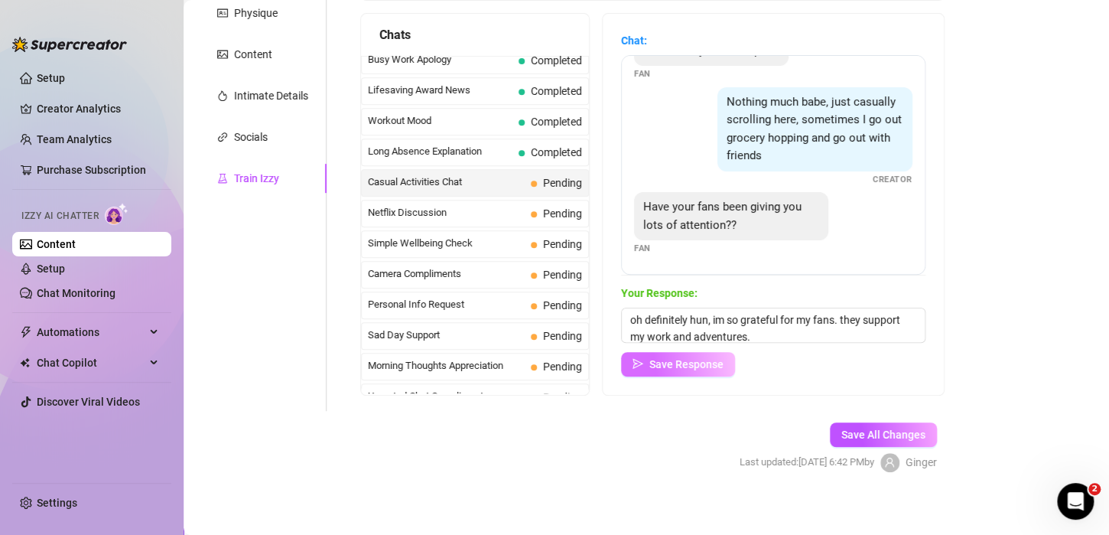
click at [708, 368] on span "Save Response" at bounding box center [687, 364] width 74 height 12
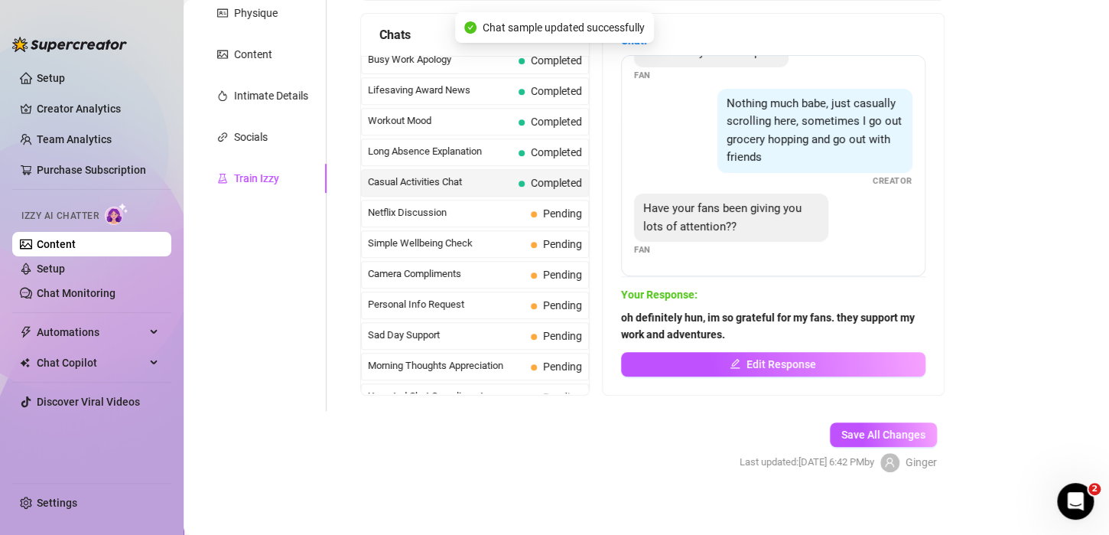
scroll to position [47, 0]
click at [457, 205] on span "Netflix Discussion" at bounding box center [446, 212] width 157 height 15
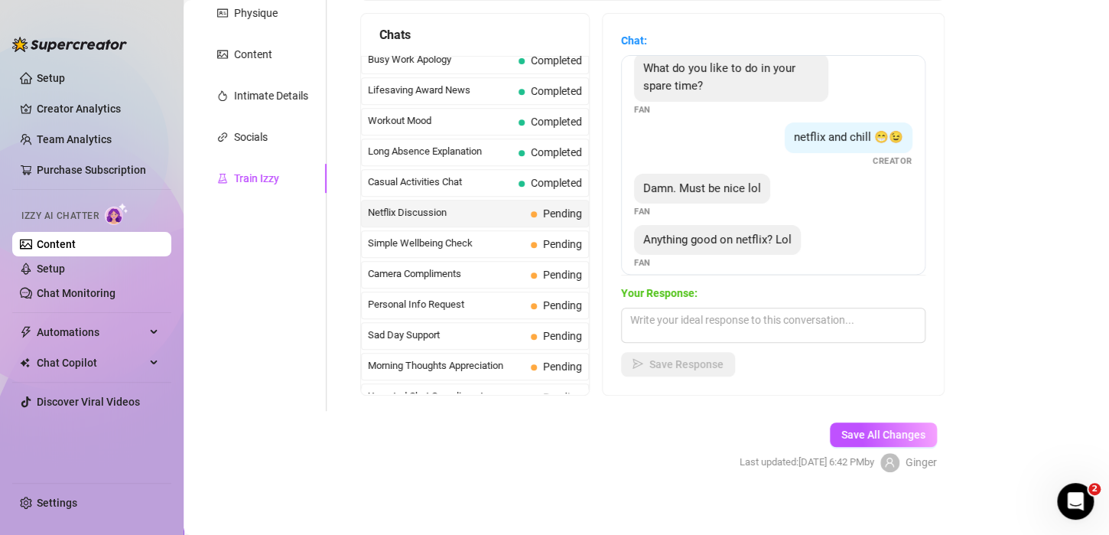
scroll to position [28, 0]
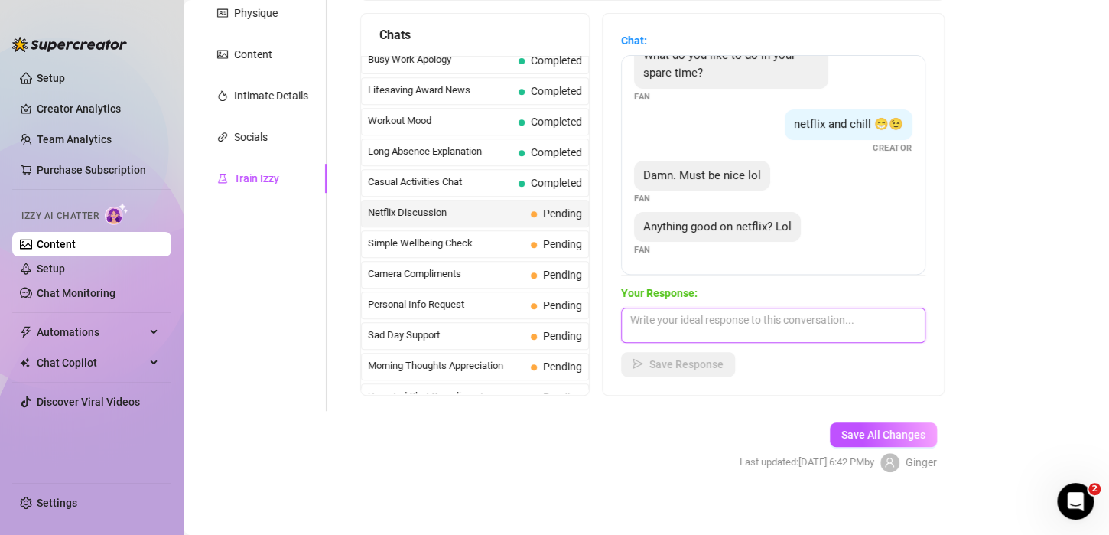
click at [692, 324] on textarea at bounding box center [773, 325] width 305 height 35
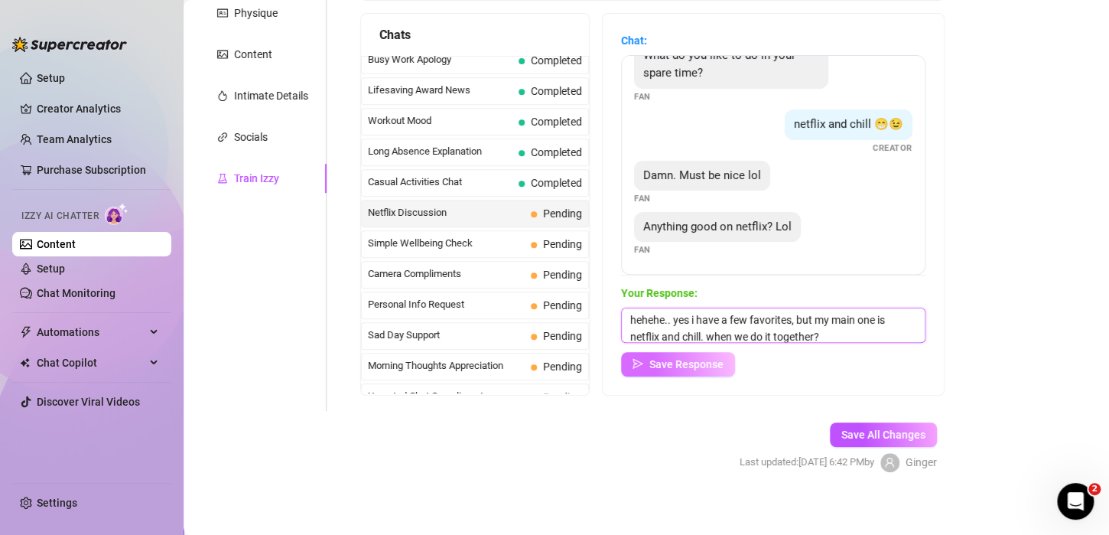
type textarea "hehehe.. yes i have a few favorites, but my main one is netflix and chill. when…"
click at [705, 366] on span "Save Response" at bounding box center [687, 364] width 74 height 12
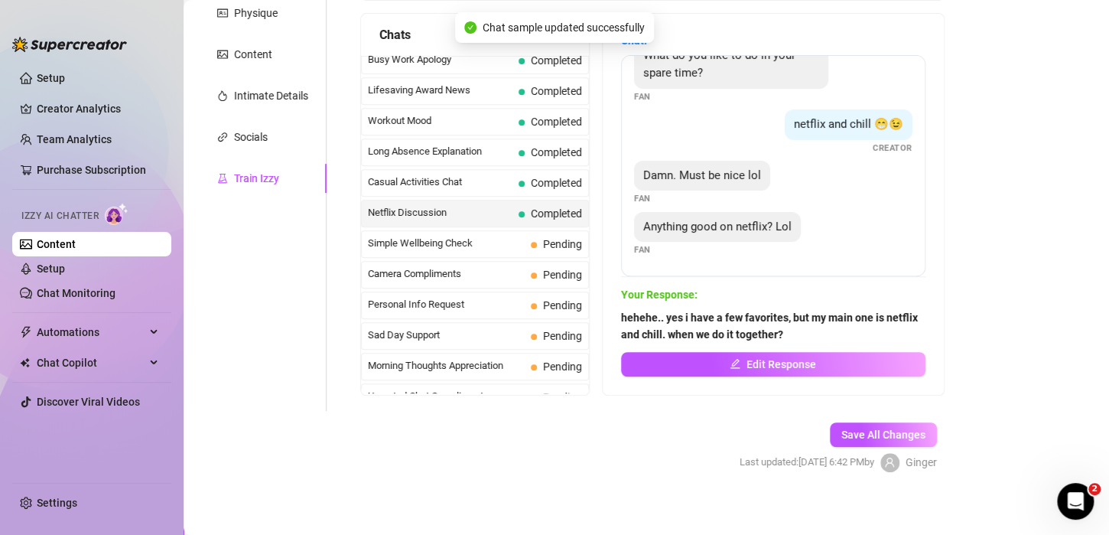
scroll to position [27, 0]
click at [433, 236] on span "Simple Wellbeing Check" at bounding box center [446, 243] width 157 height 15
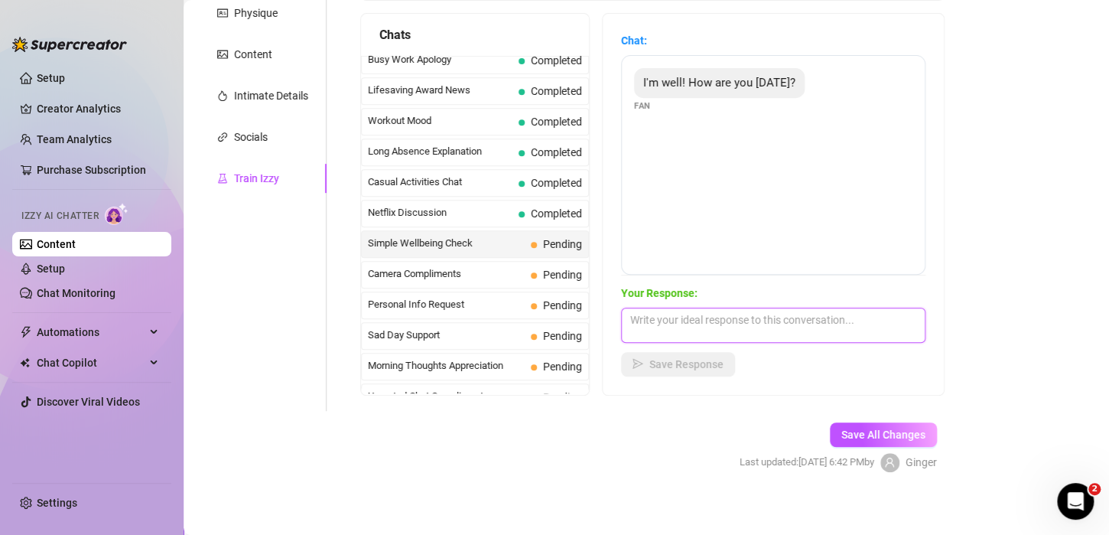
click at [685, 327] on textarea at bounding box center [773, 325] width 305 height 35
type textarea "im good hun just being a good naughty girl to my fans"
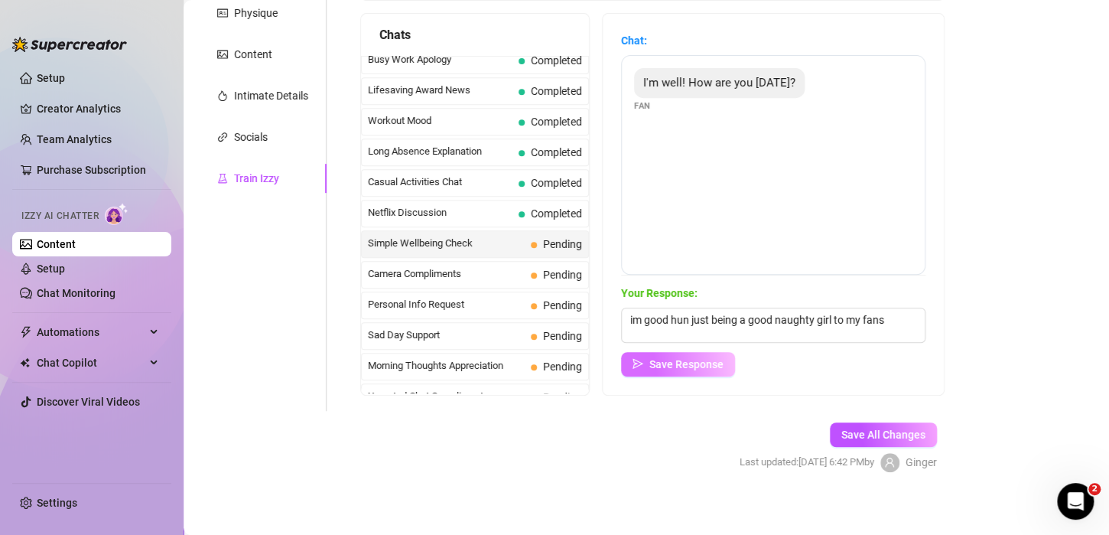
click at [715, 363] on span "Save Response" at bounding box center [687, 364] width 74 height 12
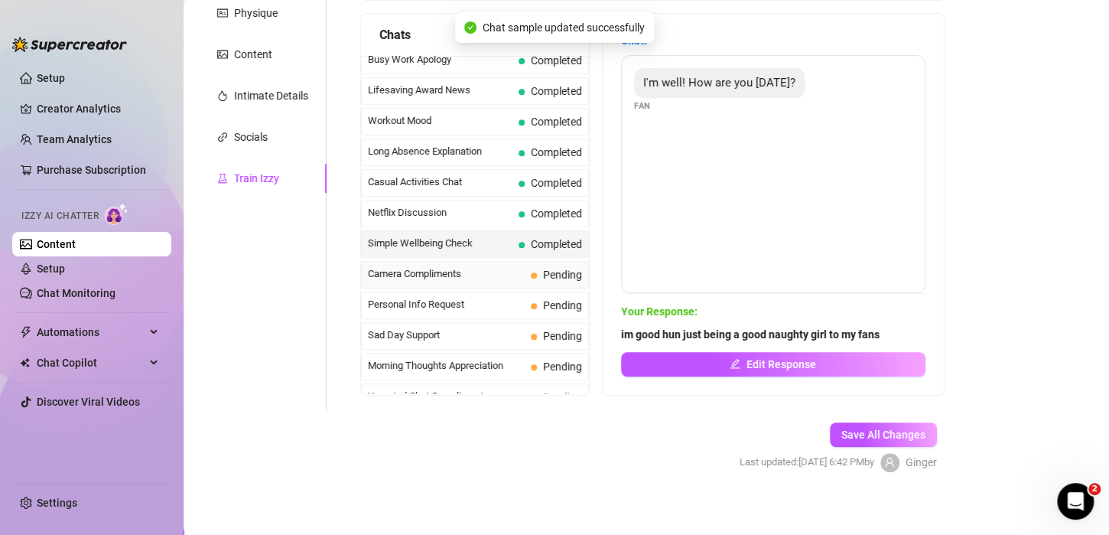
click at [480, 266] on span "Camera Compliments" at bounding box center [446, 273] width 157 height 15
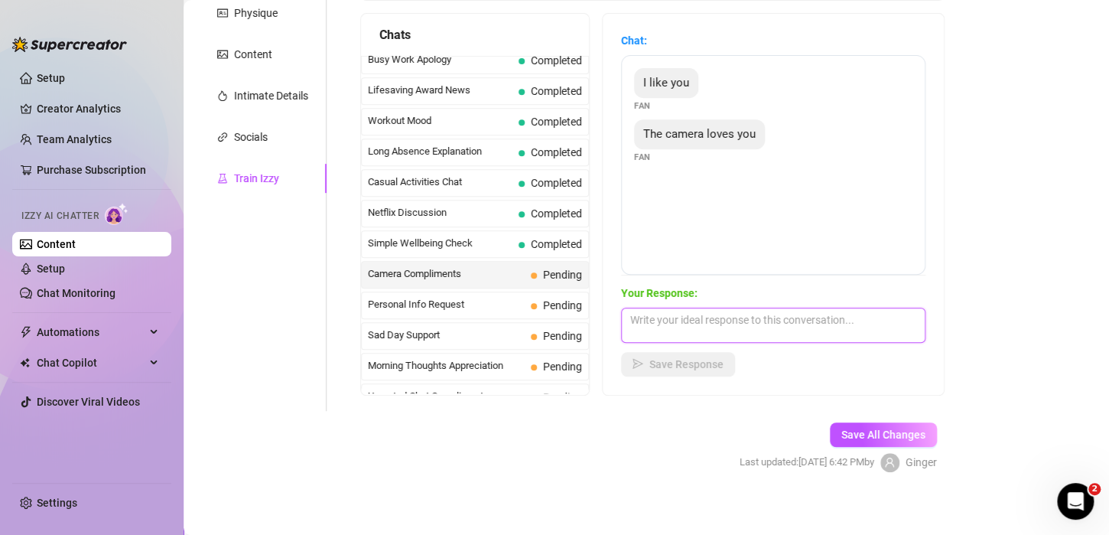
click at [686, 328] on textarea at bounding box center [773, 325] width 305 height 35
click at [694, 318] on textarea "aww thatks darling" at bounding box center [773, 325] width 305 height 35
type textarea "aww thanks [PERSON_NAME]"
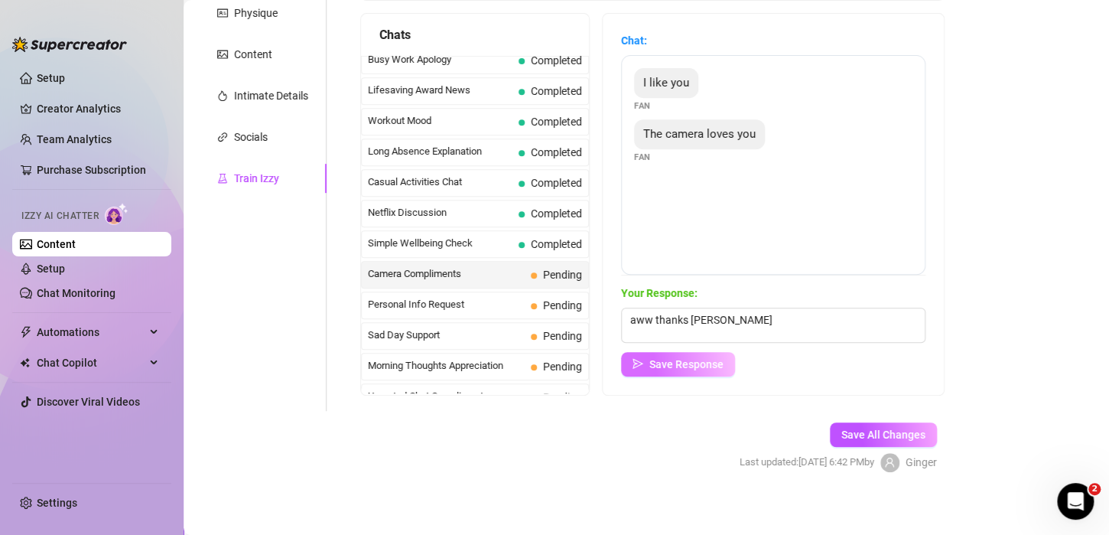
click at [708, 364] on span "Save Response" at bounding box center [687, 364] width 74 height 12
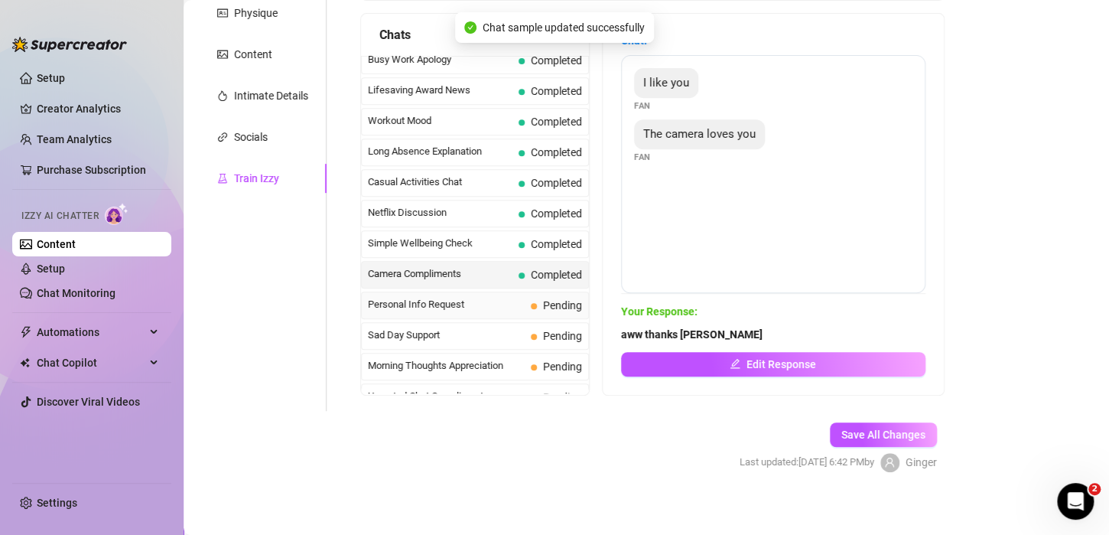
click at [461, 297] on span "Personal Info Request" at bounding box center [446, 304] width 157 height 15
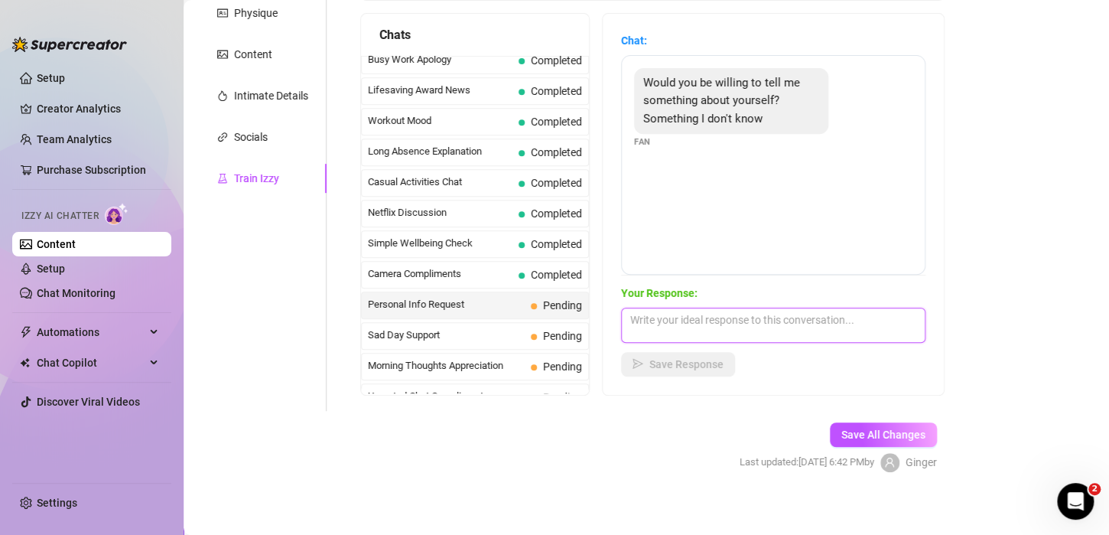
click at [679, 317] on textarea at bounding box center [773, 325] width 305 height 35
type textarea "of course hun...but beware is spicy"
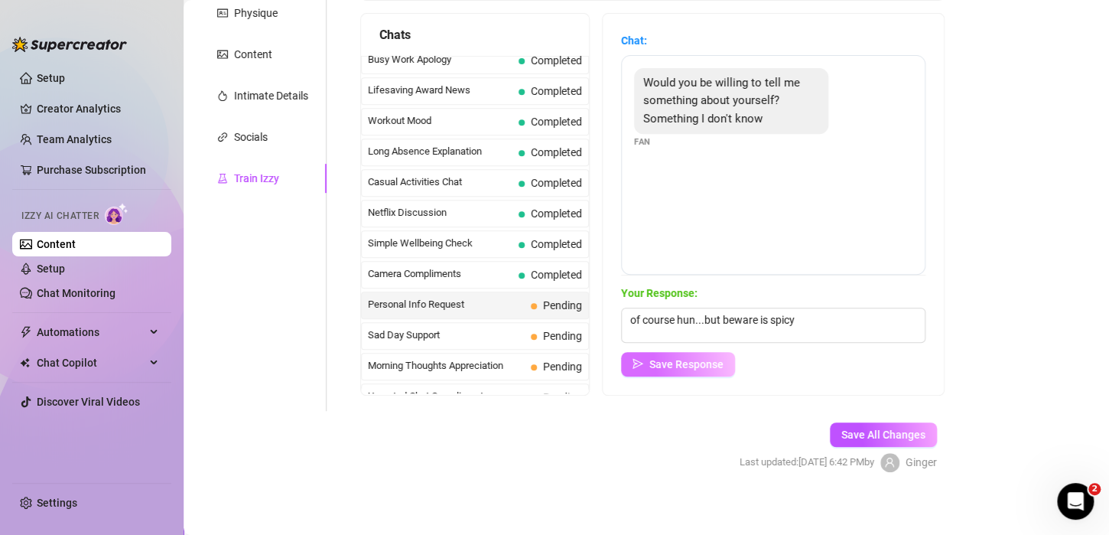
click at [691, 360] on span "Save Response" at bounding box center [687, 364] width 74 height 12
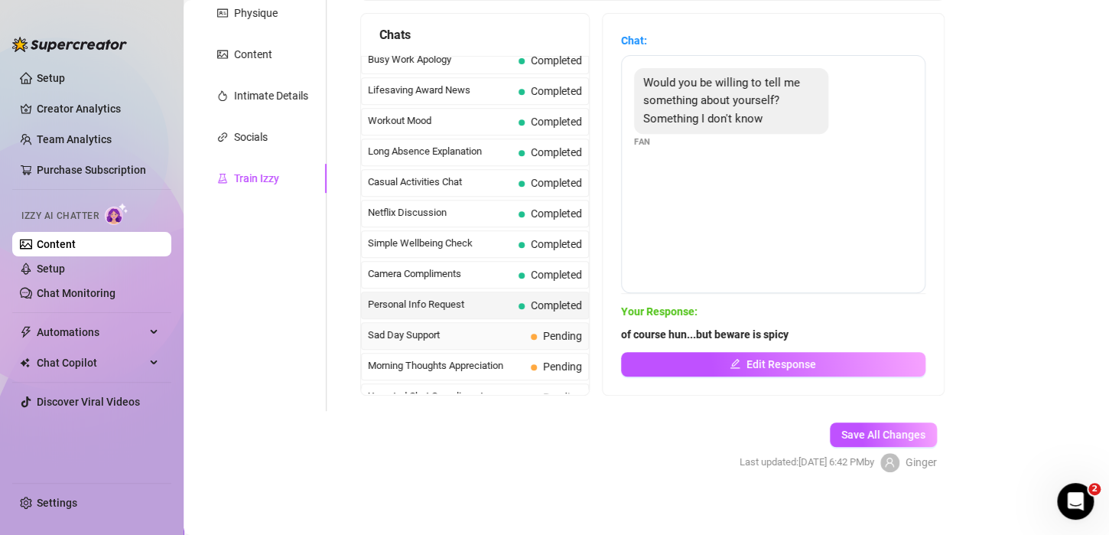
click at [434, 327] on span "Sad Day Support" at bounding box center [446, 334] width 157 height 15
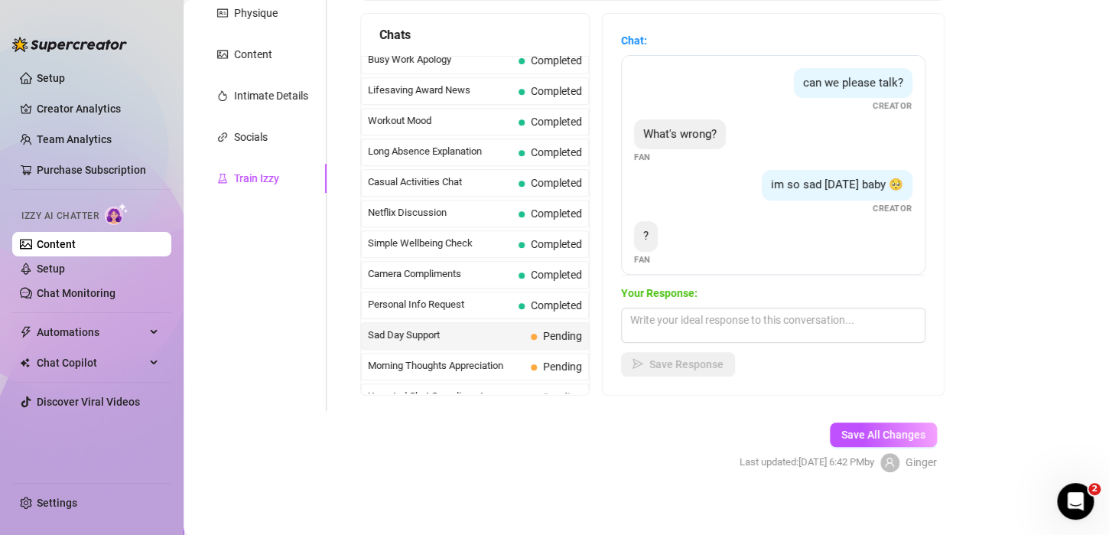
scroll to position [9, 0]
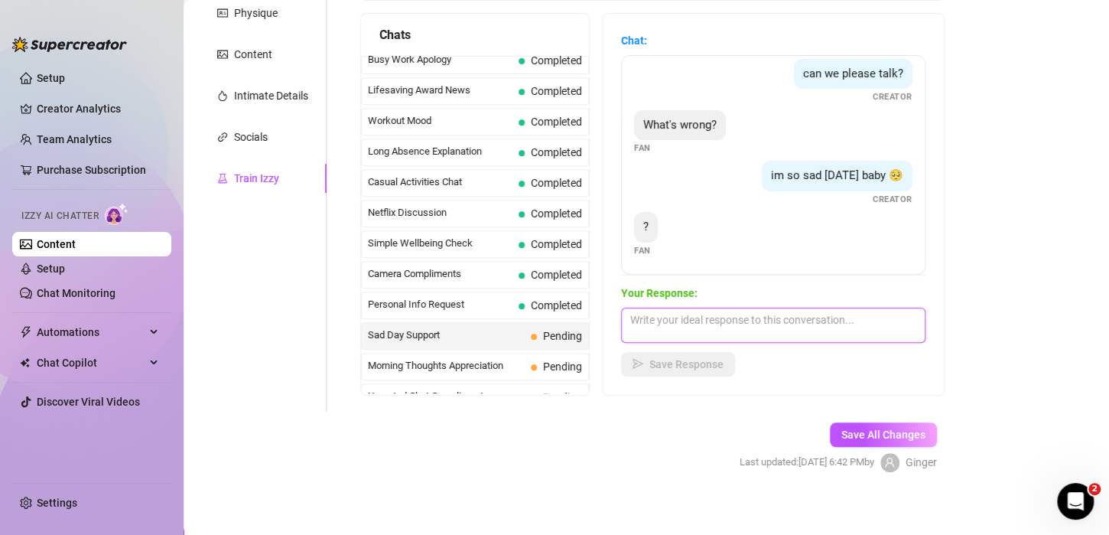
click at [701, 329] on textarea at bounding box center [773, 325] width 305 height 35
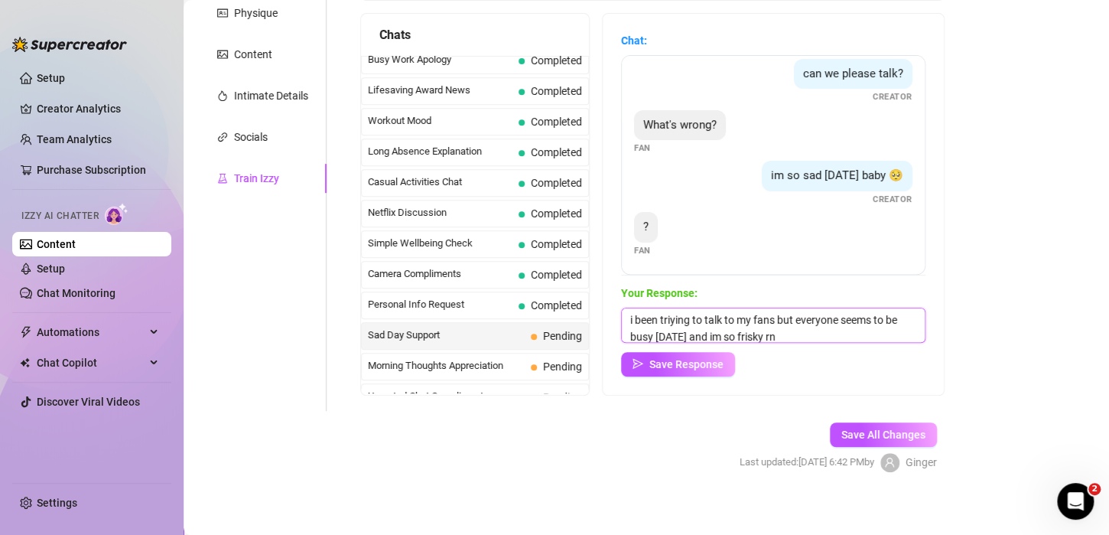
click at [702, 318] on textarea "i been triying to talk to my fans but everyone seems to be busy [DATE] and im s…" at bounding box center [773, 325] width 305 height 35
click at [783, 319] on textarea "i been trying to talk to my fans but everyone seems to be busy [DATE] and im so…" at bounding box center [773, 325] width 305 height 35
click at [753, 336] on textarea "i been trying to talk to my fans [DATE] but everyone seems to be busy [DATE] an…" at bounding box center [773, 325] width 305 height 35
type textarea "i been trying to talk to my fans [DATE] but everyone seems to be busy and im so…"
click at [695, 366] on span "Save Response" at bounding box center [687, 364] width 74 height 12
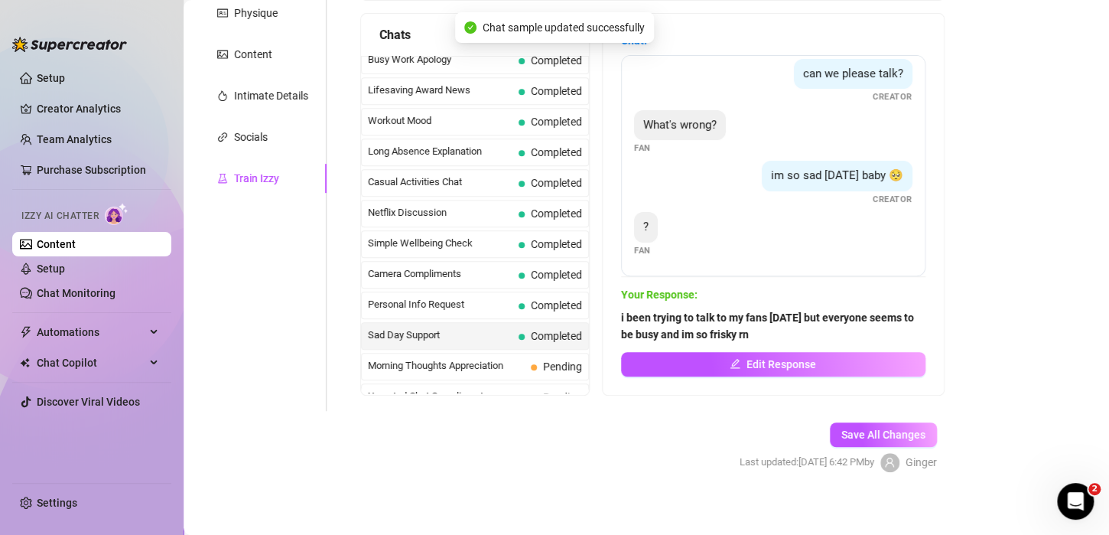
scroll to position [8, 0]
click at [467, 358] on span "Morning Thoughts Appreciation" at bounding box center [446, 365] width 157 height 15
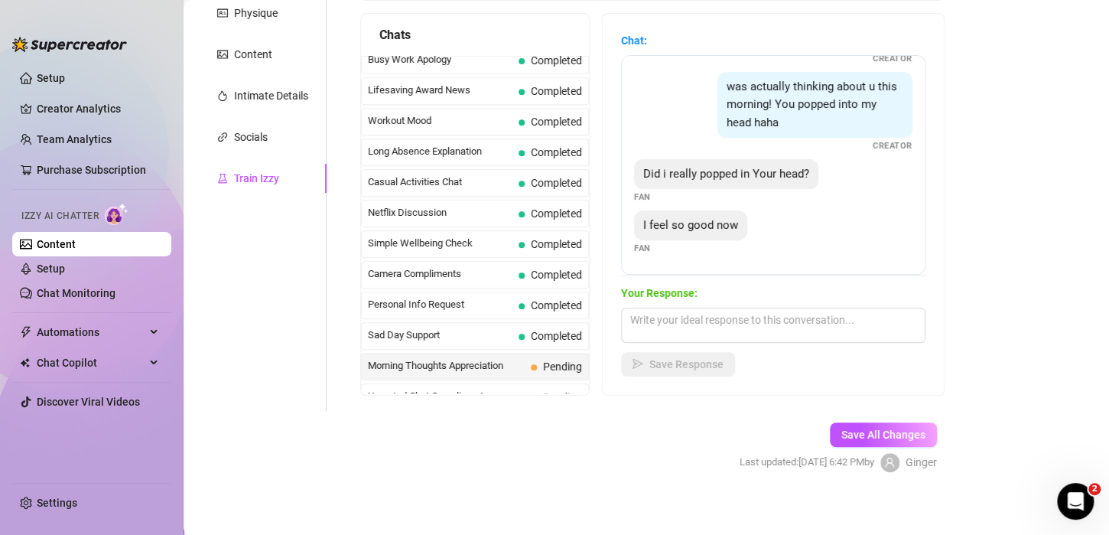
scroll to position [184, 0]
click at [725, 321] on textarea at bounding box center [773, 325] width 305 height 35
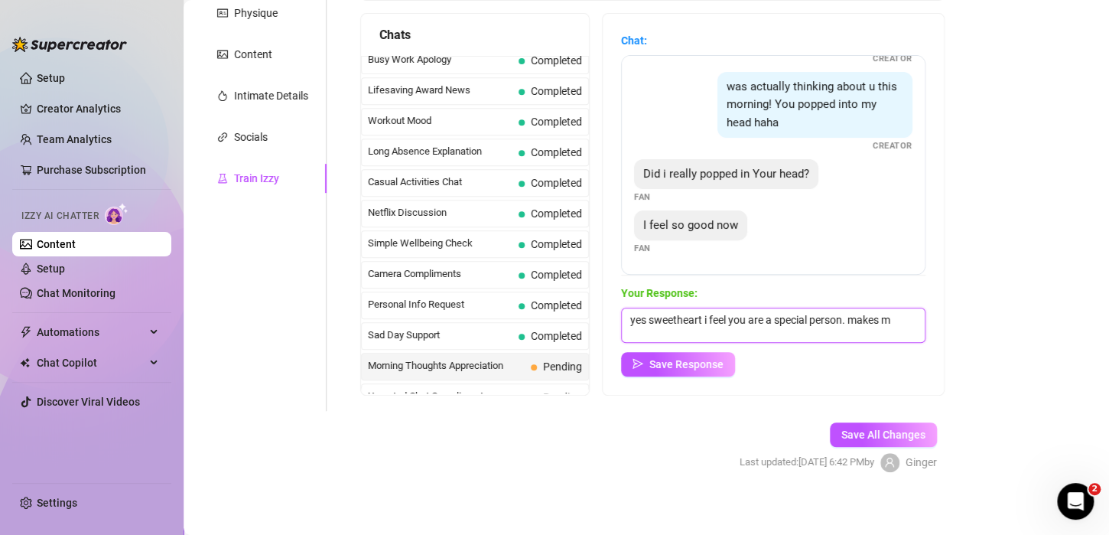
scroll to position [0, 0]
type textarea "yes sweetheart i feel you are a special person. makes me feel good to have you …"
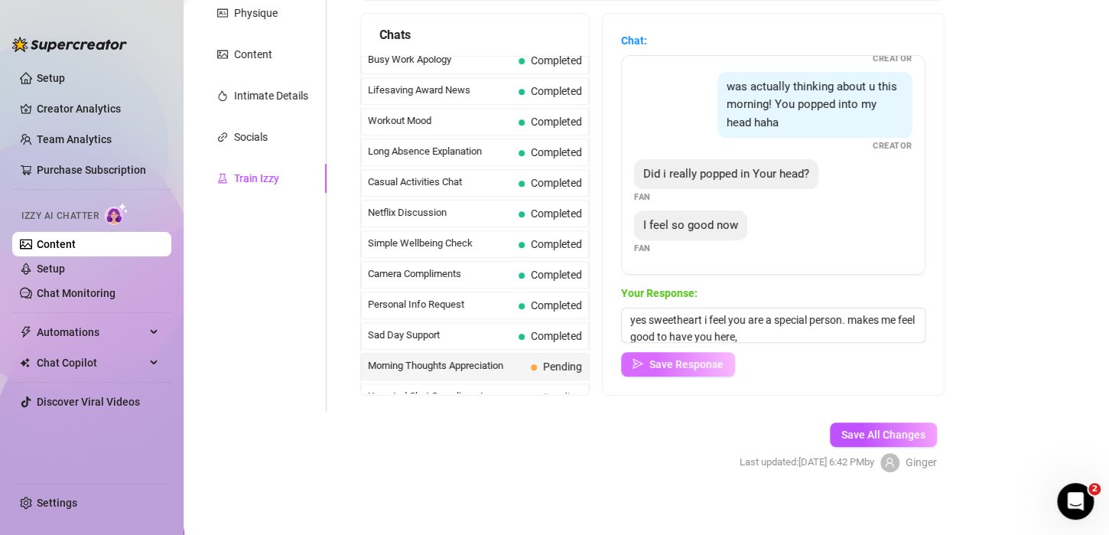
click at [694, 366] on span "Save Response" at bounding box center [687, 364] width 74 height 12
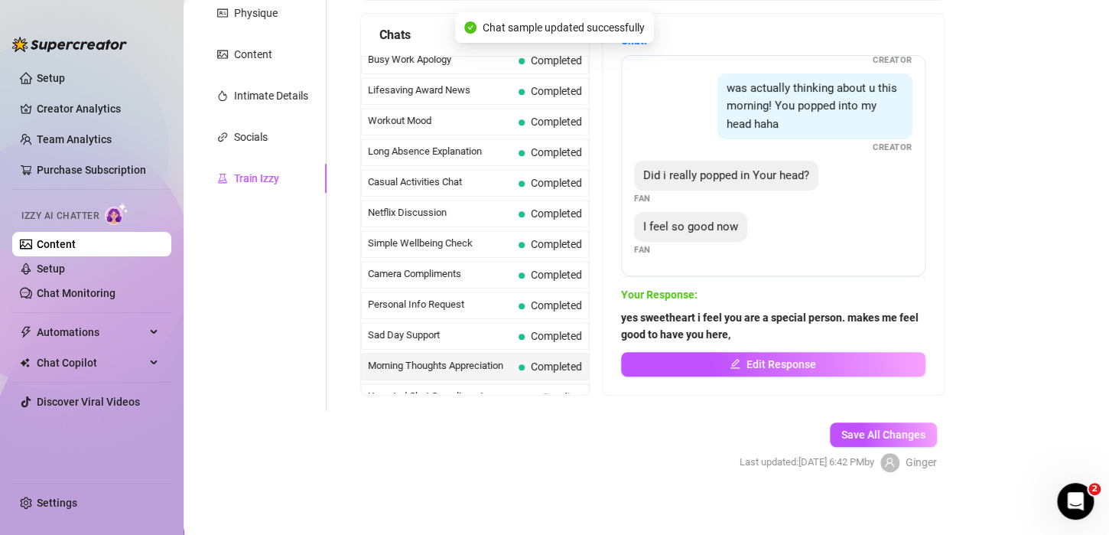
scroll to position [183, 0]
click at [428, 389] on span "Unmuted Chat Compliment" at bounding box center [446, 396] width 157 height 15
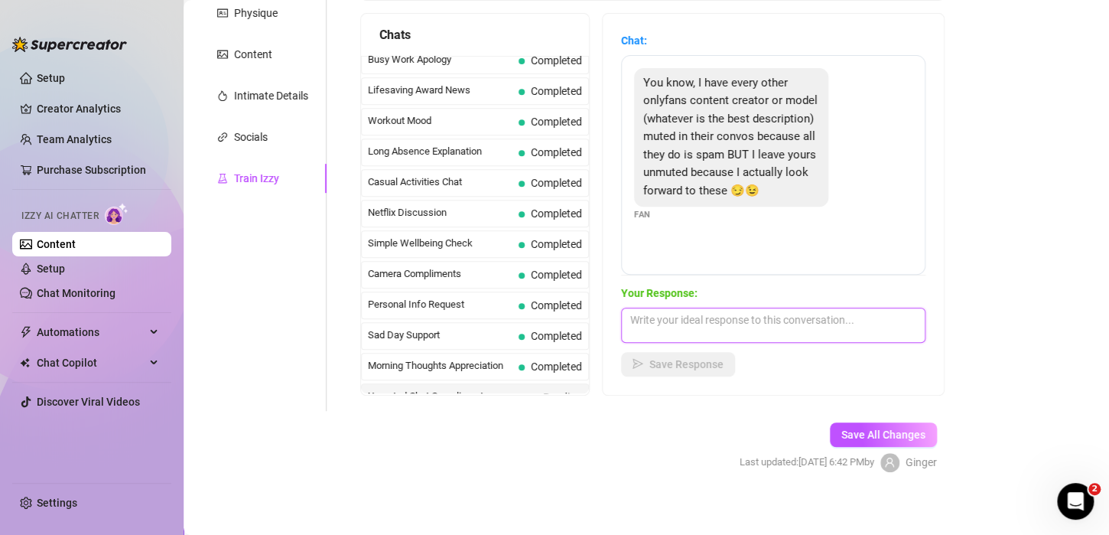
click at [685, 326] on textarea at bounding box center [773, 325] width 305 height 35
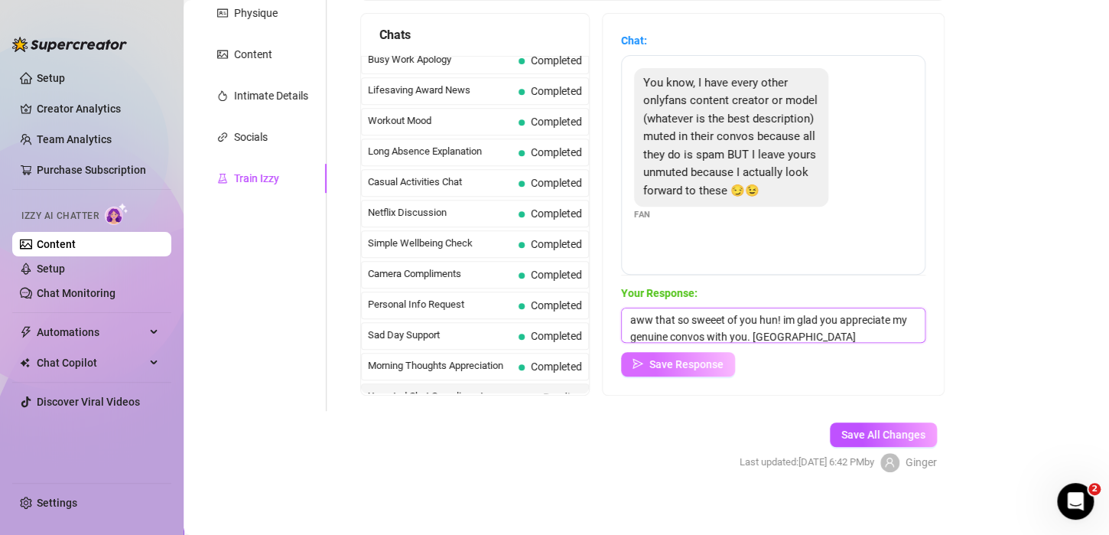
type textarea "aww that so sweeet of you hun! im glad you appreciate my genuine convos with yo…"
click at [691, 366] on span "Save Response" at bounding box center [687, 364] width 74 height 12
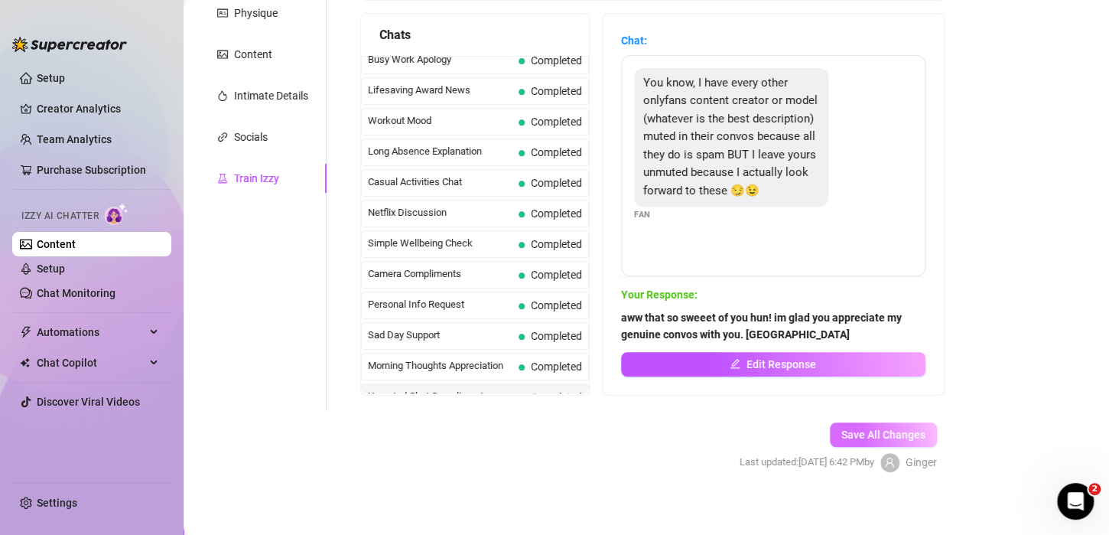
click at [868, 435] on span "Save All Changes" at bounding box center [884, 434] width 84 height 12
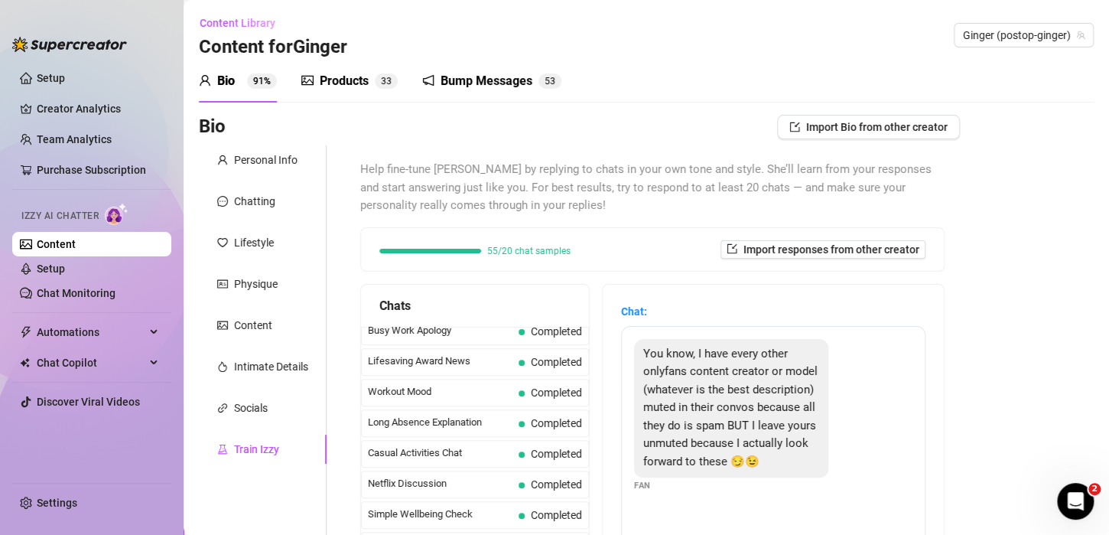
click at [254, 448] on div "Train Izzy" at bounding box center [256, 449] width 45 height 17
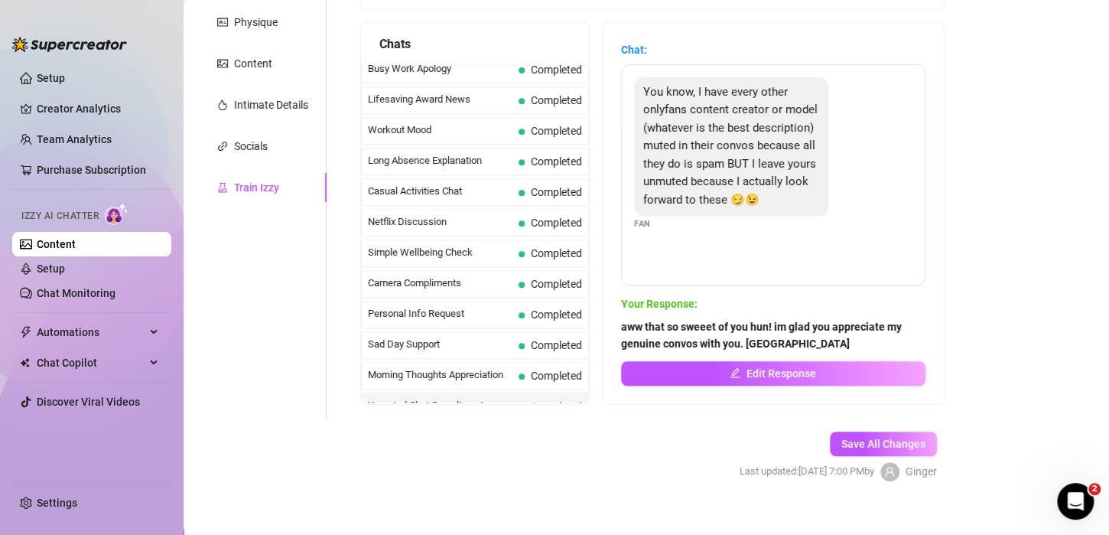
scroll to position [275, 0]
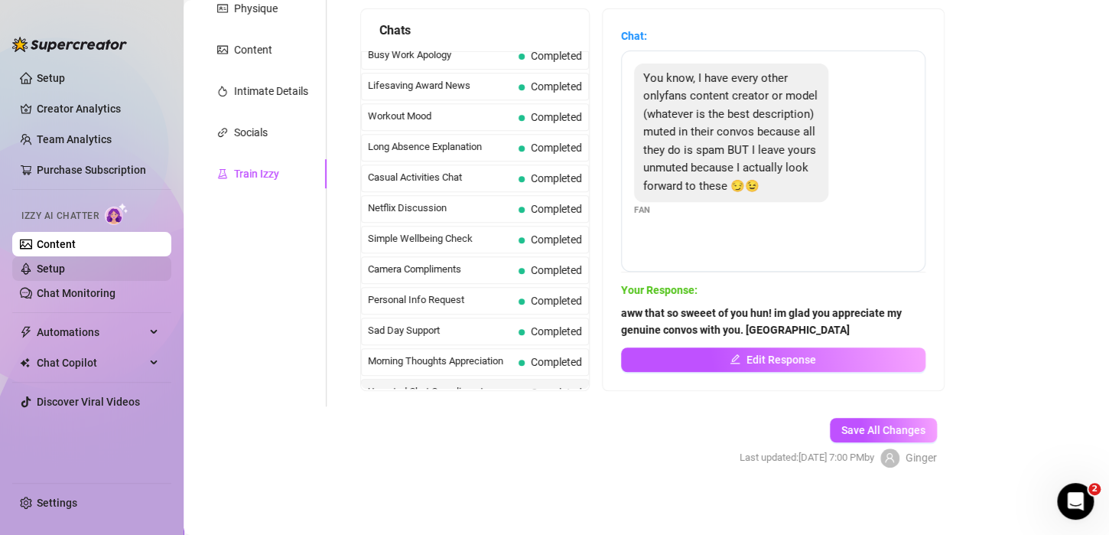
click at [57, 269] on link "Setup" at bounding box center [51, 268] width 28 height 12
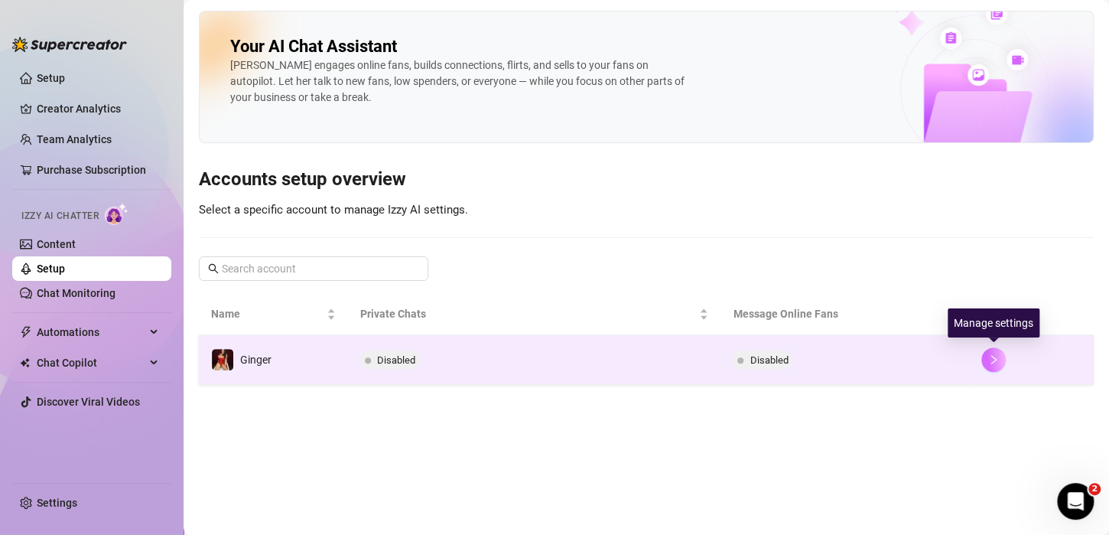
click at [994, 360] on icon "right" at bounding box center [994, 359] width 5 height 9
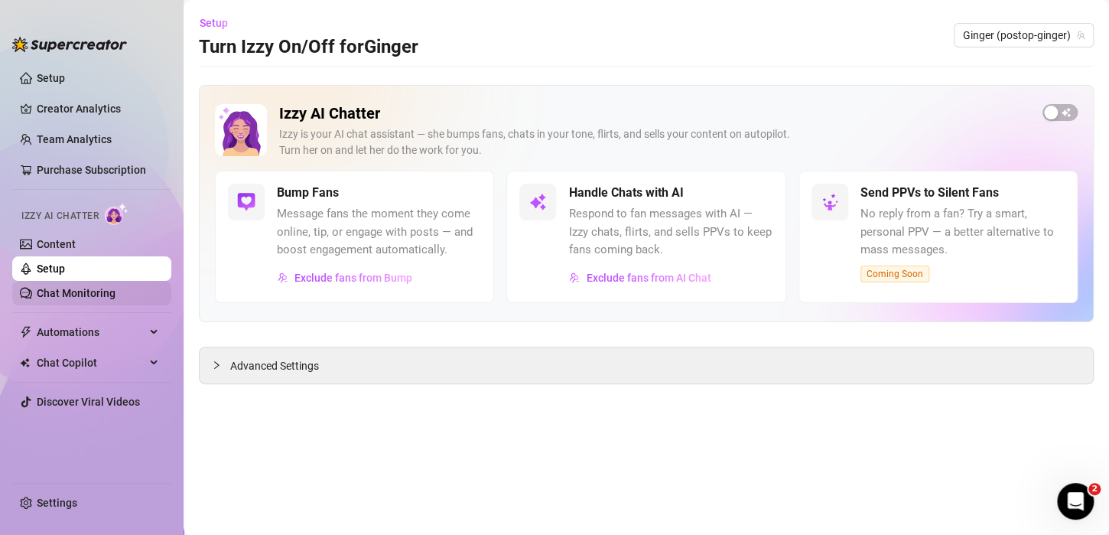
click at [103, 292] on link "Chat Monitoring" at bounding box center [76, 293] width 79 height 12
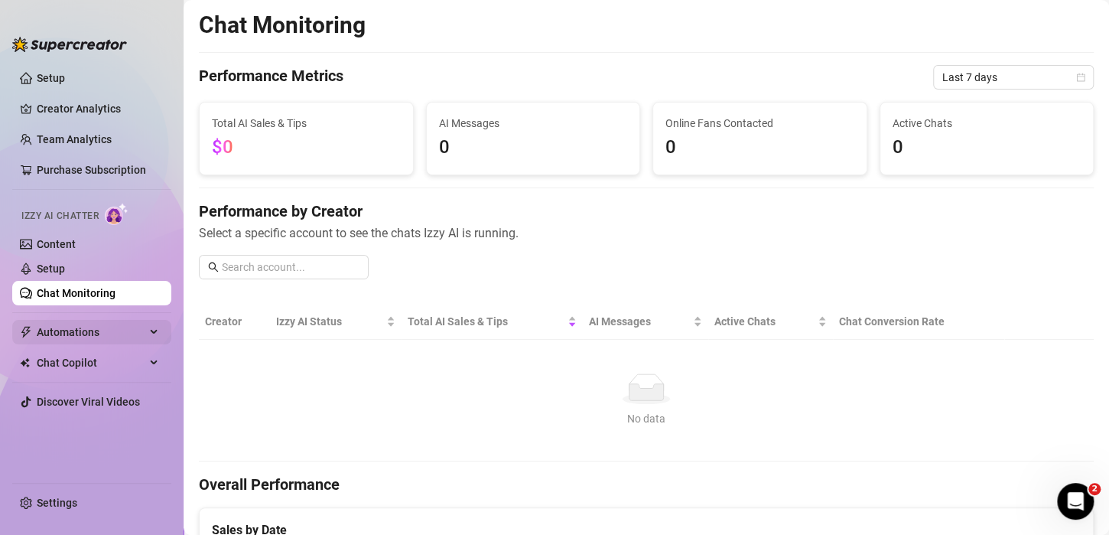
click at [93, 331] on span "Automations" at bounding box center [91, 332] width 109 height 24
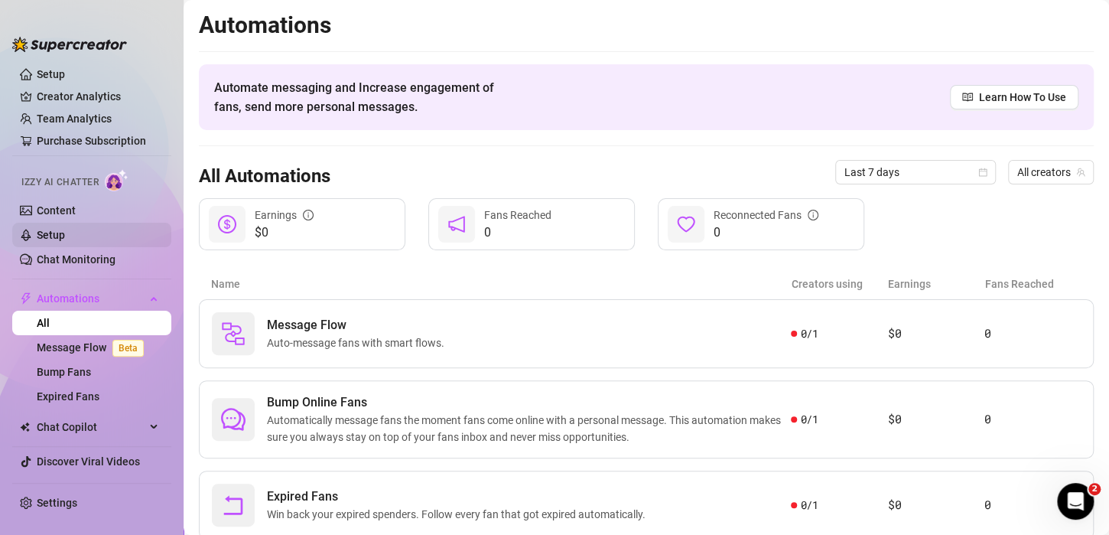
click at [59, 229] on link "Setup" at bounding box center [51, 235] width 28 height 12
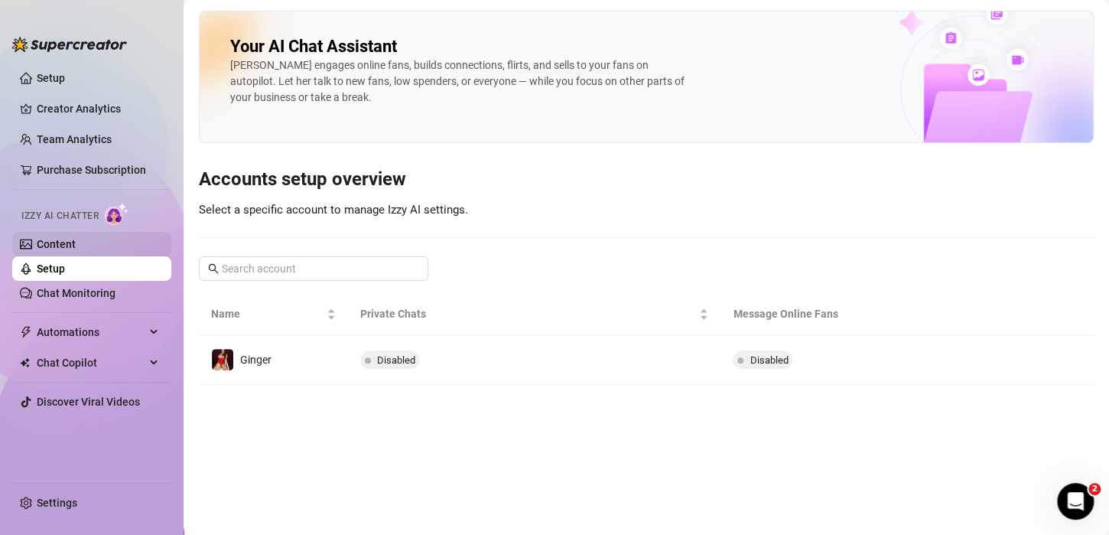
click at [71, 248] on link "Content" at bounding box center [56, 244] width 39 height 12
